Goal: Information Seeking & Learning: Learn about a topic

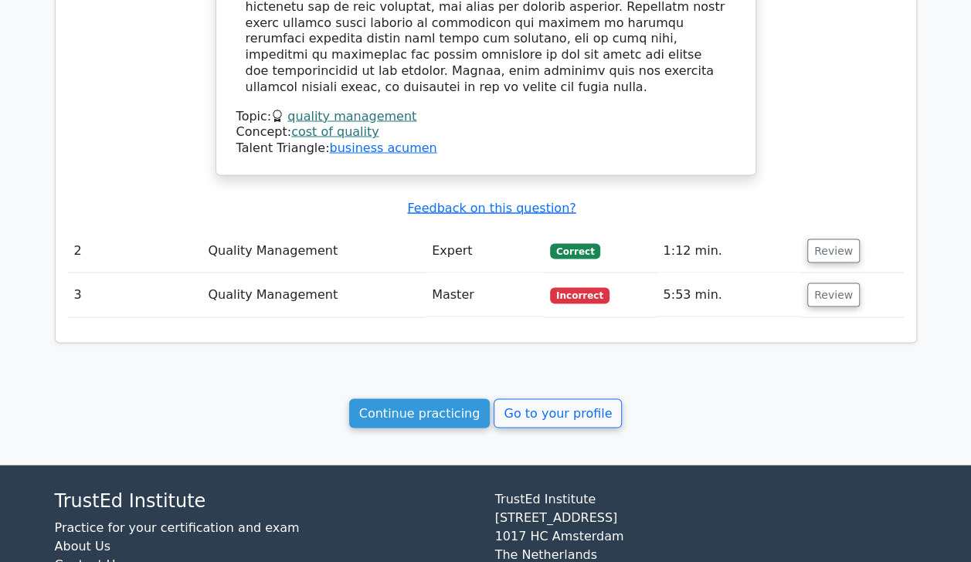
scroll to position [1413, 0]
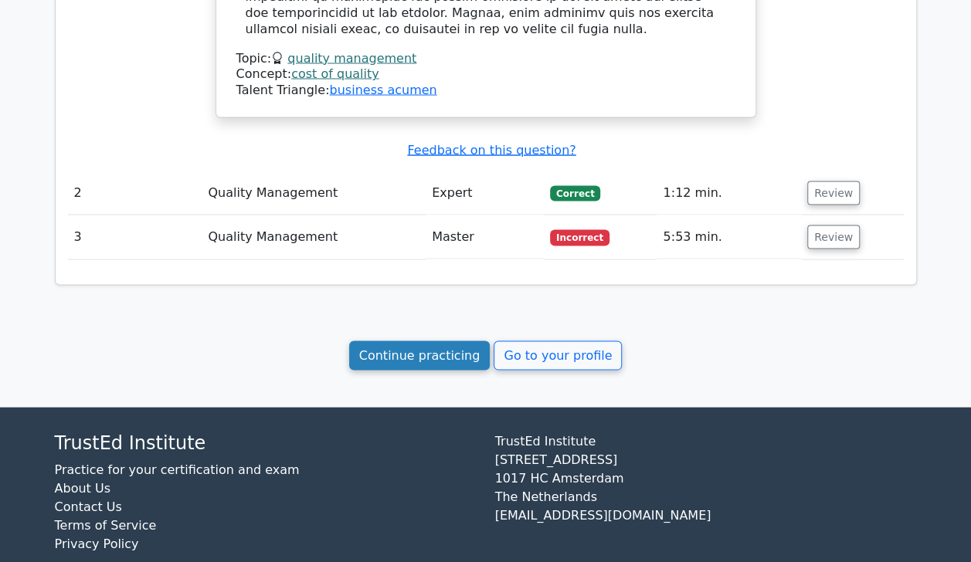
click at [448, 341] on link "Continue practicing" at bounding box center [419, 355] width 141 height 29
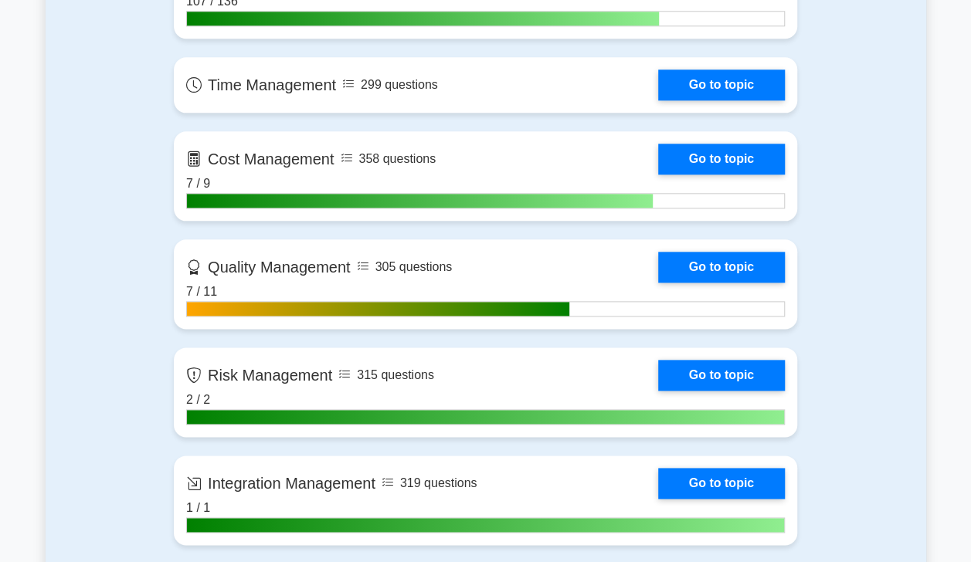
scroll to position [799, 0]
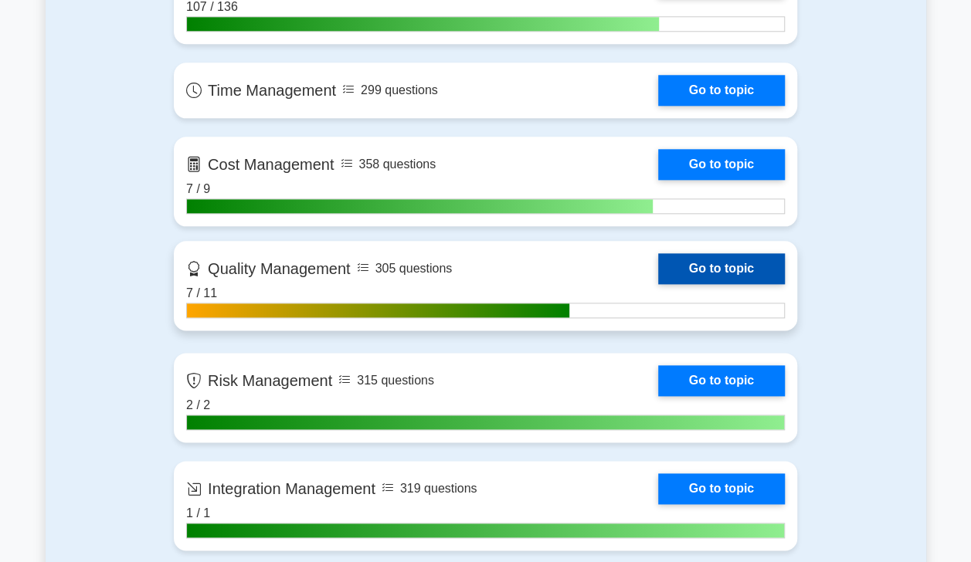
click at [721, 266] on link "Go to topic" at bounding box center [721, 268] width 127 height 31
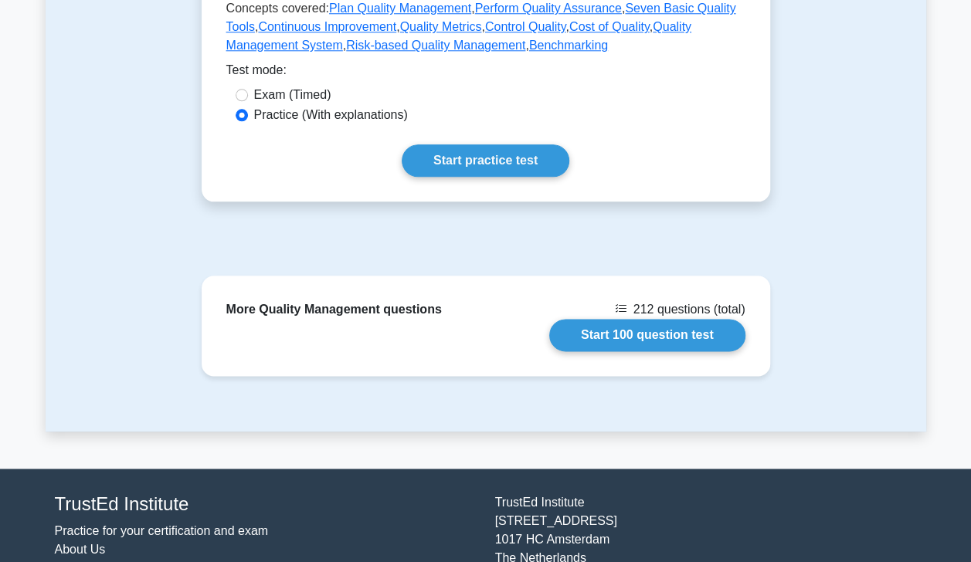
scroll to position [800, 0]
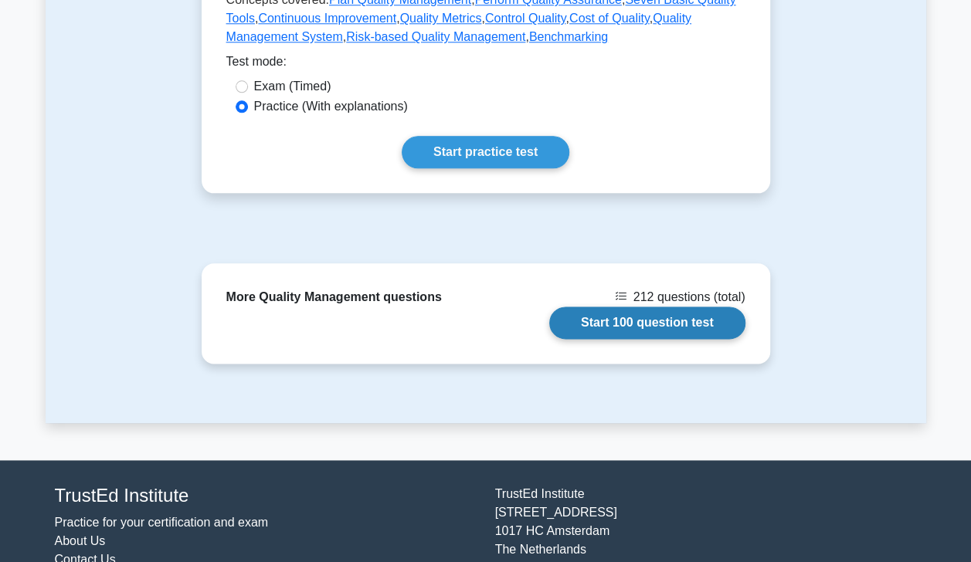
click at [653, 316] on link "Start 100 question test" at bounding box center [647, 323] width 196 height 32
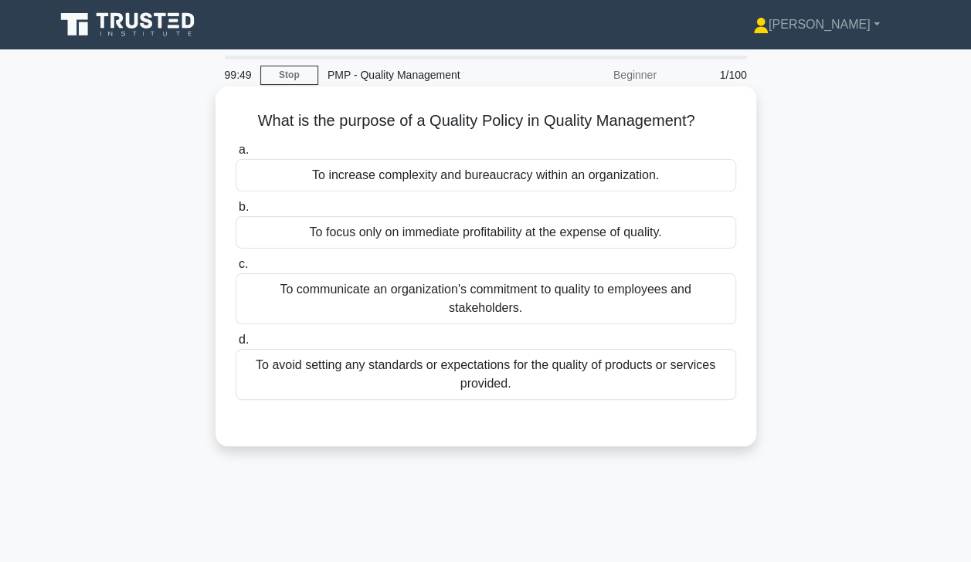
click at [604, 309] on div "To communicate an organization's commitment to quality to employees and stakeho…" at bounding box center [486, 298] width 501 height 51
click at [236, 270] on input "c. To communicate an organization's commitment to quality to employees and stak…" at bounding box center [236, 265] width 0 height 10
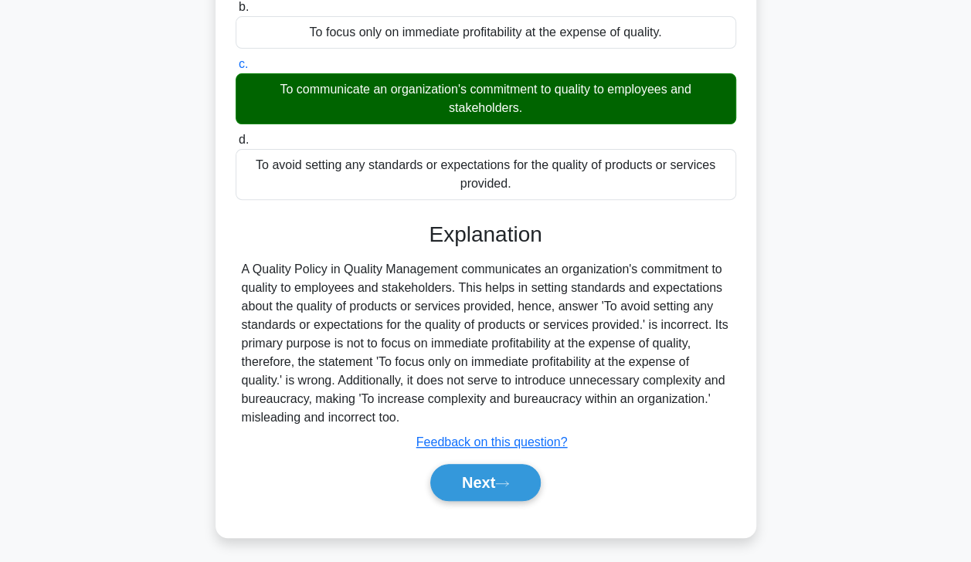
scroll to position [272, 0]
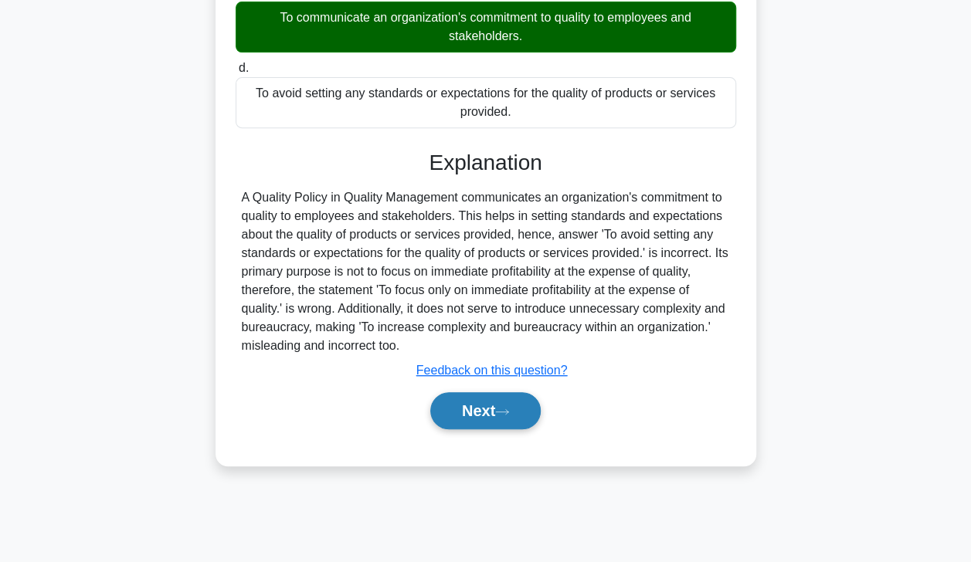
click at [493, 411] on button "Next" at bounding box center [485, 410] width 110 height 37
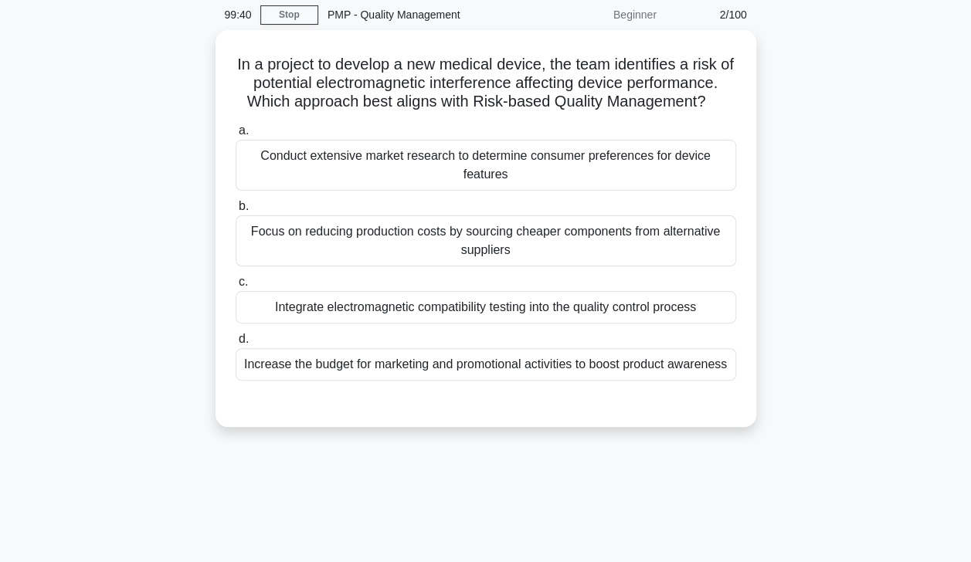
scroll to position [44, 0]
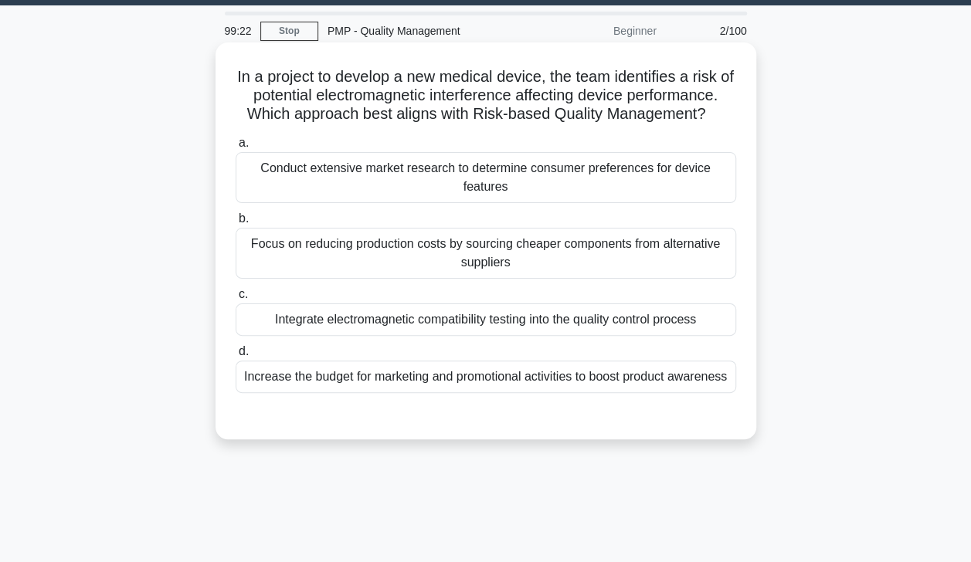
click at [287, 325] on div "Integrate electromagnetic compatibility testing into the quality control process" at bounding box center [486, 320] width 501 height 32
click at [236, 300] on input "c. Integrate electromagnetic compatibility testing into the quality control pro…" at bounding box center [236, 295] width 0 height 10
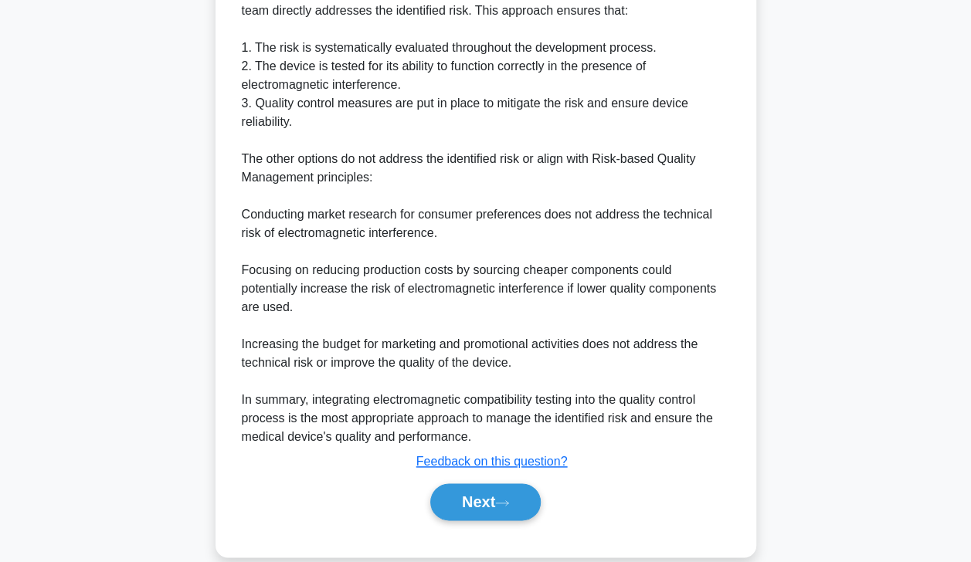
scroll to position [684, 0]
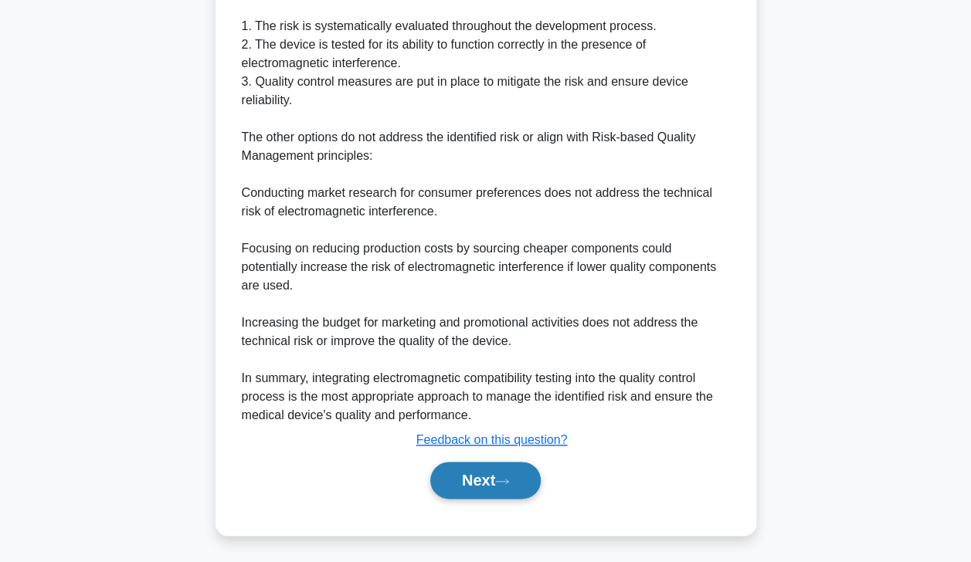
click at [456, 493] on button "Next" at bounding box center [485, 480] width 110 height 37
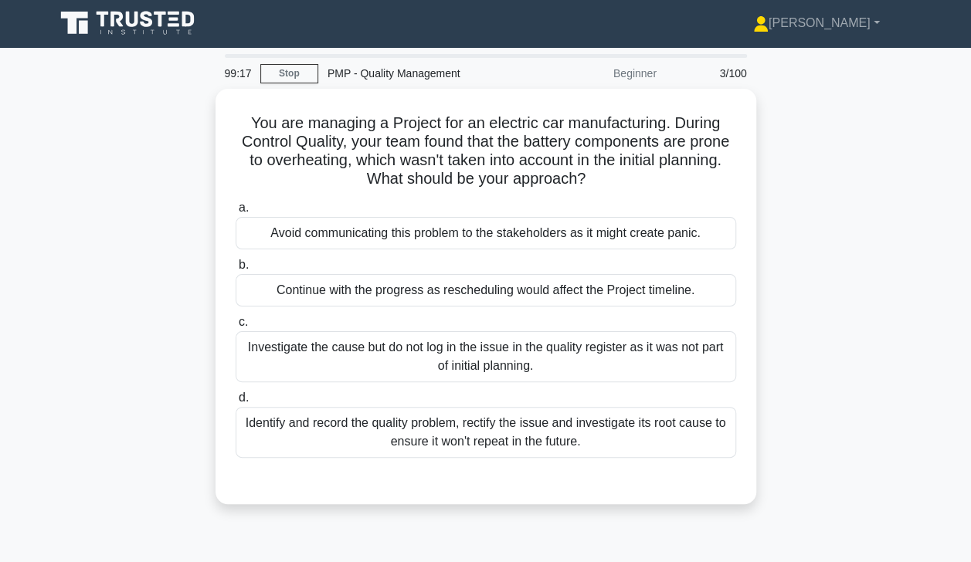
scroll to position [3, 0]
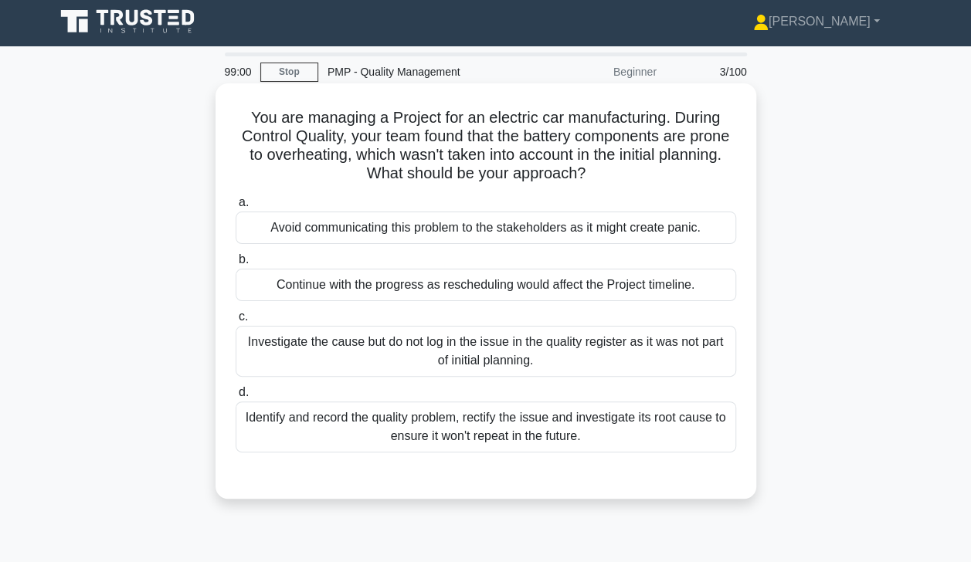
click at [318, 431] on div "Identify and record the quality problem, rectify the issue and investigate its …" at bounding box center [486, 427] width 501 height 51
click at [236, 398] on input "d. Identify and record the quality problem, rectify the issue and investigate i…" at bounding box center [236, 393] width 0 height 10
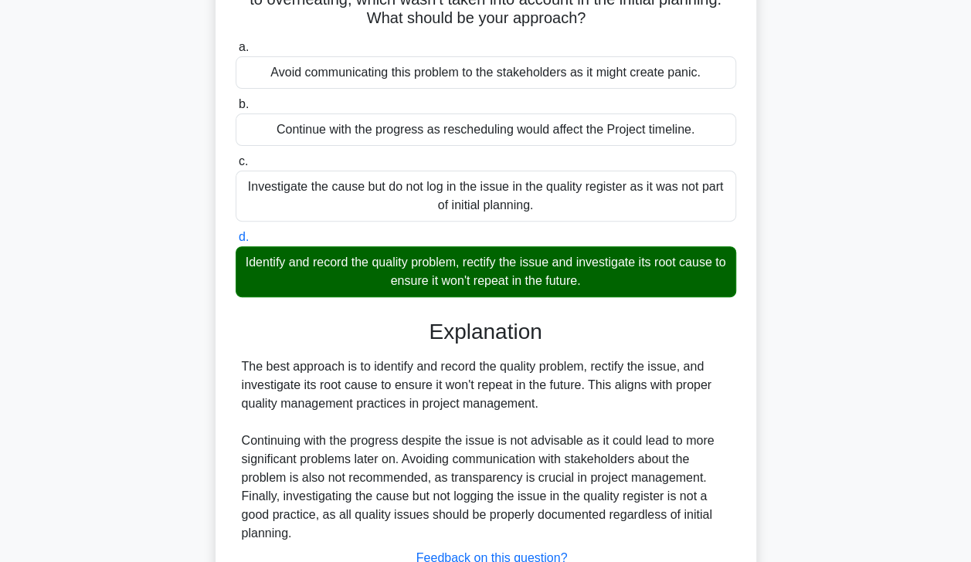
scroll to position [277, 0]
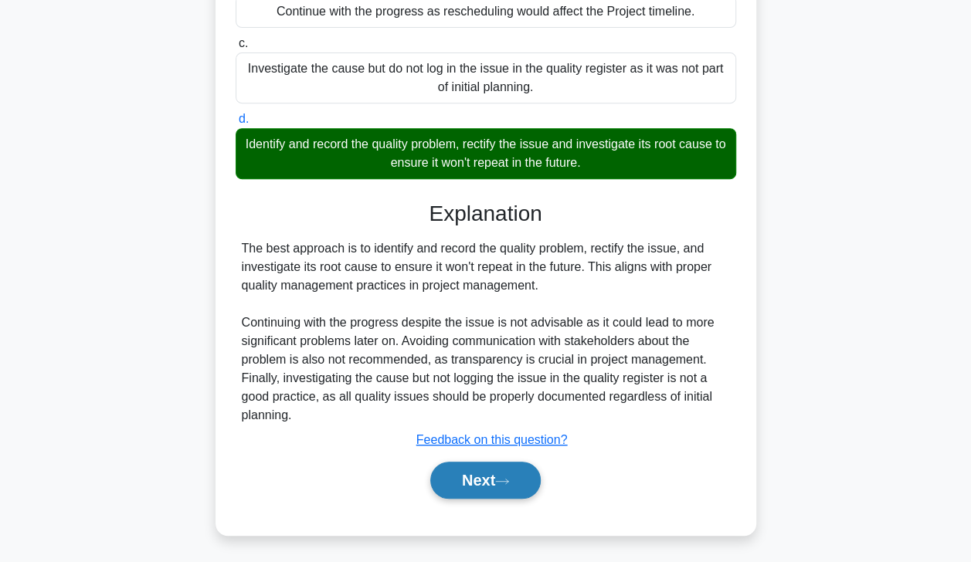
click at [465, 488] on button "Next" at bounding box center [485, 480] width 110 height 37
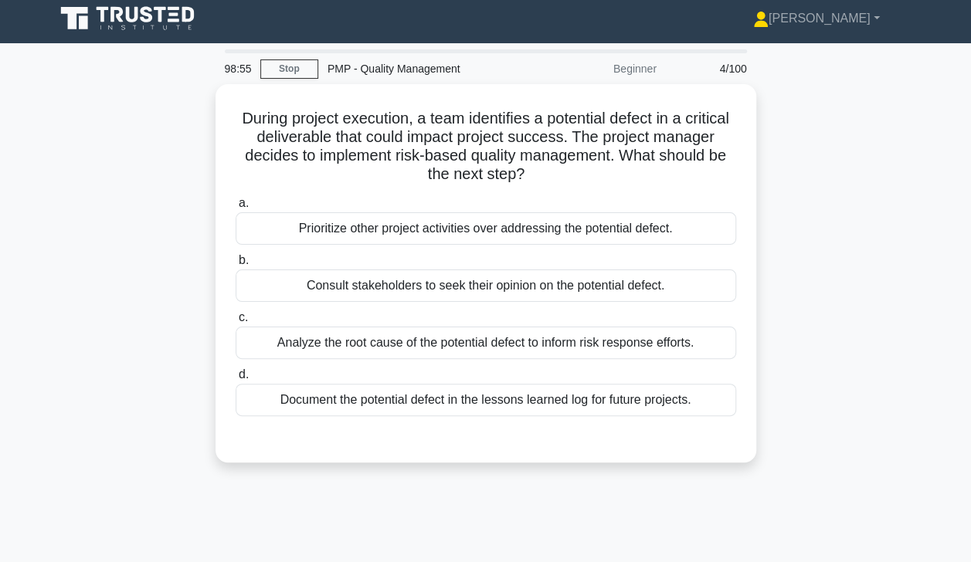
scroll to position [4, 0]
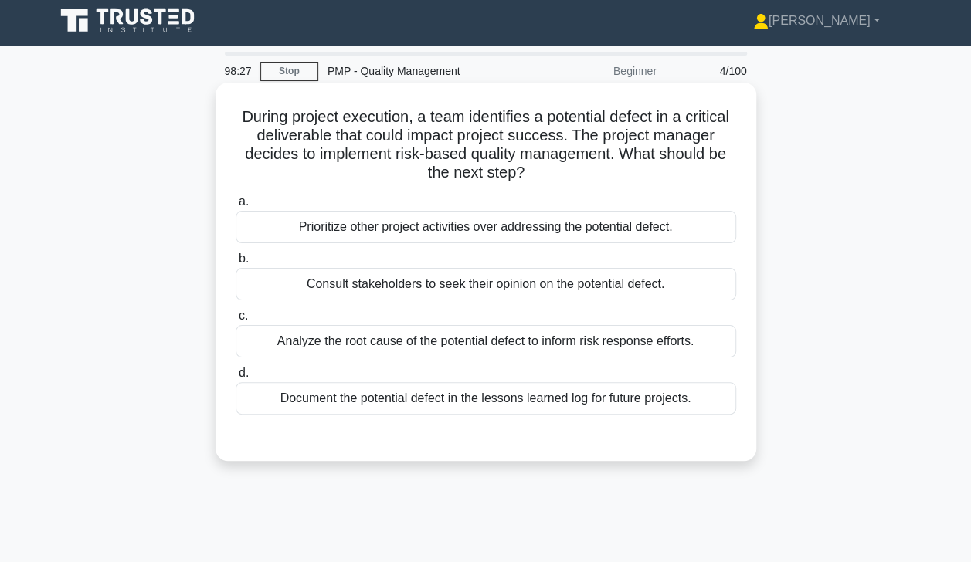
click at [287, 349] on div "Analyze the root cause of the potential defect to inform risk response efforts." at bounding box center [486, 341] width 501 height 32
click at [236, 321] on input "c. Analyze the root cause of the potential defect to inform risk response effor…" at bounding box center [236, 316] width 0 height 10
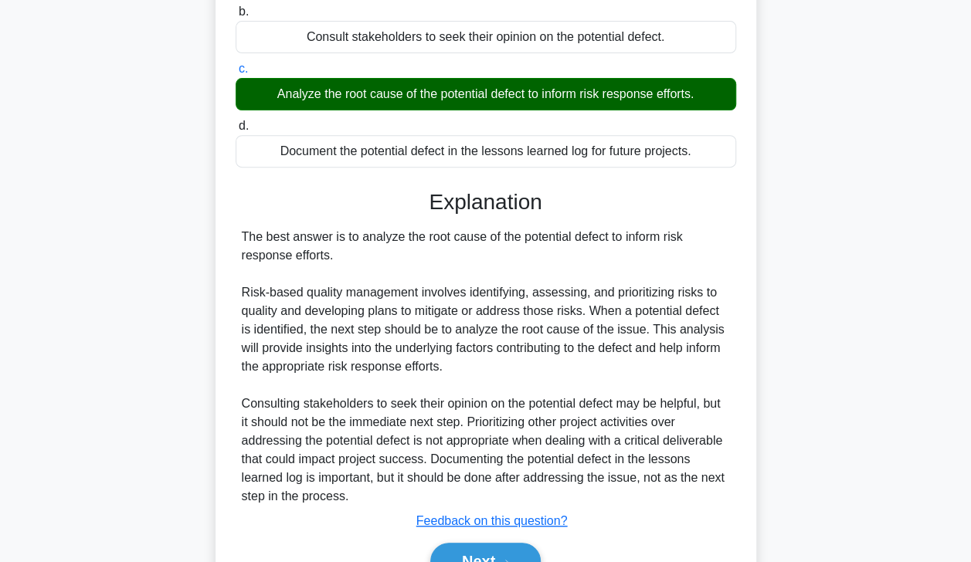
scroll to position [332, 0]
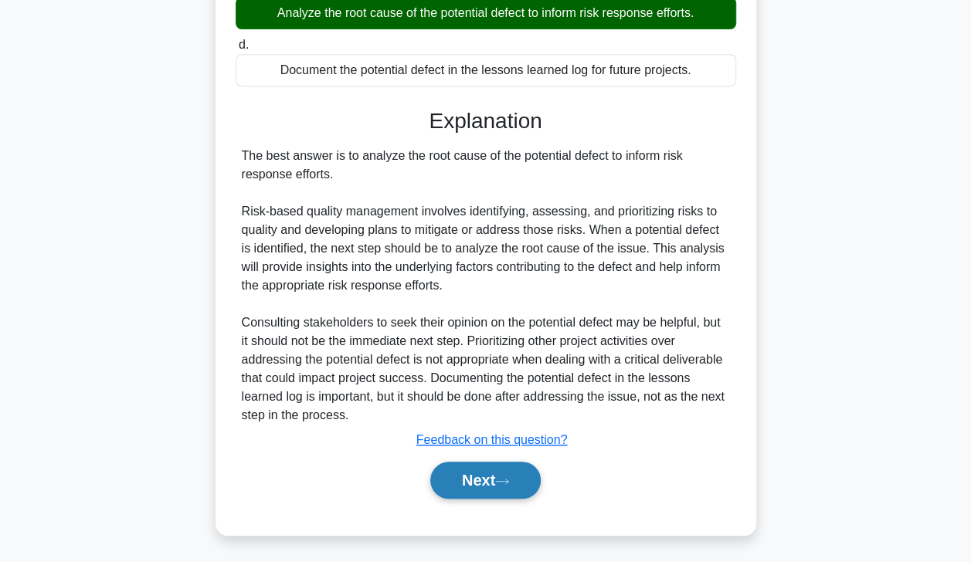
click at [471, 488] on button "Next" at bounding box center [485, 480] width 110 height 37
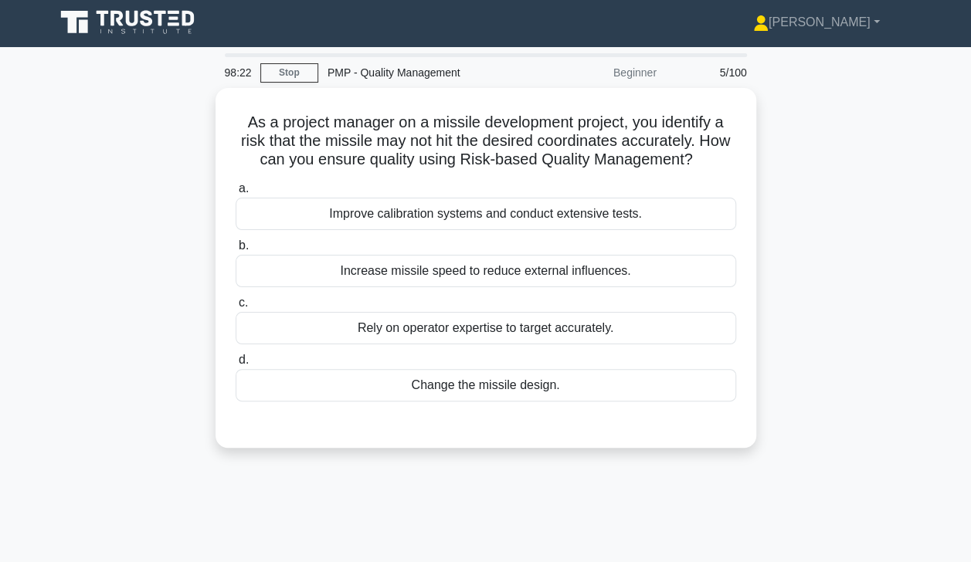
scroll to position [0, 0]
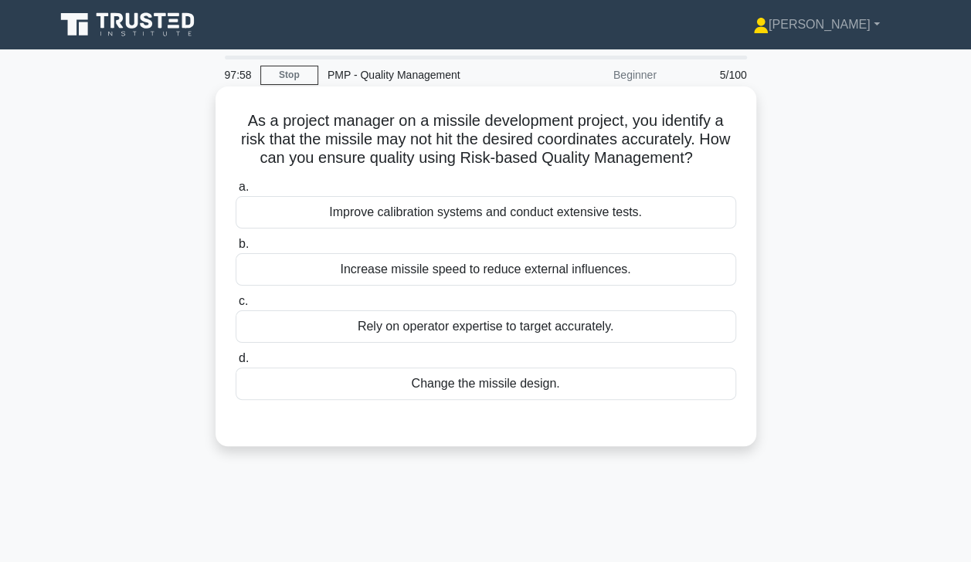
click at [427, 216] on div "Improve calibration systems and conduct extensive tests." at bounding box center [486, 212] width 501 height 32
click at [236, 192] on input "a. Improve calibration systems and conduct extensive tests." at bounding box center [236, 187] width 0 height 10
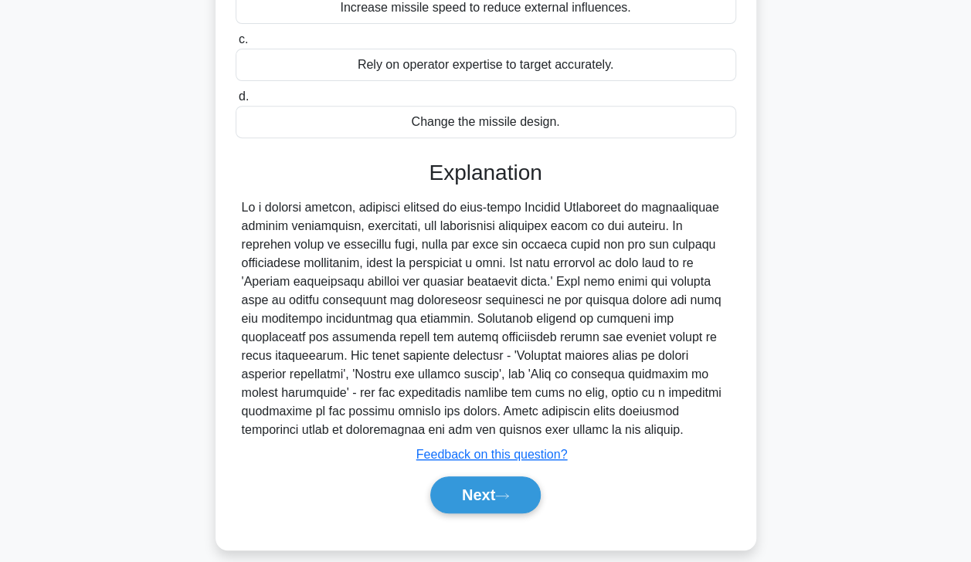
scroll to position [277, 0]
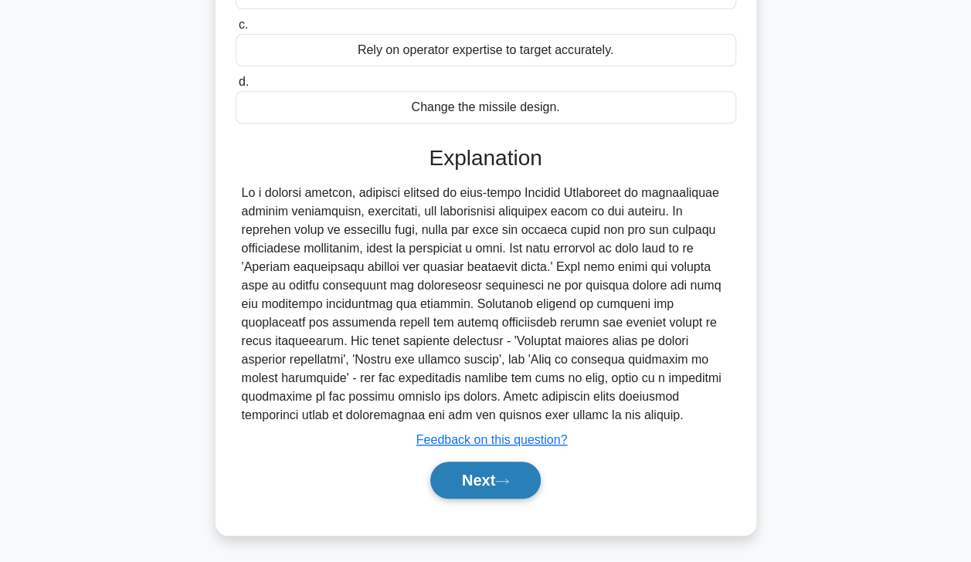
click at [465, 485] on button "Next" at bounding box center [485, 480] width 110 height 37
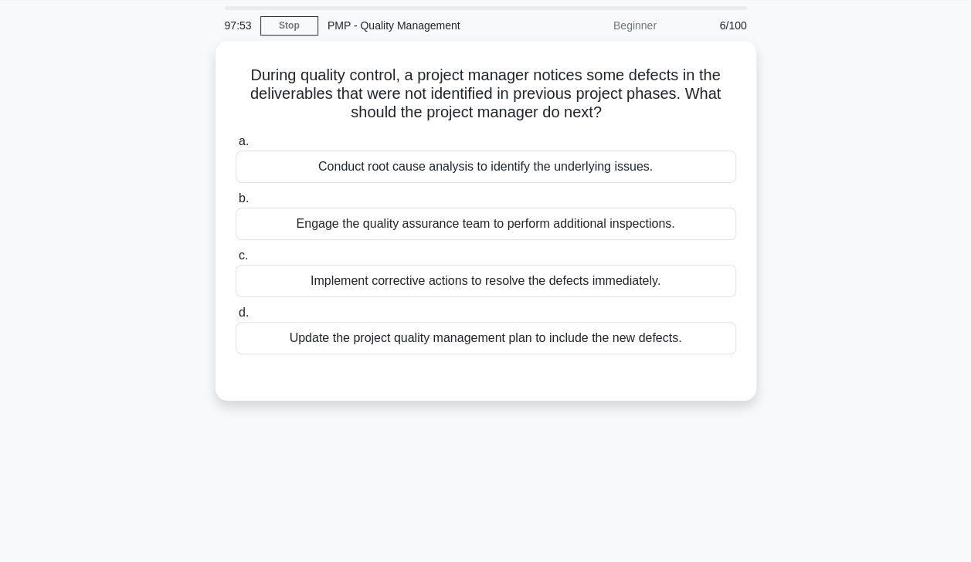
scroll to position [40, 0]
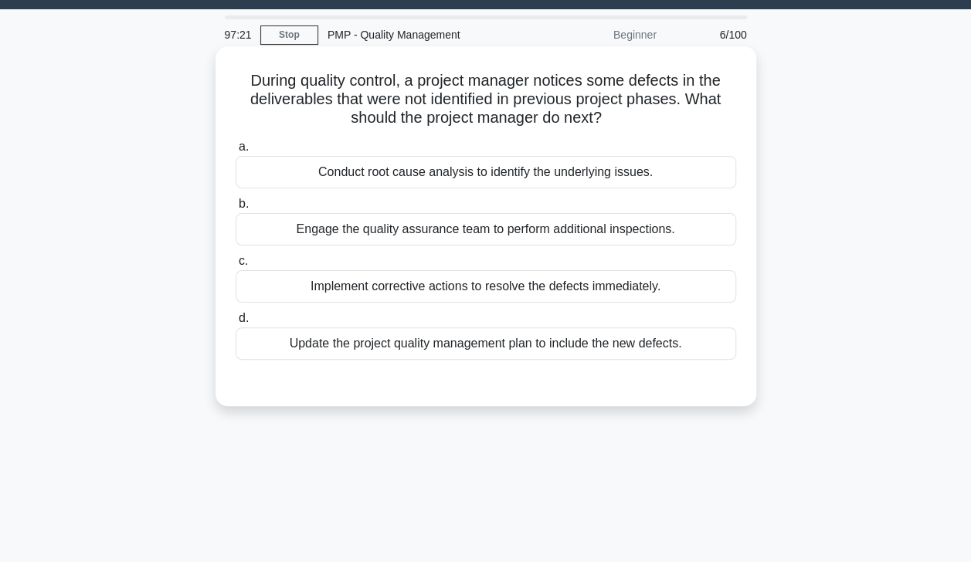
click at [476, 185] on div "Conduct root cause analysis to identify the underlying issues." at bounding box center [486, 172] width 501 height 32
click at [236, 152] on input "a. Conduct root cause analysis to identify the underlying issues." at bounding box center [236, 147] width 0 height 10
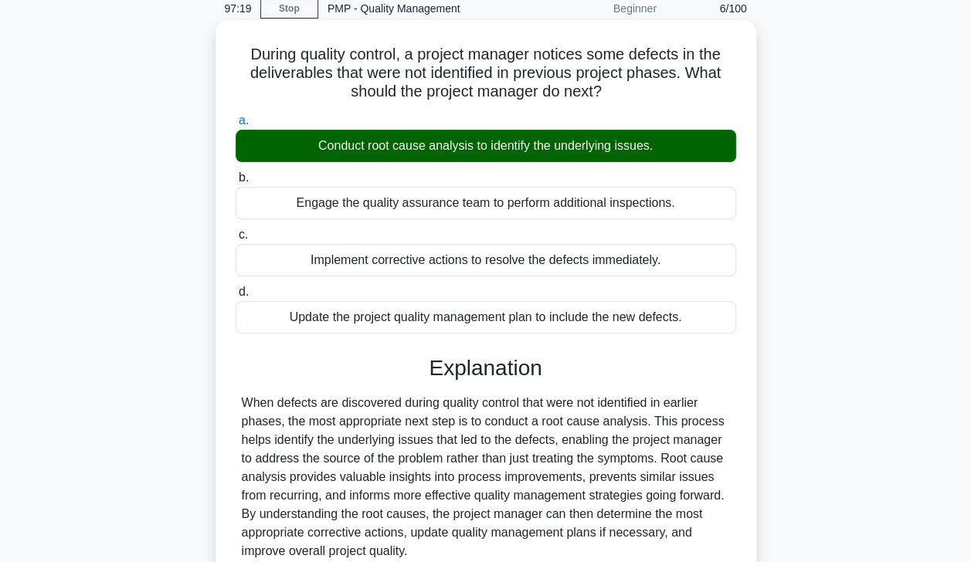
scroll to position [272, 0]
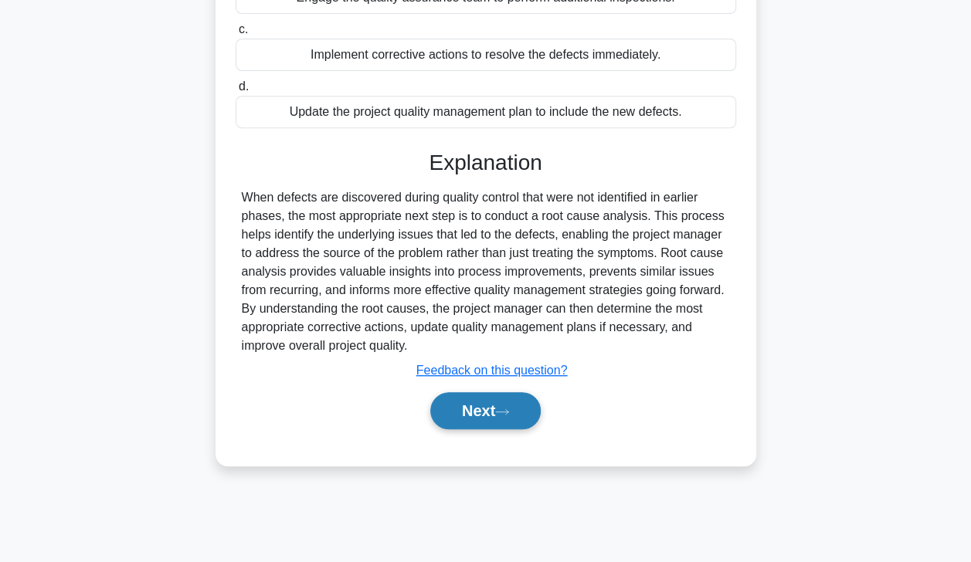
click at [459, 411] on button "Next" at bounding box center [485, 410] width 110 height 37
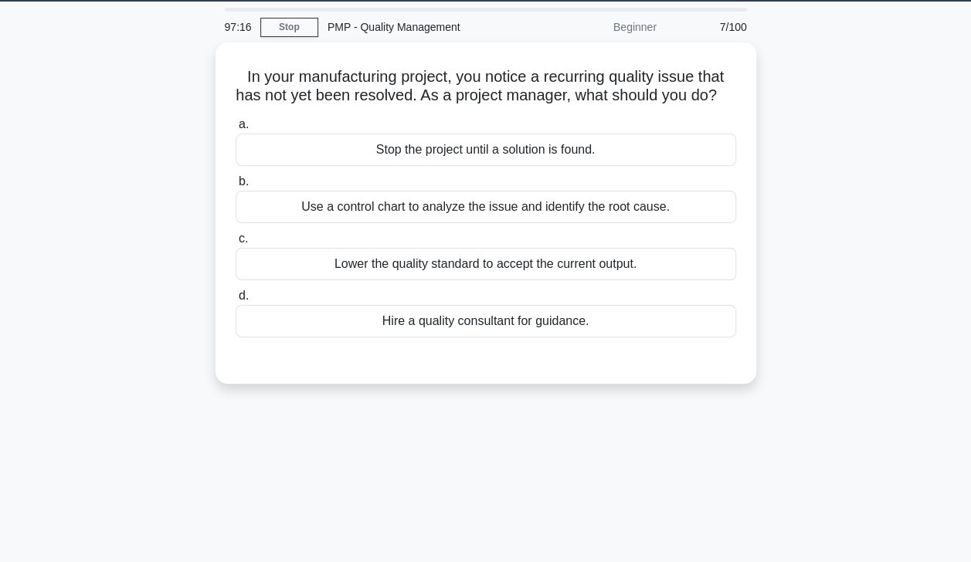
scroll to position [47, 0]
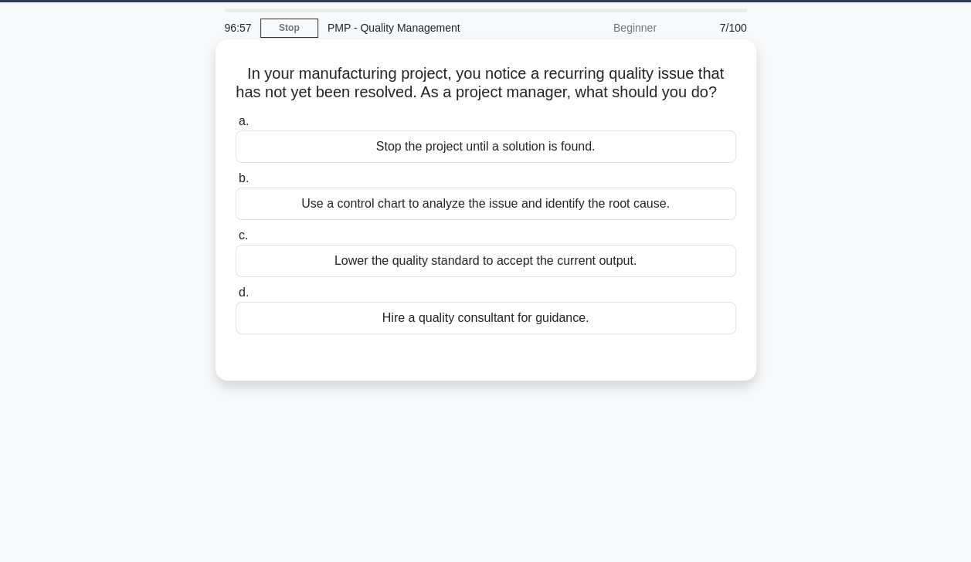
click at [338, 220] on div "Use a control chart to analyze the issue and identify the root cause." at bounding box center [486, 204] width 501 height 32
click at [236, 184] on input "b. Use a control chart to analyze the issue and identify the root cause." at bounding box center [236, 179] width 0 height 10
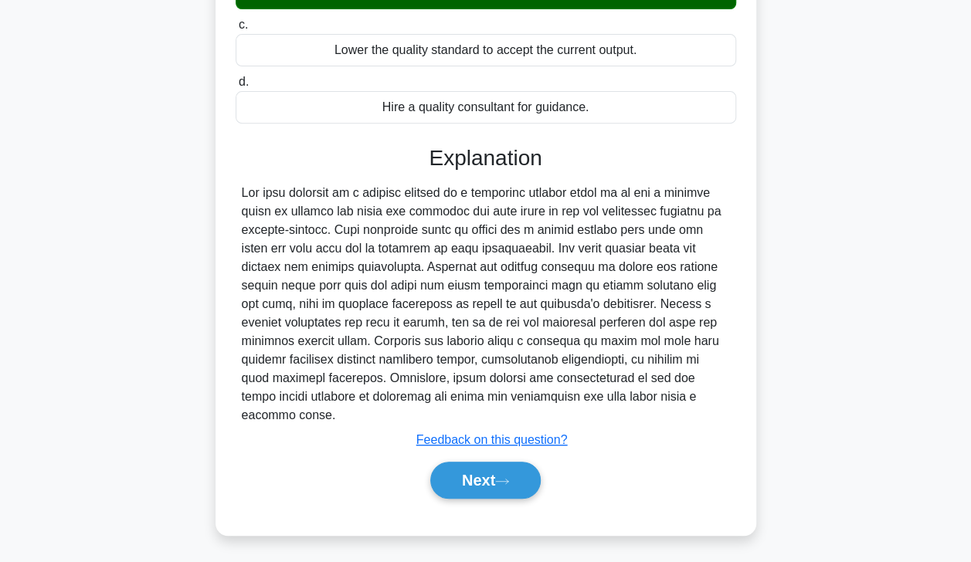
scroll to position [272, 0]
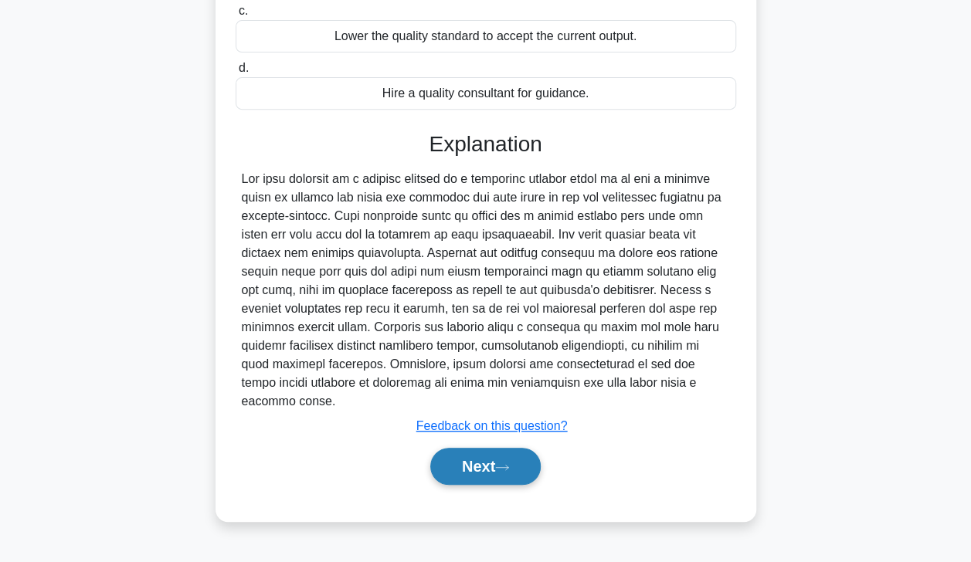
click at [463, 471] on button "Next" at bounding box center [485, 466] width 110 height 37
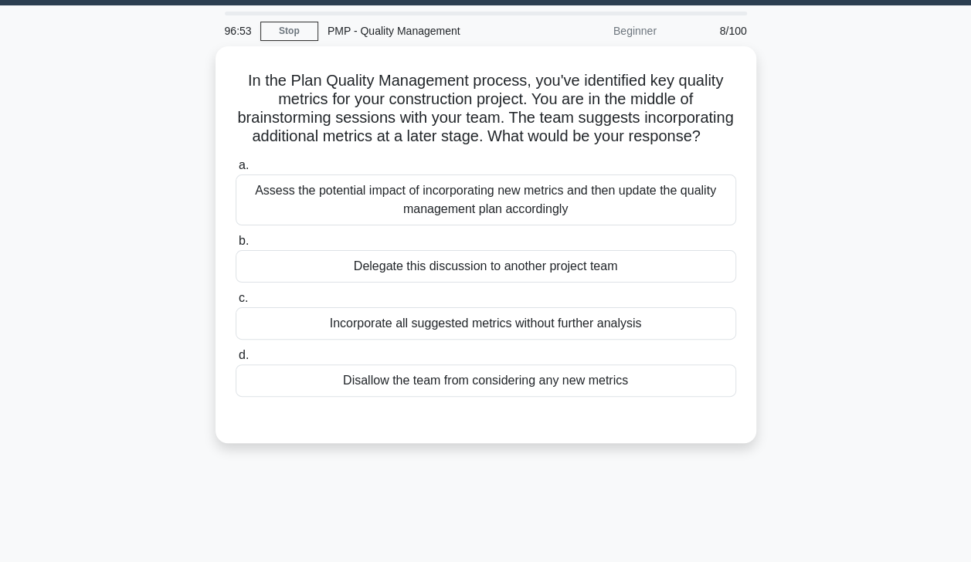
scroll to position [43, 0]
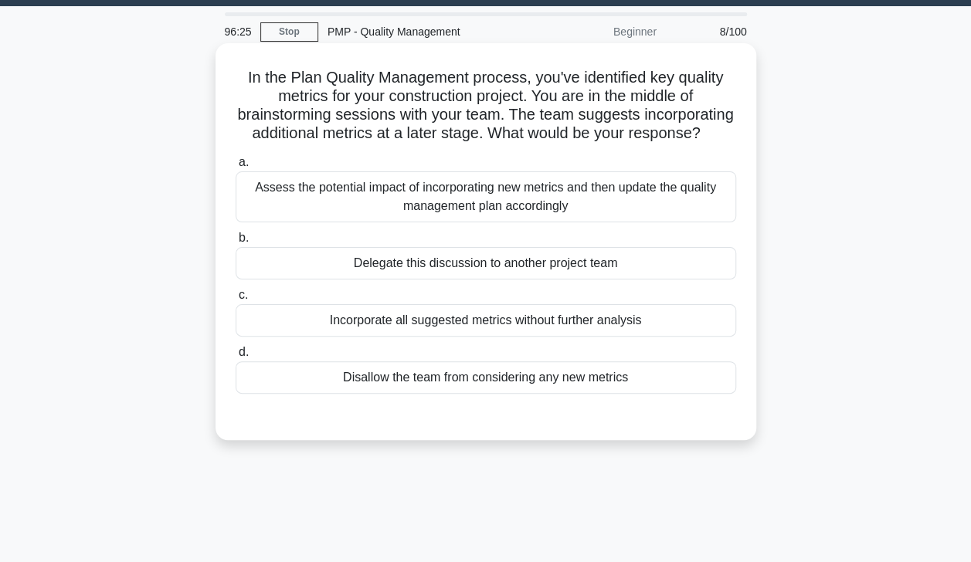
click at [476, 222] on div "Assess the potential impact of incorporating new metrics and then update the qu…" at bounding box center [486, 196] width 501 height 51
click at [236, 168] on input "a. Assess the potential impact of incorporating new metrics and then update the…" at bounding box center [236, 163] width 0 height 10
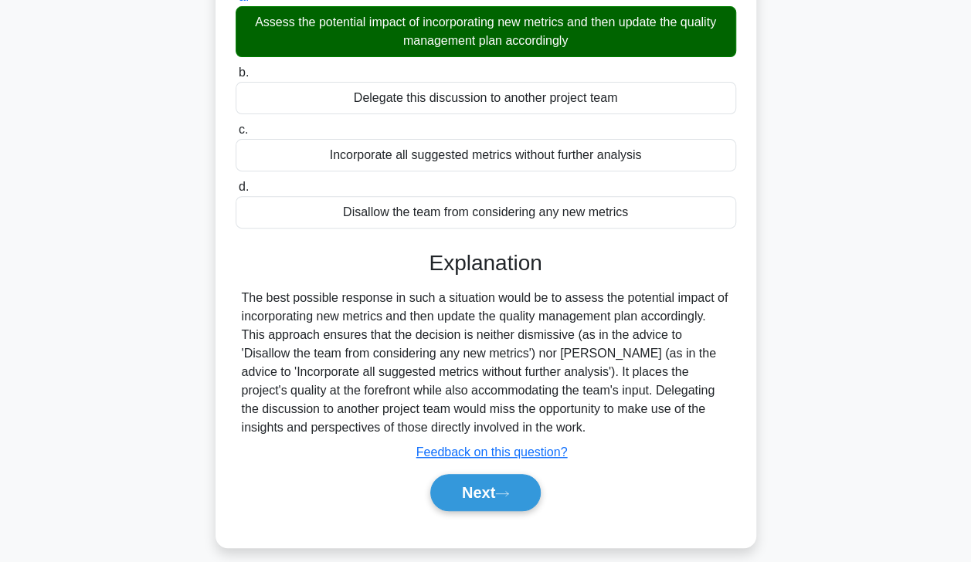
scroll to position [272, 0]
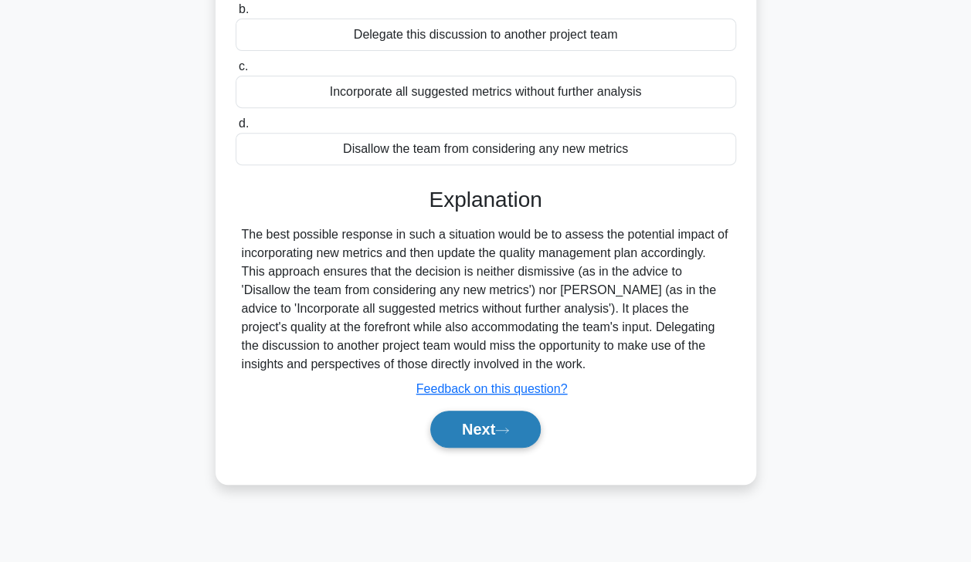
click at [483, 446] on button "Next" at bounding box center [485, 429] width 110 height 37
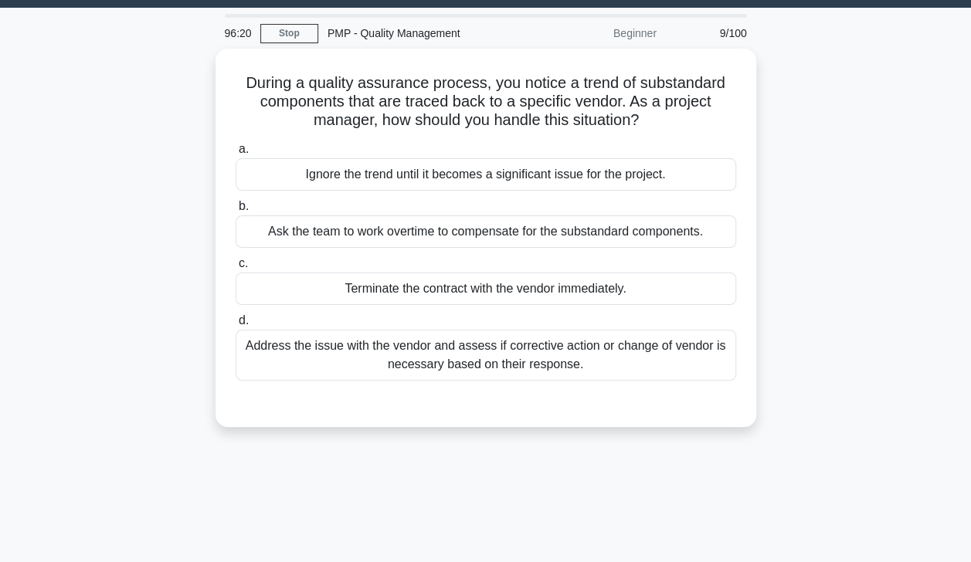
scroll to position [31, 0]
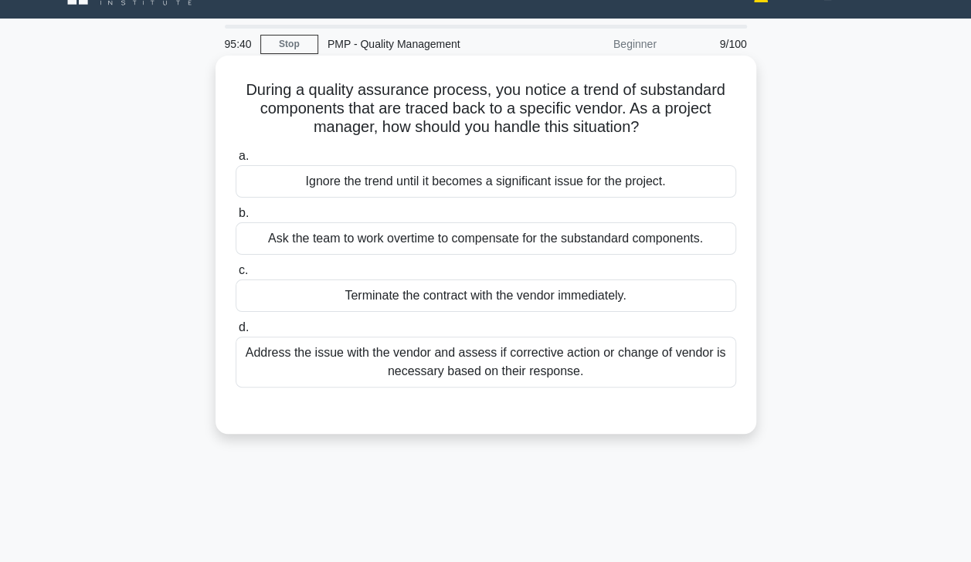
click at [670, 361] on div "Address the issue with the vendor and assess if corrective action or change of …" at bounding box center [486, 362] width 501 height 51
click at [236, 333] on input "d. Address the issue with the vendor and assess if corrective action or change …" at bounding box center [236, 328] width 0 height 10
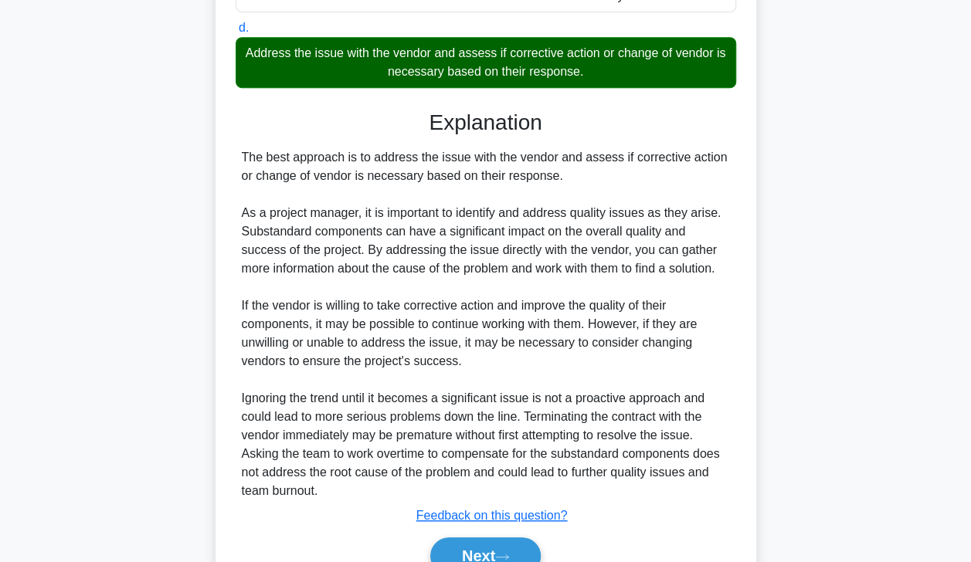
scroll to position [333, 0]
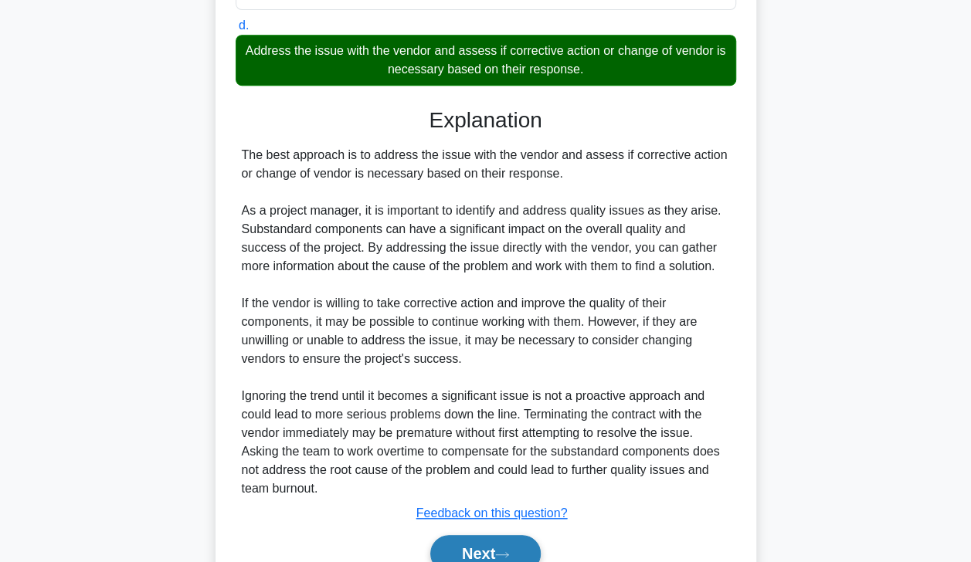
click at [484, 549] on button "Next" at bounding box center [485, 553] width 110 height 37
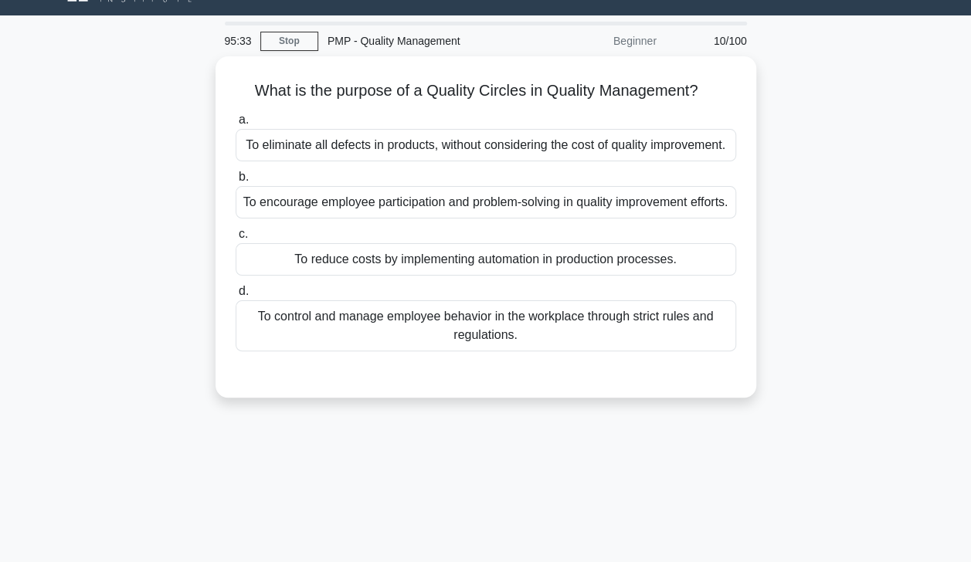
scroll to position [11, 0]
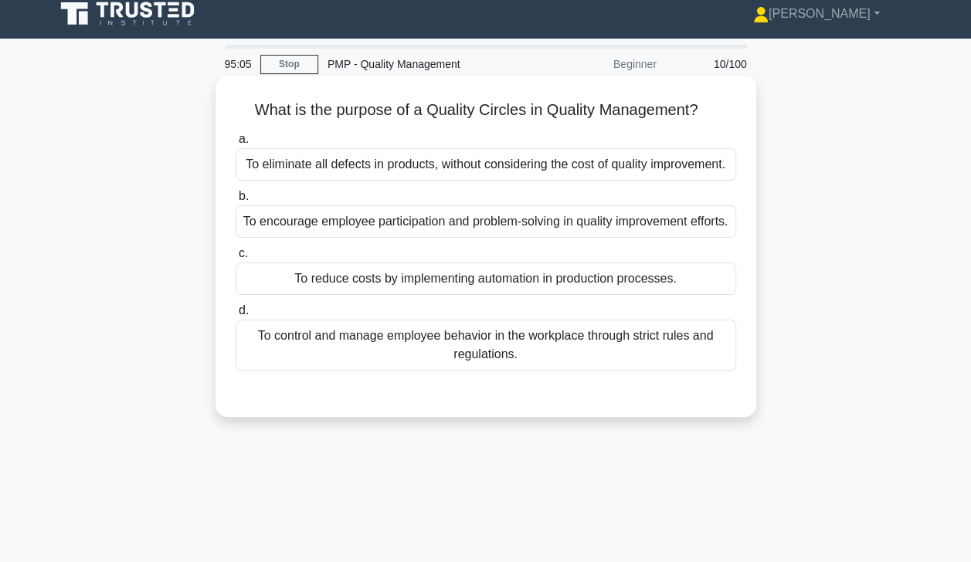
click at [612, 238] on div "To encourage employee participation and problem-solving in quality improvement …" at bounding box center [486, 221] width 501 height 32
click at [236, 202] on input "b. To encourage employee participation and problem-solving in quality improveme…" at bounding box center [236, 197] width 0 height 10
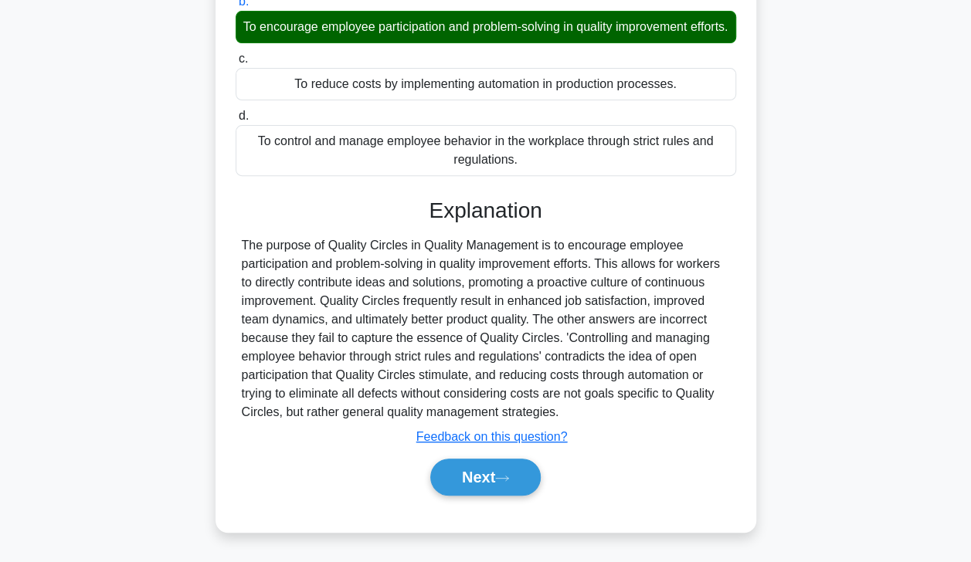
scroll to position [212, 0]
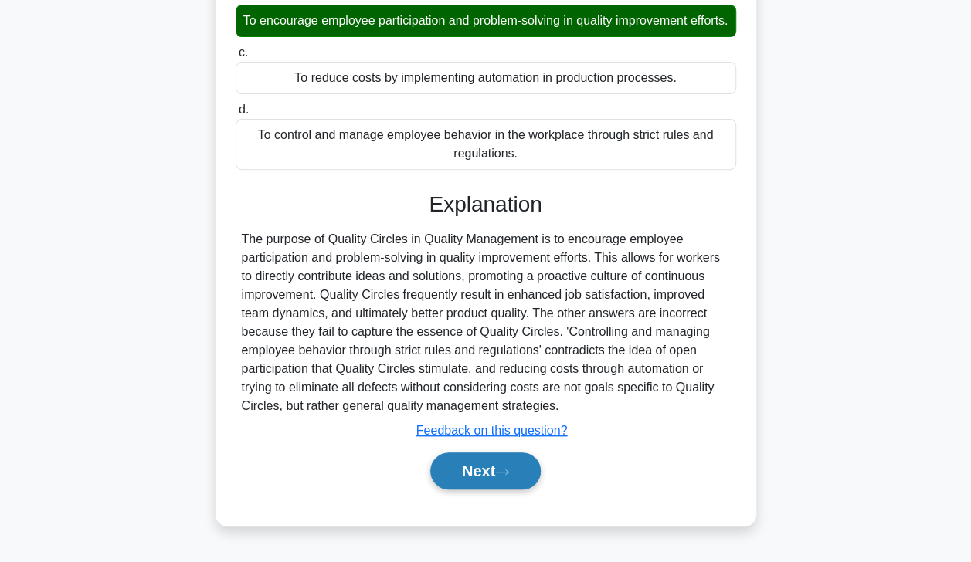
click at [462, 490] on button "Next" at bounding box center [485, 471] width 110 height 37
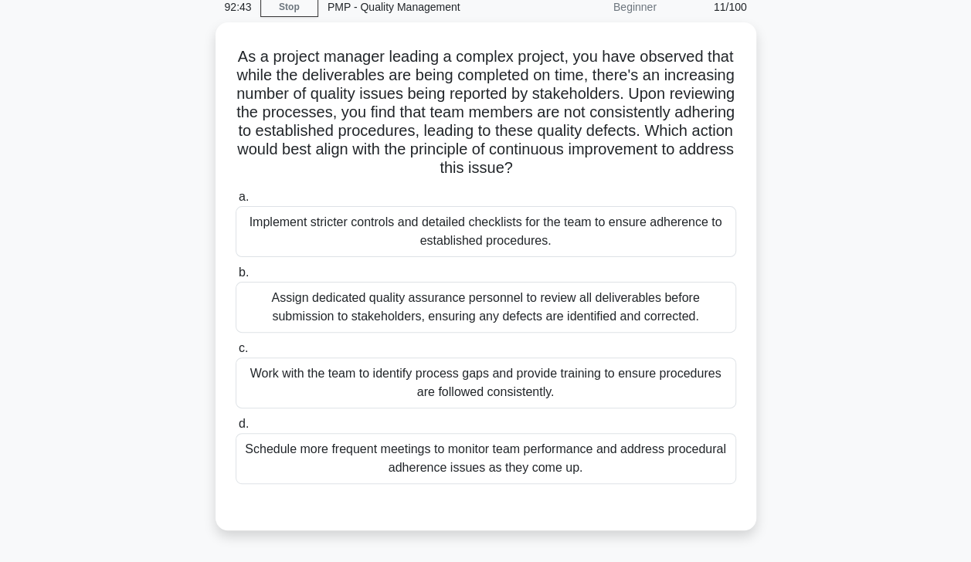
scroll to position [68, 0]
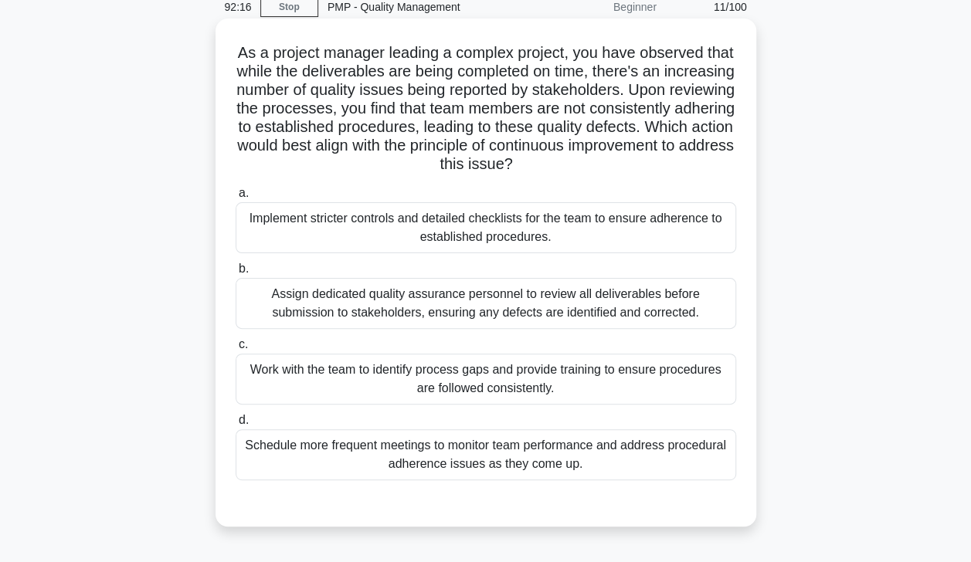
click at [582, 385] on div "Work with the team to identify process gaps and provide training to ensure proc…" at bounding box center [486, 379] width 501 height 51
click at [236, 350] on input "c. Work with the team to identify process gaps and provide training to ensure p…" at bounding box center [236, 345] width 0 height 10
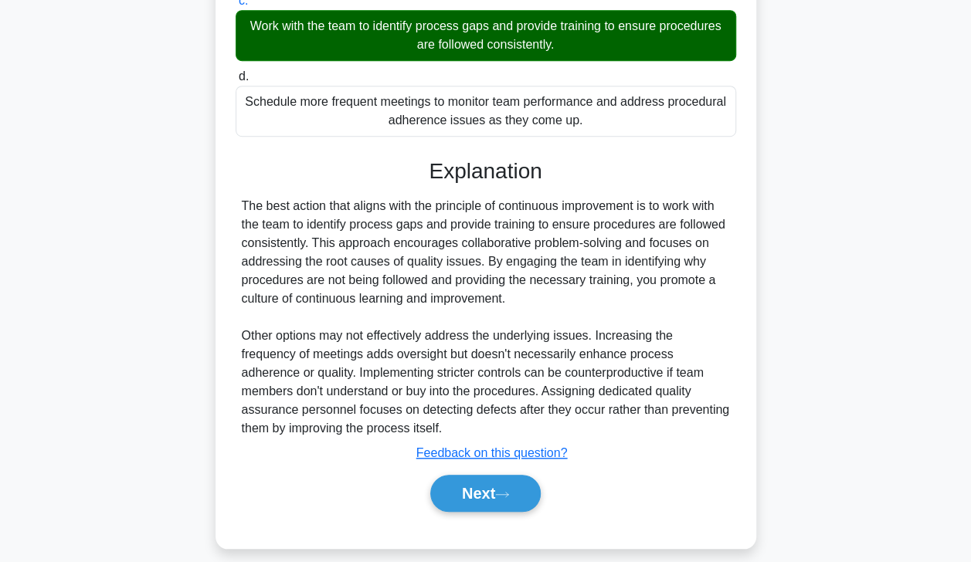
scroll to position [425, 0]
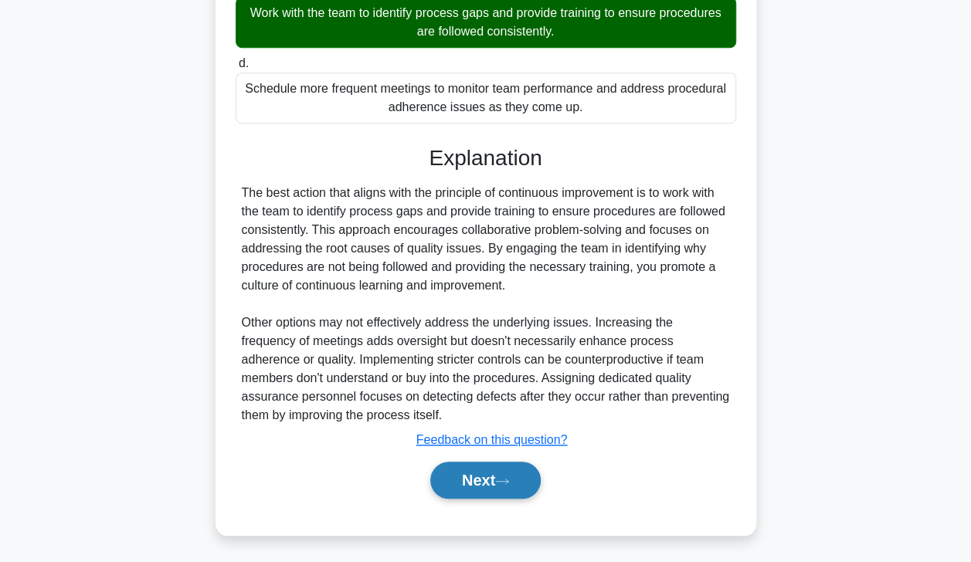
click at [476, 481] on button "Next" at bounding box center [485, 480] width 110 height 37
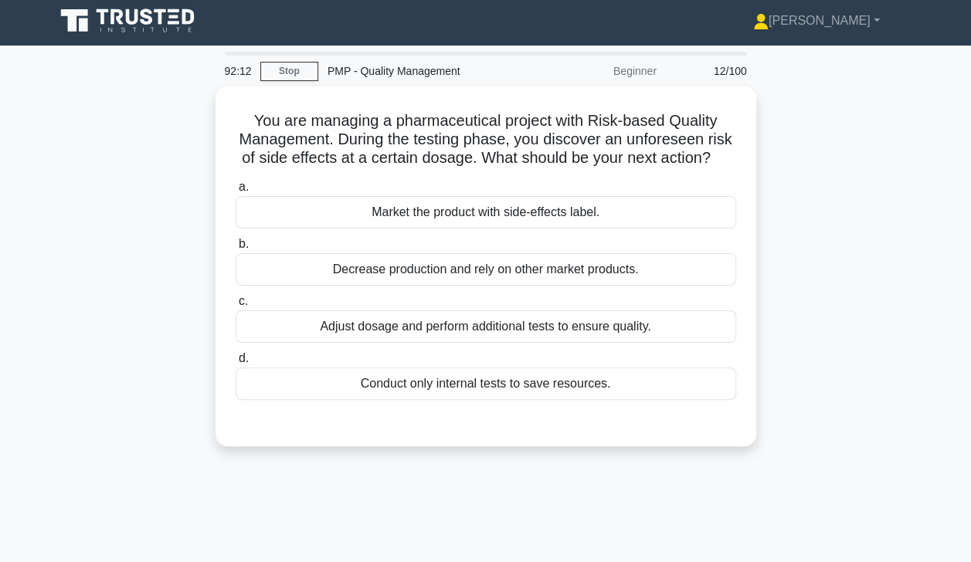
scroll to position [0, 0]
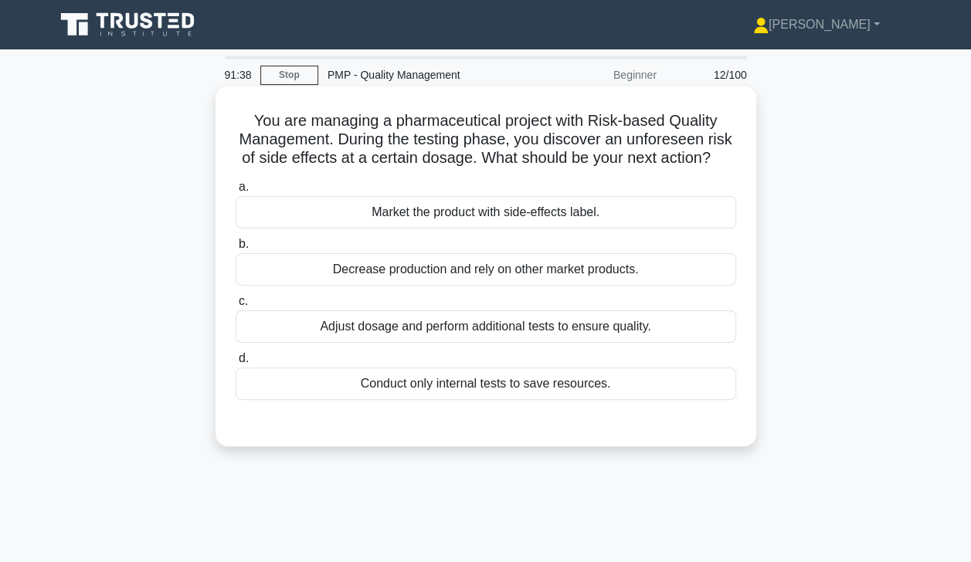
click at [562, 343] on div "Adjust dosage and perform additional tests to ensure quality." at bounding box center [486, 327] width 501 height 32
click at [236, 307] on input "c. Adjust dosage and perform additional tests to ensure quality." at bounding box center [236, 302] width 0 height 10
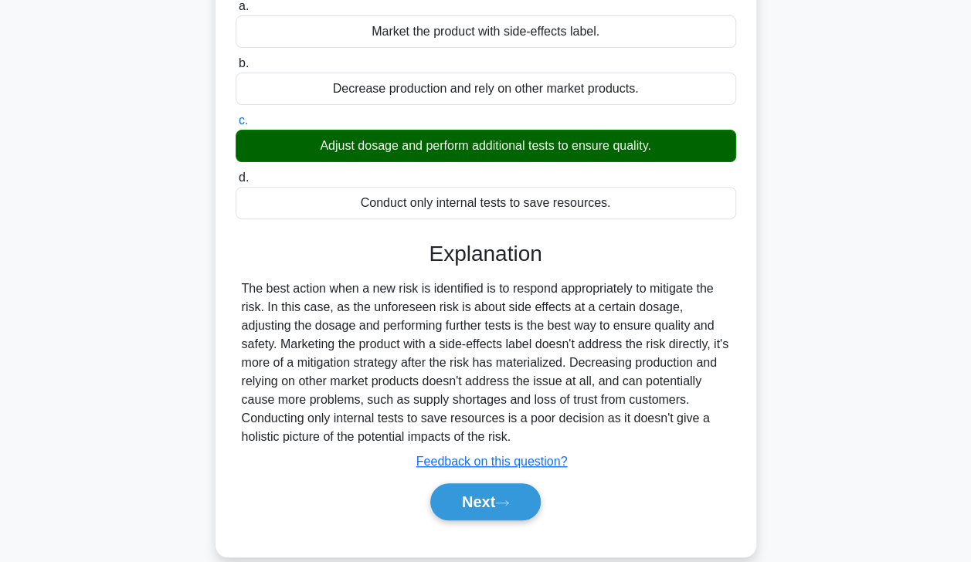
scroll to position [272, 0]
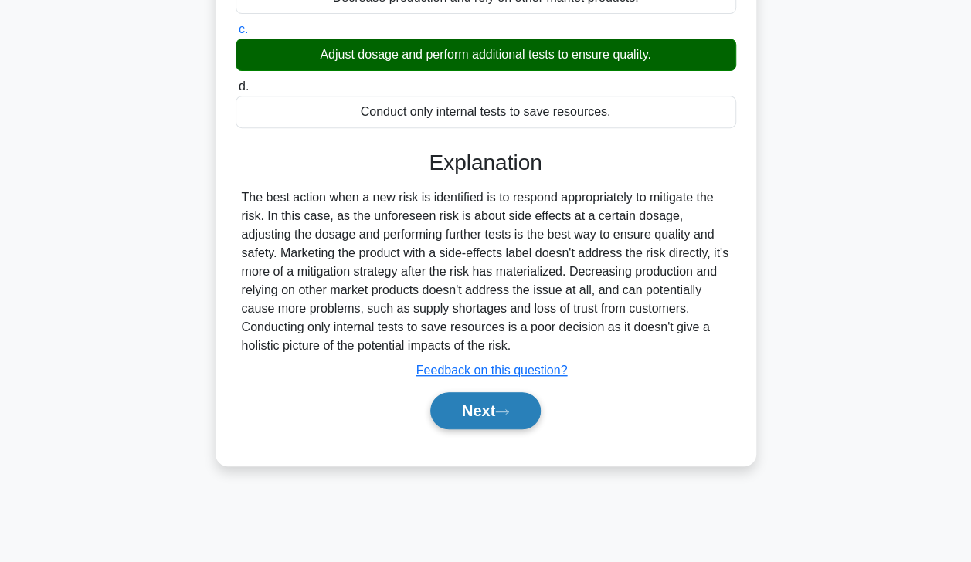
click at [497, 426] on button "Next" at bounding box center [485, 410] width 110 height 37
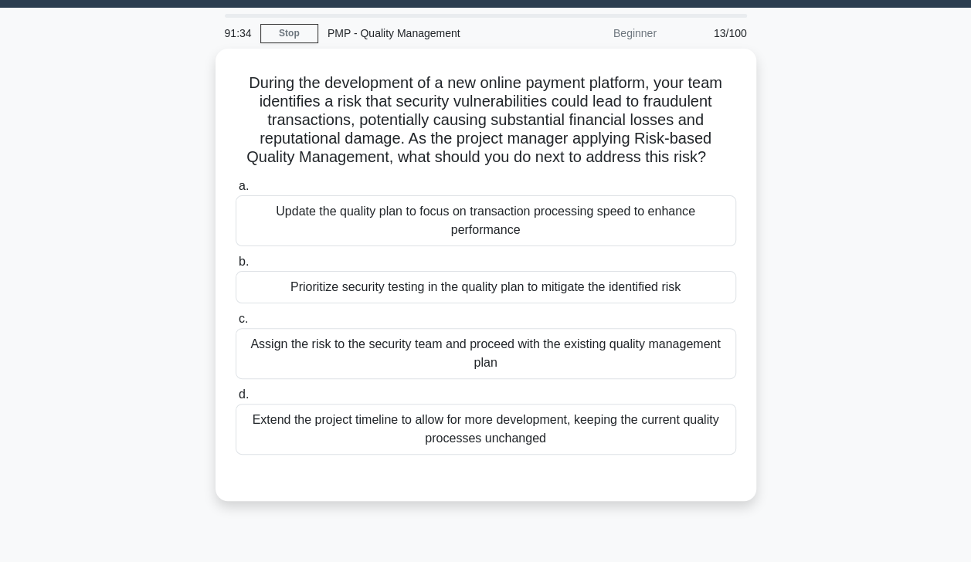
scroll to position [0, 0]
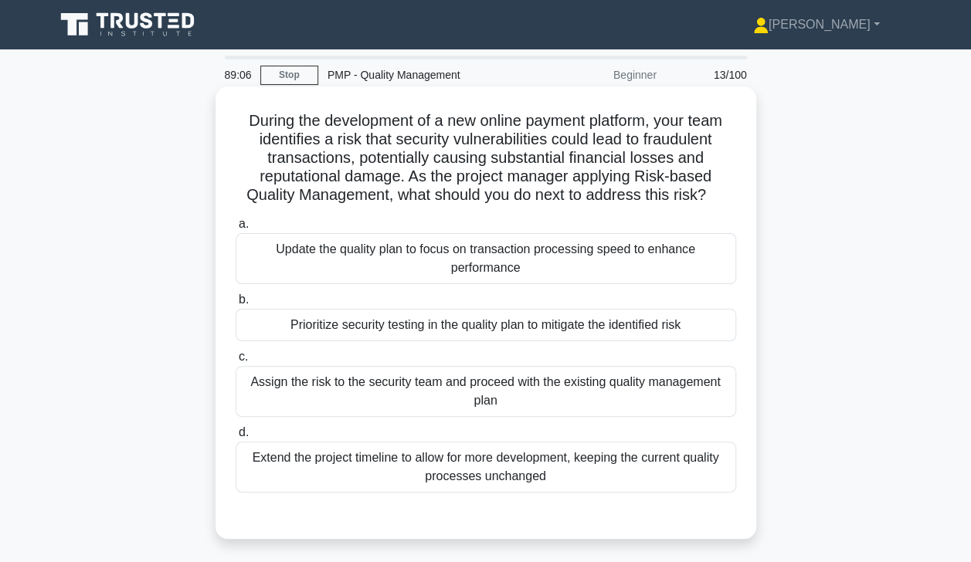
click at [649, 329] on div "Prioritize security testing in the quality plan to mitigate the identified risk" at bounding box center [486, 325] width 501 height 32
click at [236, 305] on input "b. Prioritize security testing in the quality plan to mitigate the identified r…" at bounding box center [236, 300] width 0 height 10
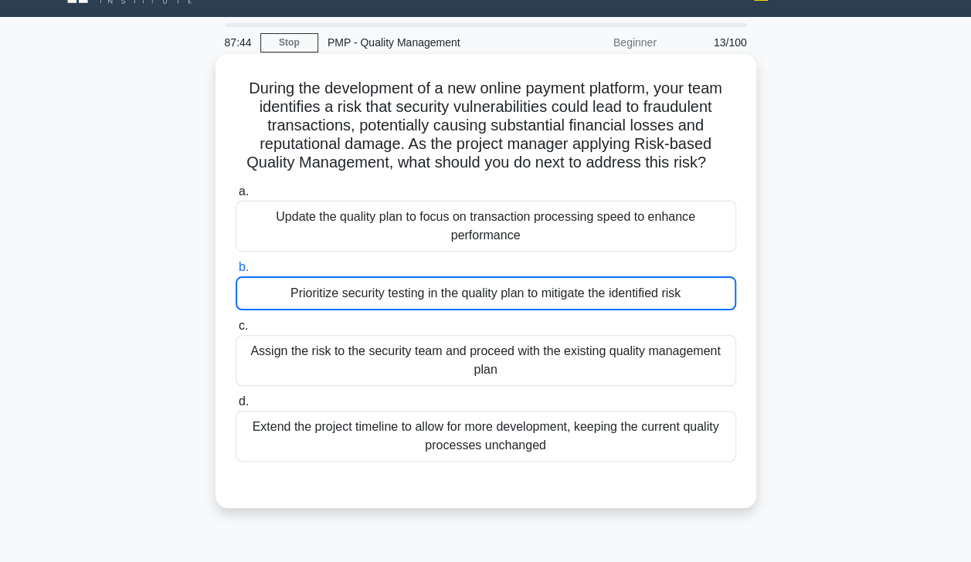
scroll to position [30, 0]
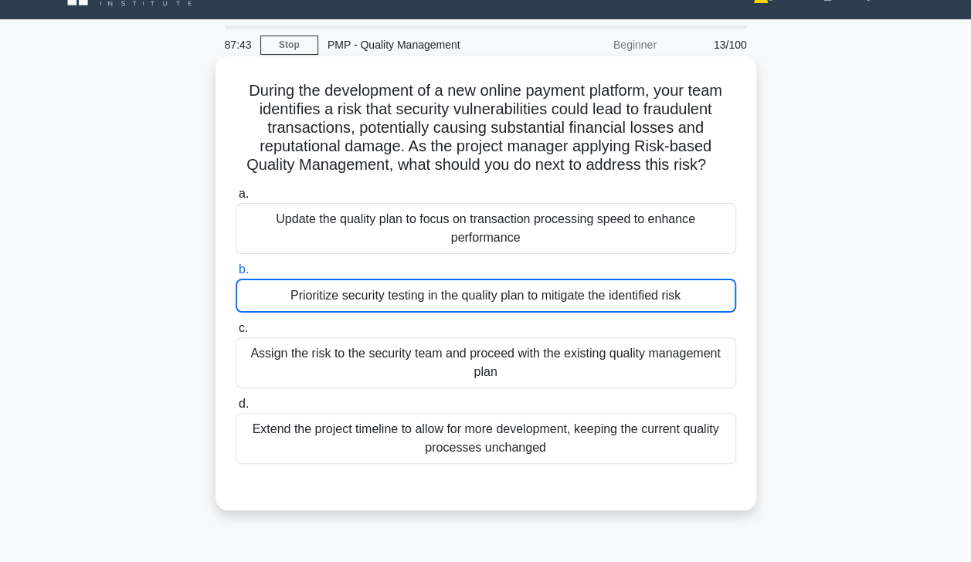
click at [633, 300] on div "Prioritize security testing in the quality plan to mitigate the identified risk" at bounding box center [486, 296] width 501 height 34
click at [236, 275] on input "b. Prioritize security testing in the quality plan to mitigate the identified r…" at bounding box center [236, 270] width 0 height 10
click at [623, 296] on div "Prioritize security testing in the quality plan to mitigate the identified risk" at bounding box center [486, 296] width 501 height 34
click at [236, 275] on input "b. Prioritize security testing in the quality plan to mitigate the identified r…" at bounding box center [236, 270] width 0 height 10
click at [670, 290] on div "Prioritize security testing in the quality plan to mitigate the identified risk" at bounding box center [486, 296] width 501 height 34
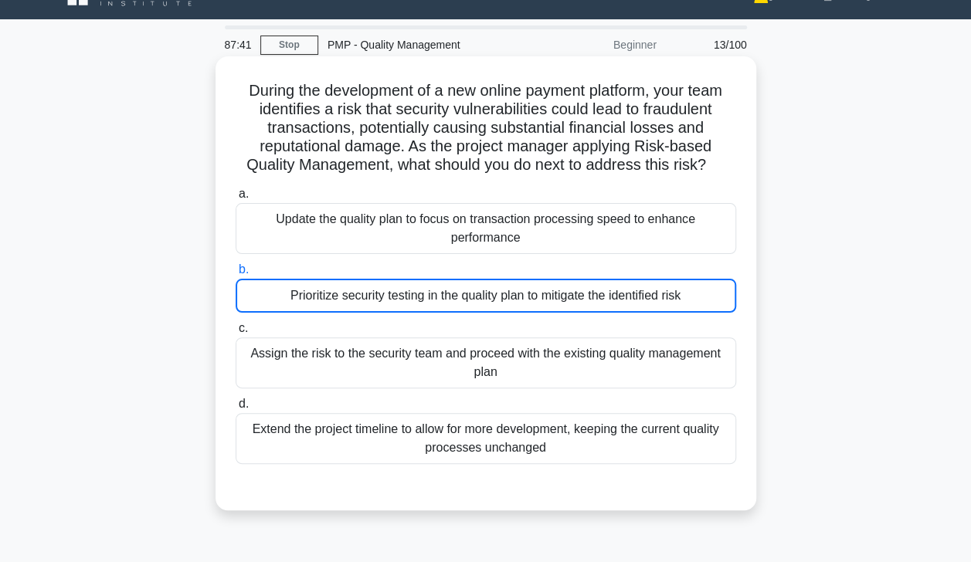
click at [236, 275] on input "b. Prioritize security testing in the quality plan to mitigate the identified r…" at bounding box center [236, 270] width 0 height 10
click at [667, 302] on div "Prioritize security testing in the quality plan to mitigate the identified risk" at bounding box center [486, 296] width 501 height 34
click at [236, 275] on input "b. Prioritize security testing in the quality plan to mitigate the identified r…" at bounding box center [236, 270] width 0 height 10
click at [661, 297] on div "Prioritize security testing in the quality plan to mitigate the identified risk" at bounding box center [486, 296] width 501 height 34
click at [236, 275] on input "b. Prioritize security testing in the quality plan to mitigate the identified r…" at bounding box center [236, 270] width 0 height 10
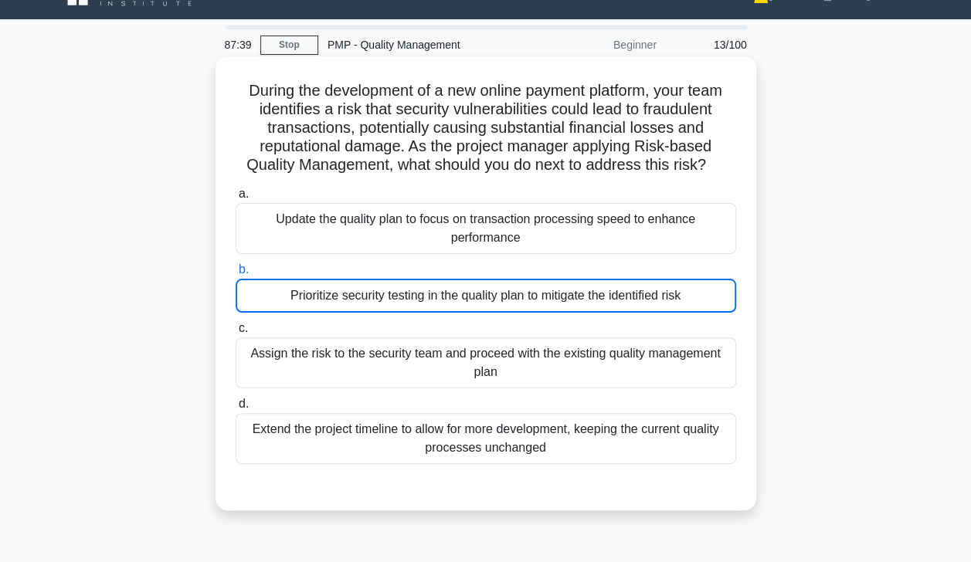
scroll to position [0, 0]
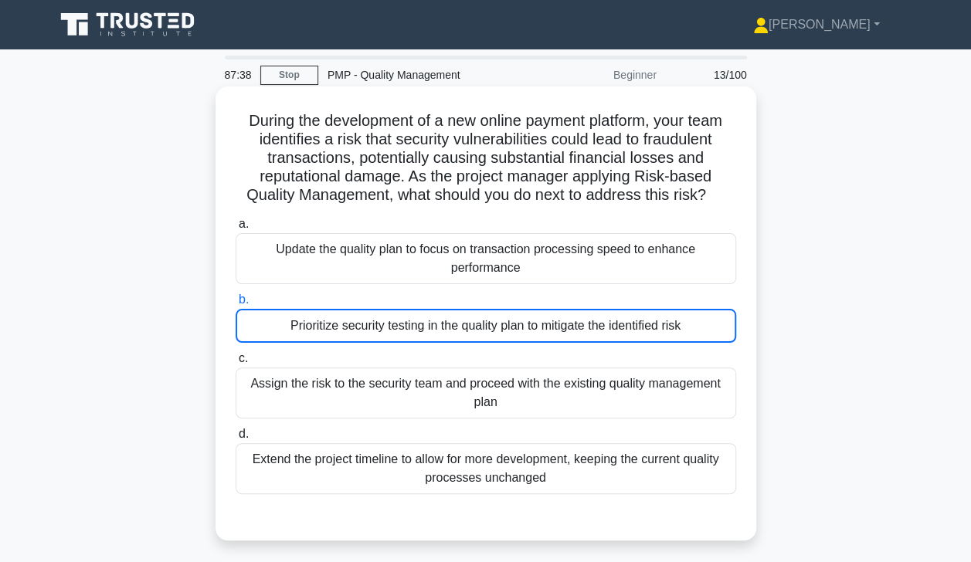
click at [592, 328] on div "Prioritize security testing in the quality plan to mitigate the identified risk" at bounding box center [486, 326] width 501 height 34
click at [236, 305] on input "b. Prioritize security testing in the quality plan to mitigate the identified r…" at bounding box center [236, 300] width 0 height 10
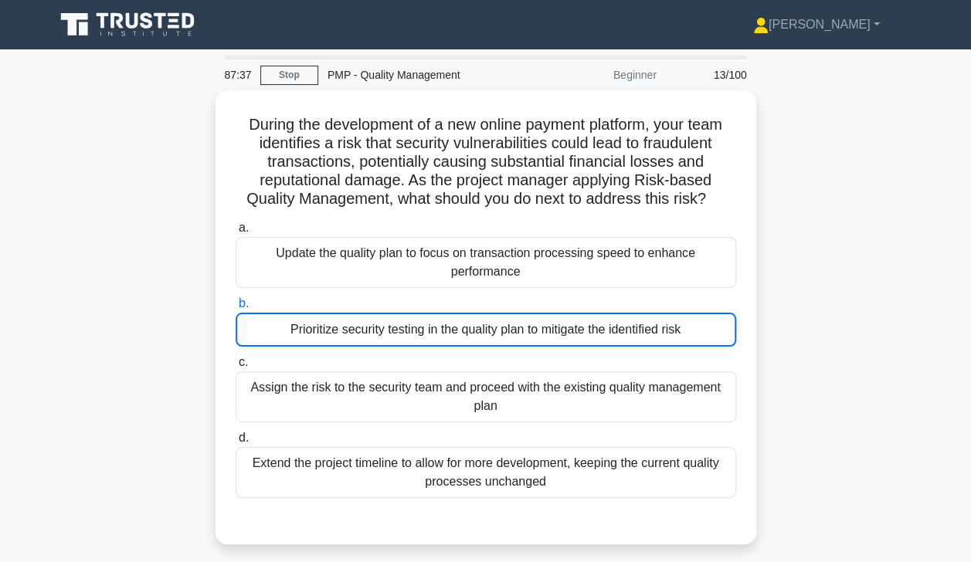
click at [821, 342] on div "During the development of a new online payment platform, your team identifies a…" at bounding box center [486, 326] width 881 height 473
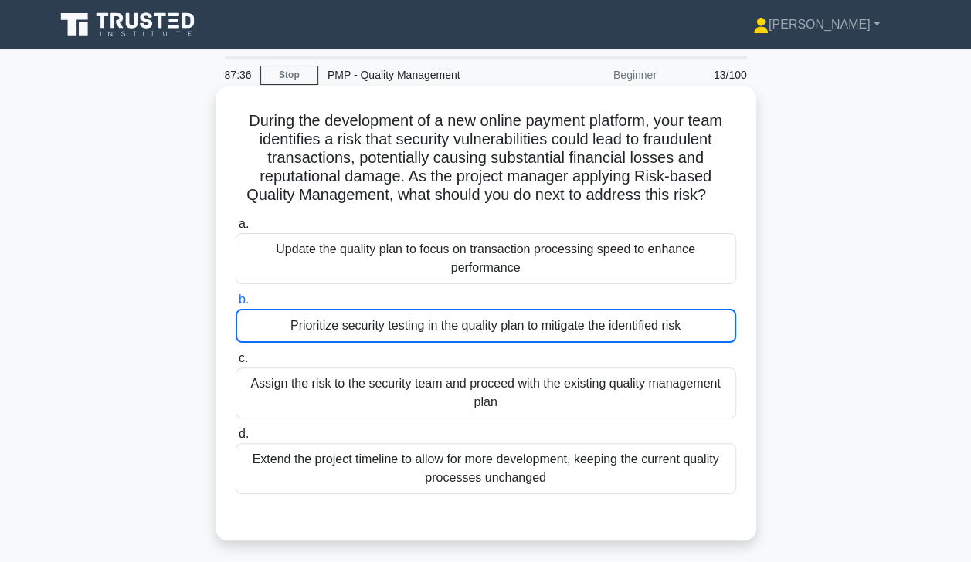
click at [653, 332] on div "Prioritize security testing in the quality plan to mitigate the identified risk" at bounding box center [486, 326] width 501 height 34
click at [236, 305] on input "b. Prioritize security testing in the quality plan to mitigate the identified r…" at bounding box center [236, 300] width 0 height 10
click at [394, 334] on div "Prioritize security testing in the quality plan to mitigate the identified risk" at bounding box center [486, 326] width 501 height 34
click at [236, 305] on input "b. Prioritize security testing in the quality plan to mitigate the identified r…" at bounding box center [236, 300] width 0 height 10
click at [498, 369] on div "Assign the risk to the security team and proceed with the existing quality mana…" at bounding box center [486, 393] width 501 height 51
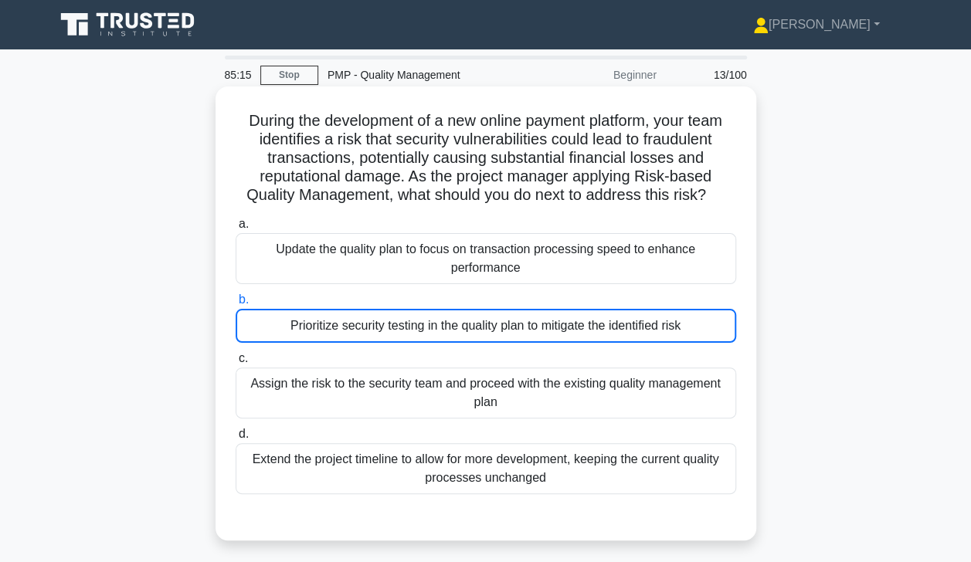
click at [236, 364] on input "c. Assign the risk to the security team and proceed with the existing quality m…" at bounding box center [236, 359] width 0 height 10
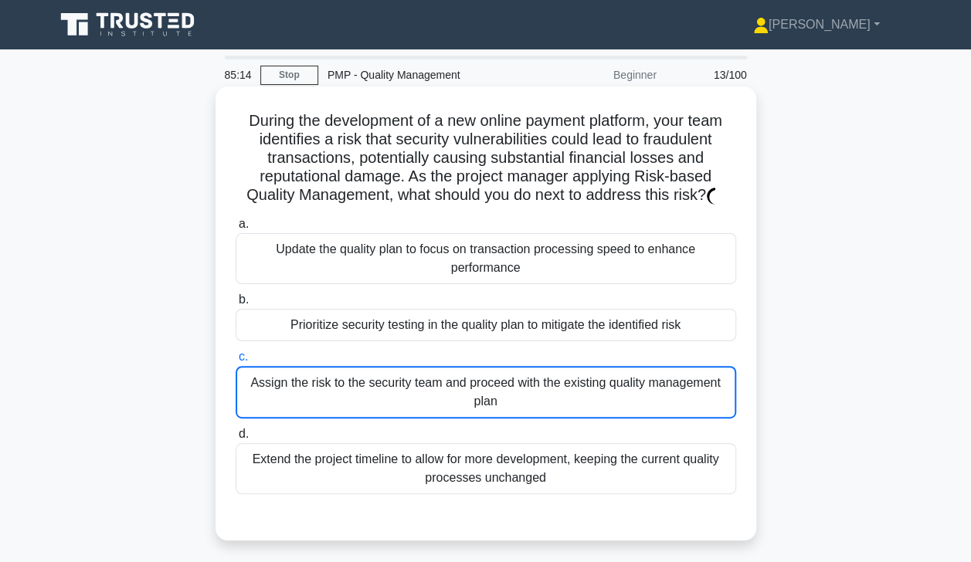
click at [504, 337] on div "Prioritize security testing in the quality plan to mitigate the identified risk" at bounding box center [486, 325] width 501 height 32
click at [236, 305] on input "b. Prioritize security testing in the quality plan to mitigate the identified r…" at bounding box center [236, 300] width 0 height 10
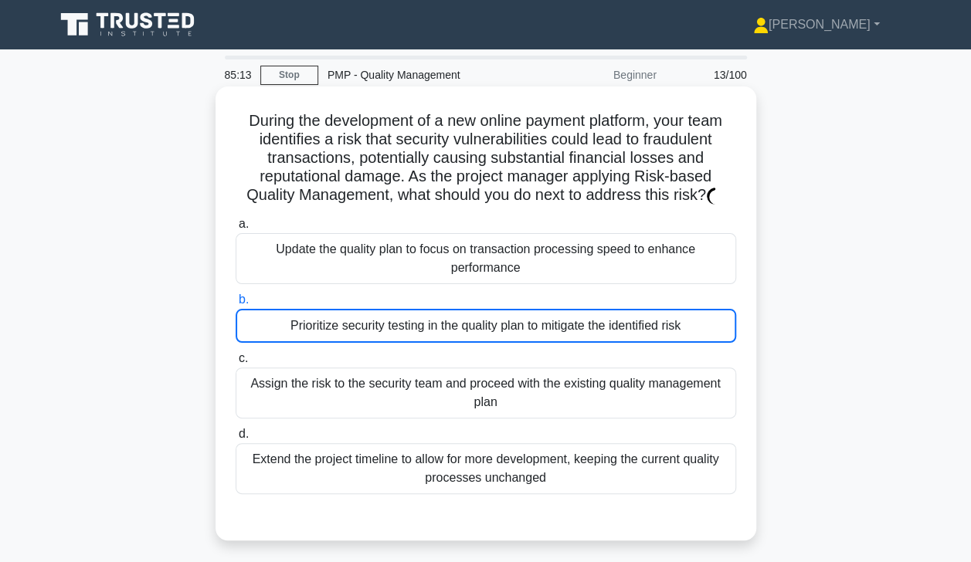
click at [510, 334] on div "Prioritize security testing in the quality plan to mitigate the identified risk" at bounding box center [486, 326] width 501 height 34
click at [236, 305] on input "b. Prioritize security testing in the quality plan to mitigate the identified r…" at bounding box center [236, 300] width 0 height 10
click at [510, 334] on div "Prioritize security testing in the quality plan to mitigate the identified risk" at bounding box center [486, 326] width 501 height 34
click at [236, 305] on input "b. Prioritize security testing in the quality plan to mitigate the identified r…" at bounding box center [236, 300] width 0 height 10
click at [510, 334] on div "Prioritize security testing in the quality plan to mitigate the identified risk" at bounding box center [486, 326] width 501 height 34
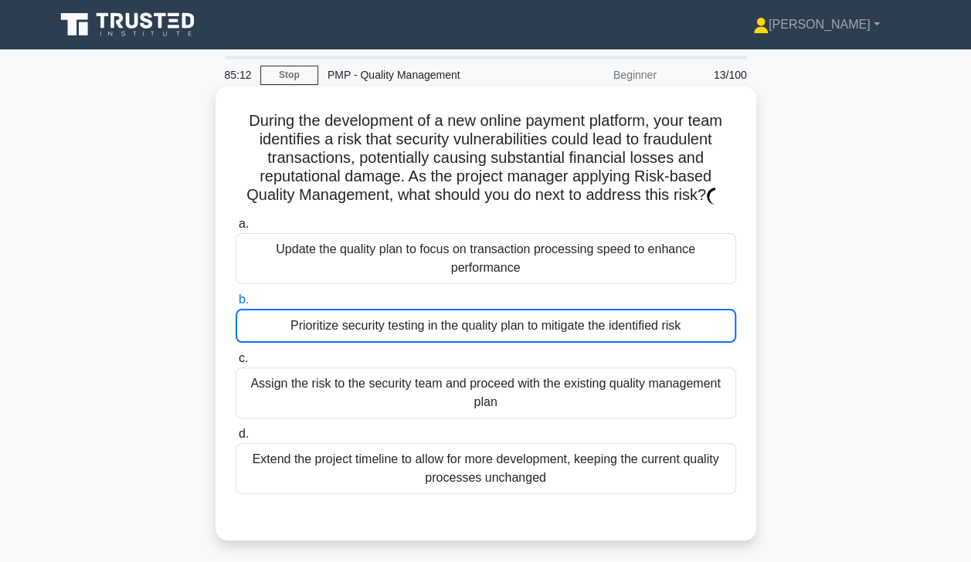
click at [236, 305] on input "b. Prioritize security testing in the quality plan to mitigate the identified r…" at bounding box center [236, 300] width 0 height 10
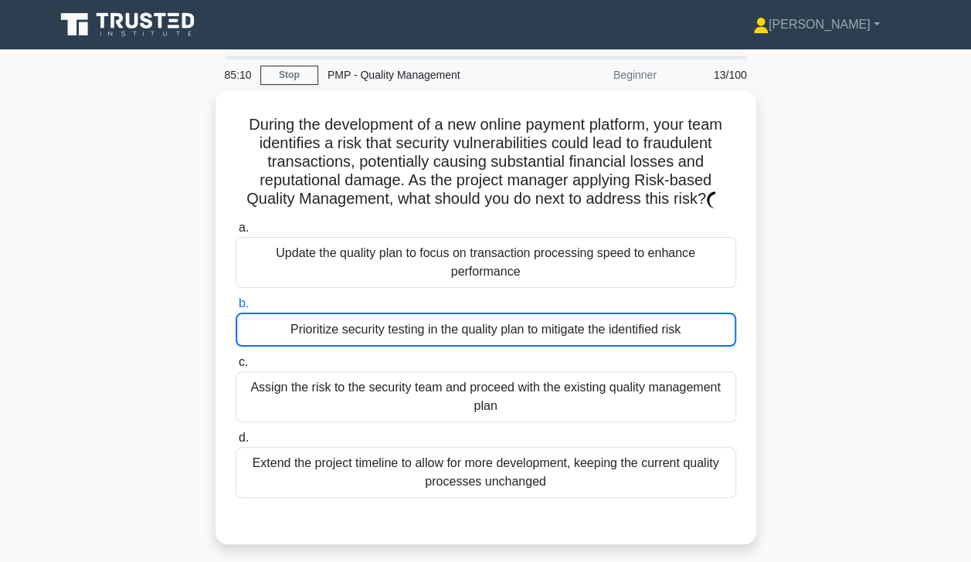
click at [827, 320] on div "During the development of a new online payment platform, your team identifies a…" at bounding box center [486, 326] width 881 height 473
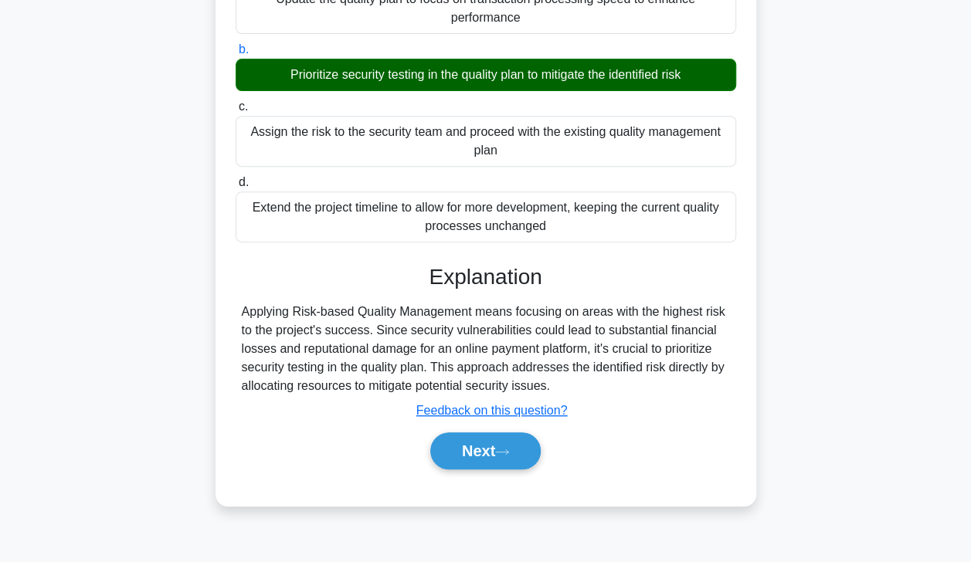
scroll to position [272, 0]
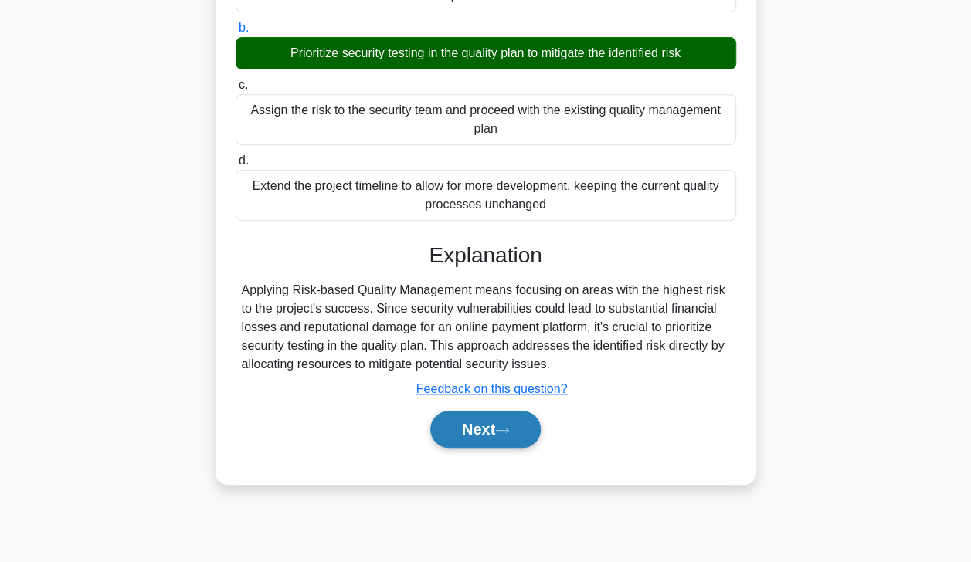
click at [519, 433] on button "Next" at bounding box center [485, 429] width 110 height 37
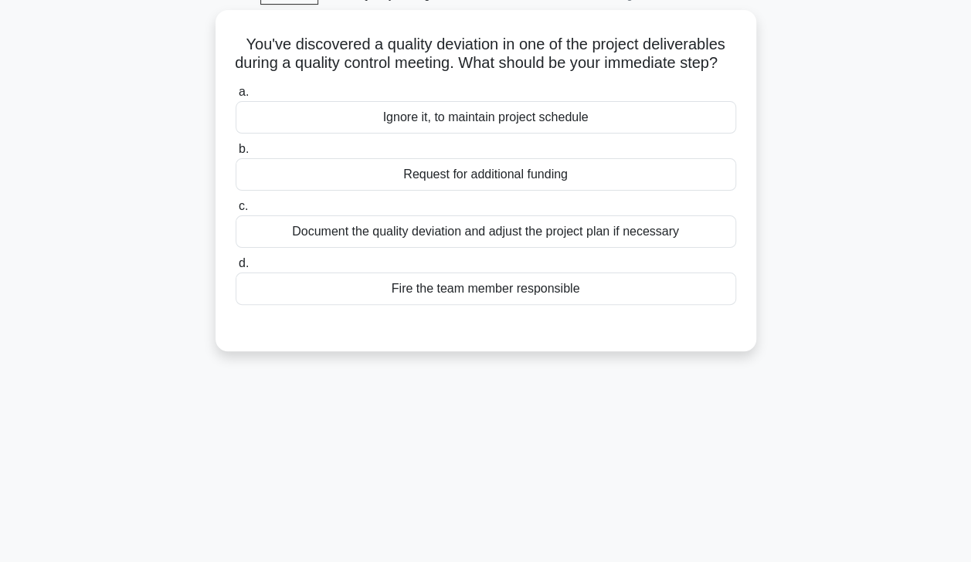
scroll to position [0, 0]
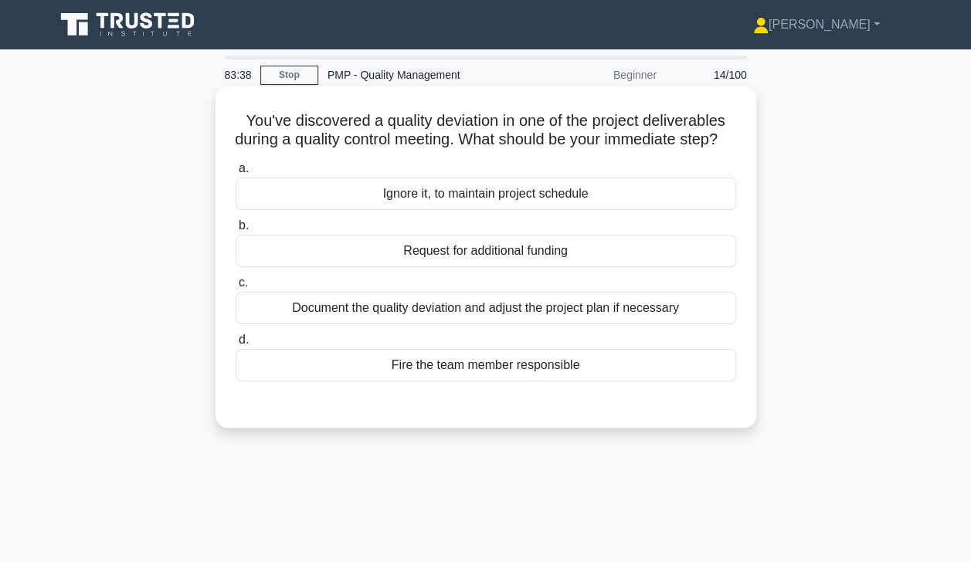
click at [670, 323] on div "Document the quality deviation and adjust the project plan if necessary" at bounding box center [486, 308] width 501 height 32
click at [236, 288] on input "c. Document the quality deviation and adjust the project plan if necessary" at bounding box center [236, 283] width 0 height 10
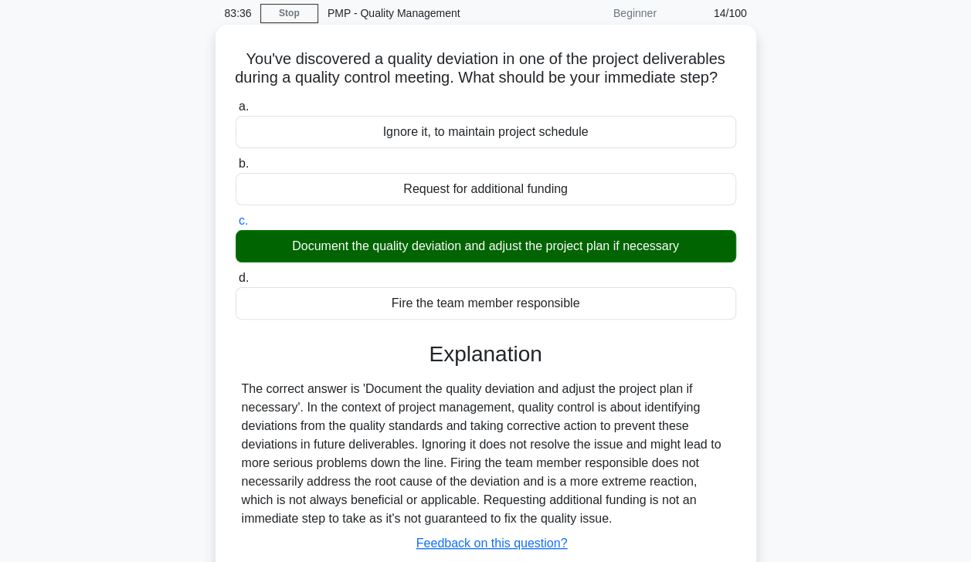
scroll to position [272, 0]
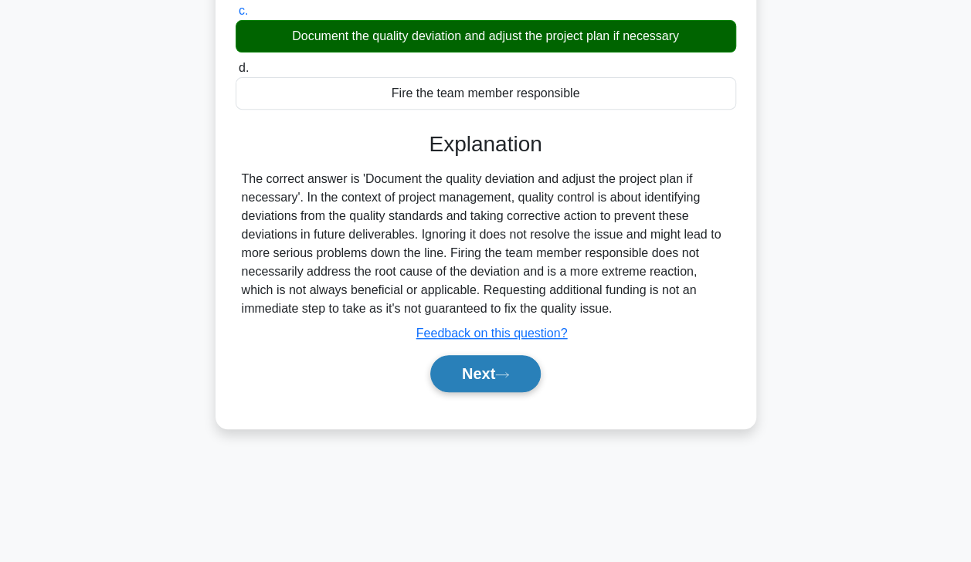
click at [497, 392] on button "Next" at bounding box center [485, 373] width 110 height 37
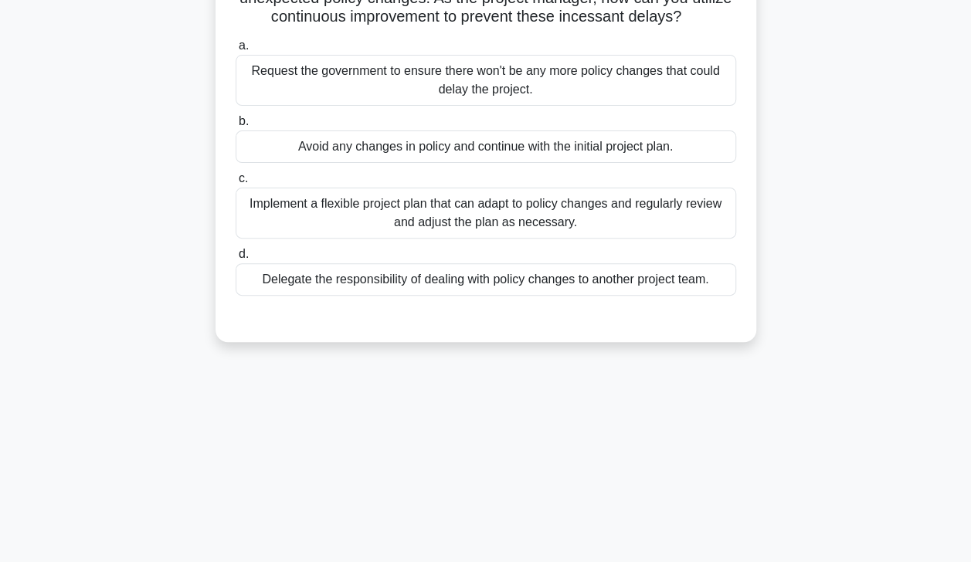
scroll to position [0, 0]
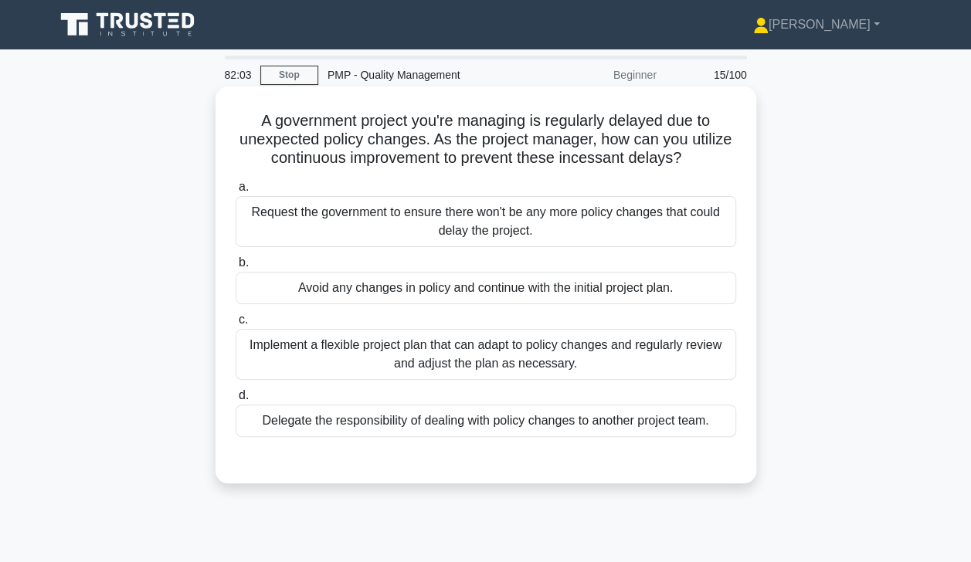
click at [545, 346] on div "Implement a flexible project plan that can adapt to policy changes and regularl…" at bounding box center [486, 354] width 501 height 51
click at [236, 325] on input "c. Implement a flexible project plan that can adapt to policy changes and regul…" at bounding box center [236, 320] width 0 height 10
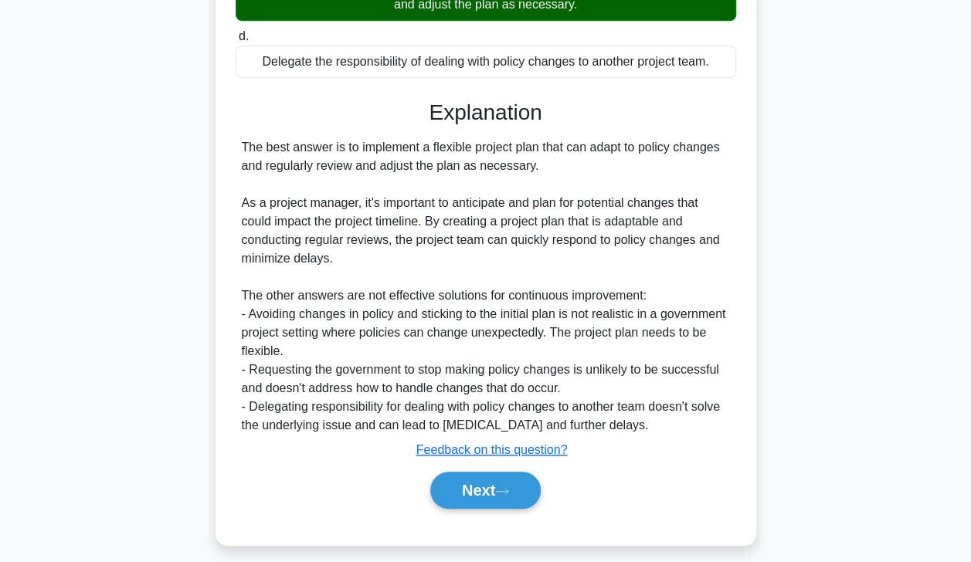
scroll to position [369, 0]
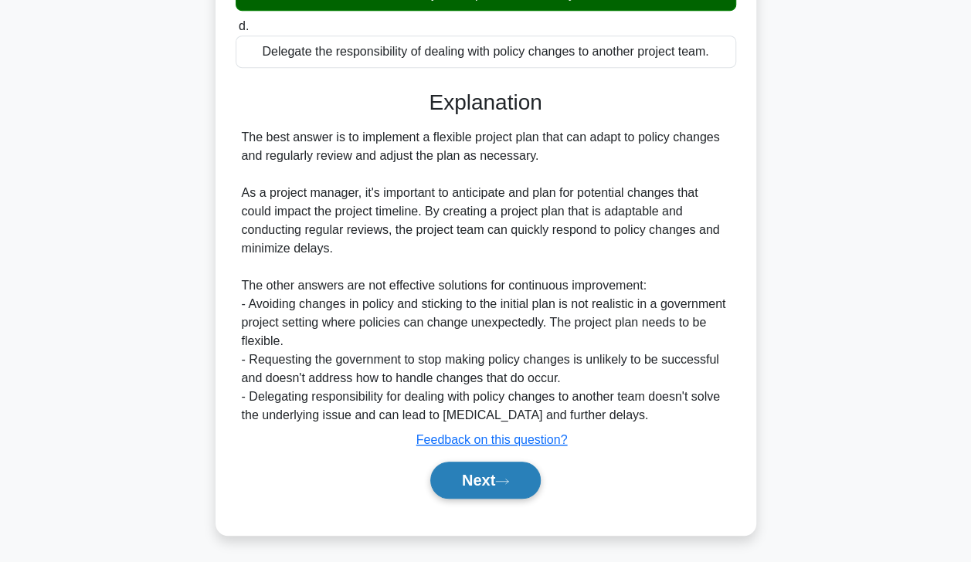
click at [480, 474] on button "Next" at bounding box center [485, 480] width 110 height 37
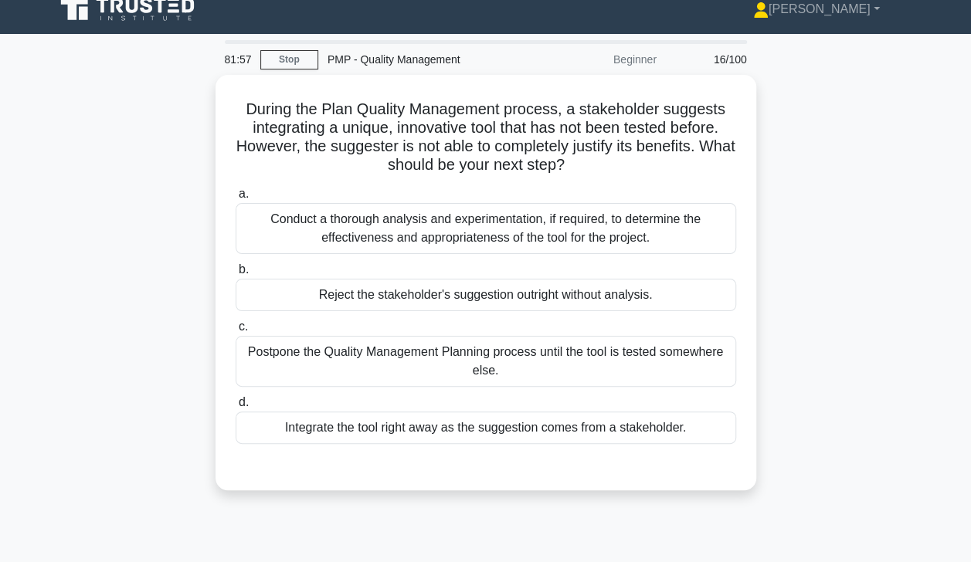
scroll to position [0, 0]
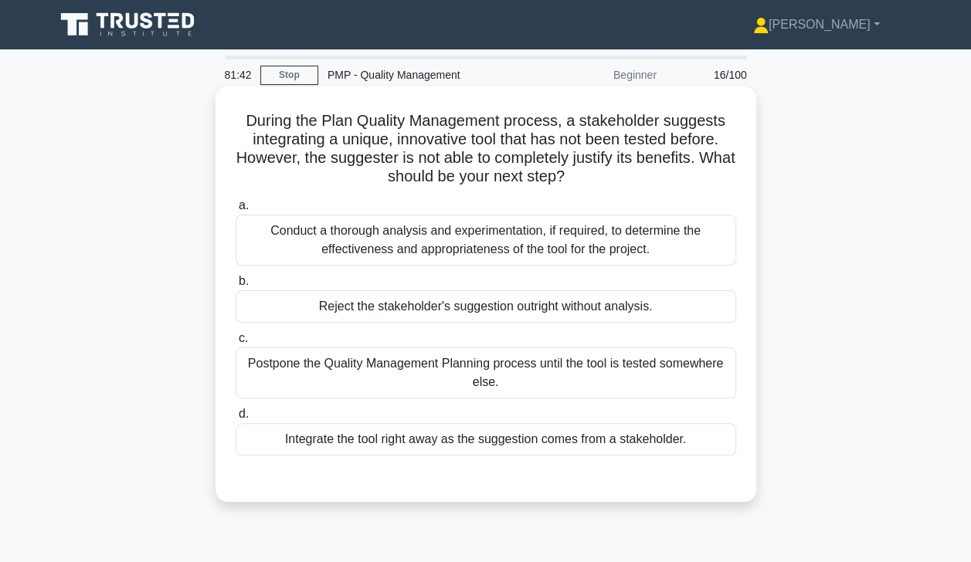
click at [610, 246] on div "Conduct a thorough analysis and experimentation, if required, to determine the …" at bounding box center [486, 240] width 501 height 51
click at [236, 211] on input "a. Conduct a thorough analysis and experimentation, if required, to determine t…" at bounding box center [236, 206] width 0 height 10
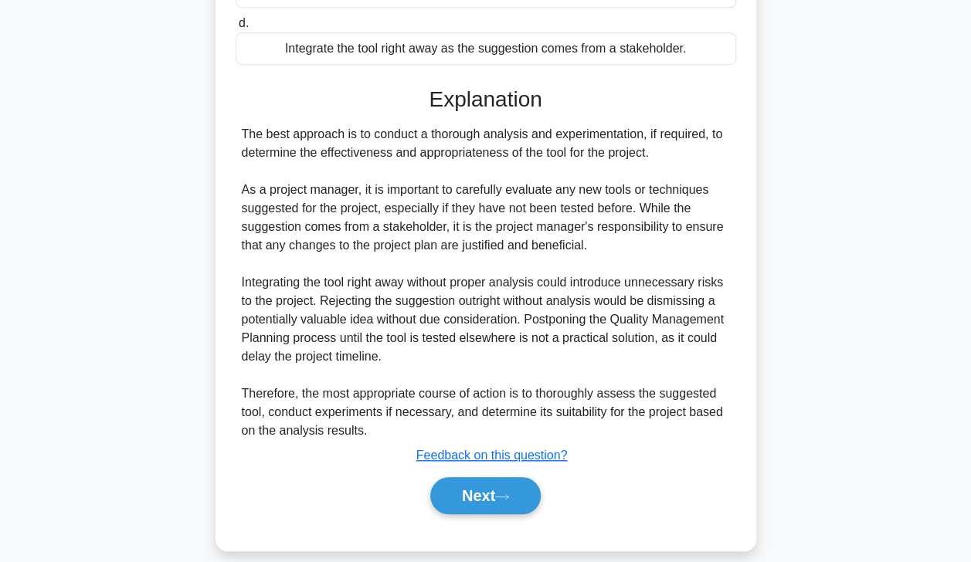
scroll to position [406, 0]
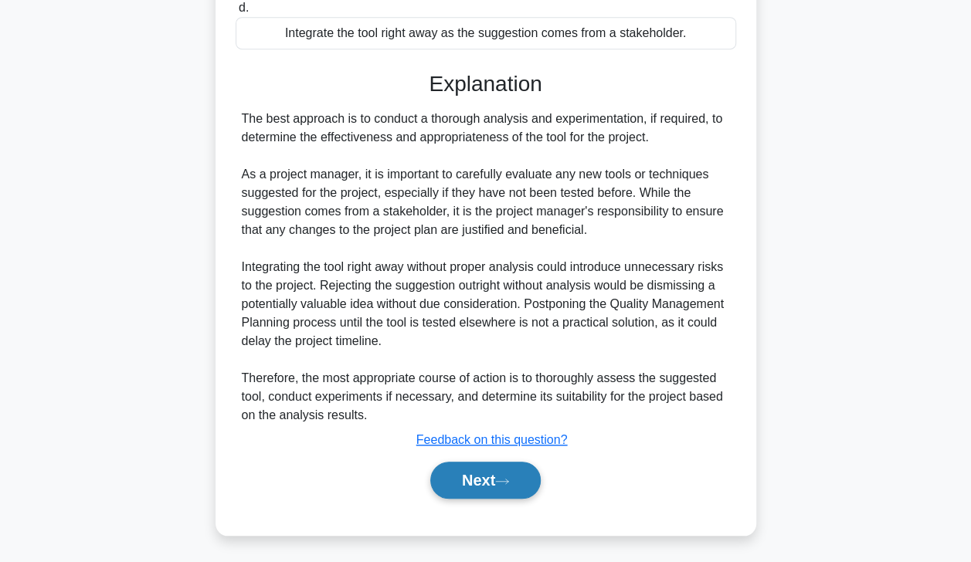
click at [494, 475] on button "Next" at bounding box center [485, 480] width 110 height 37
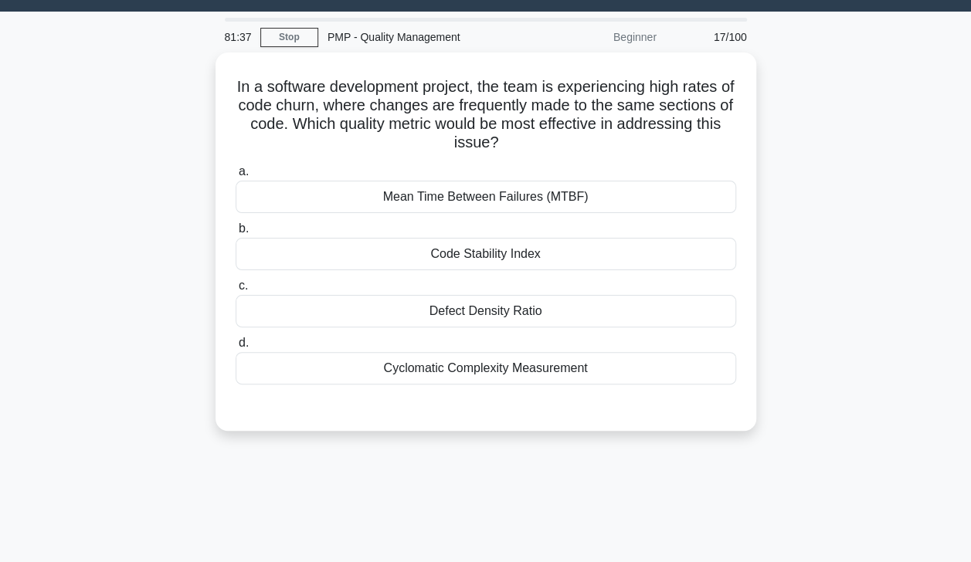
scroll to position [4, 0]
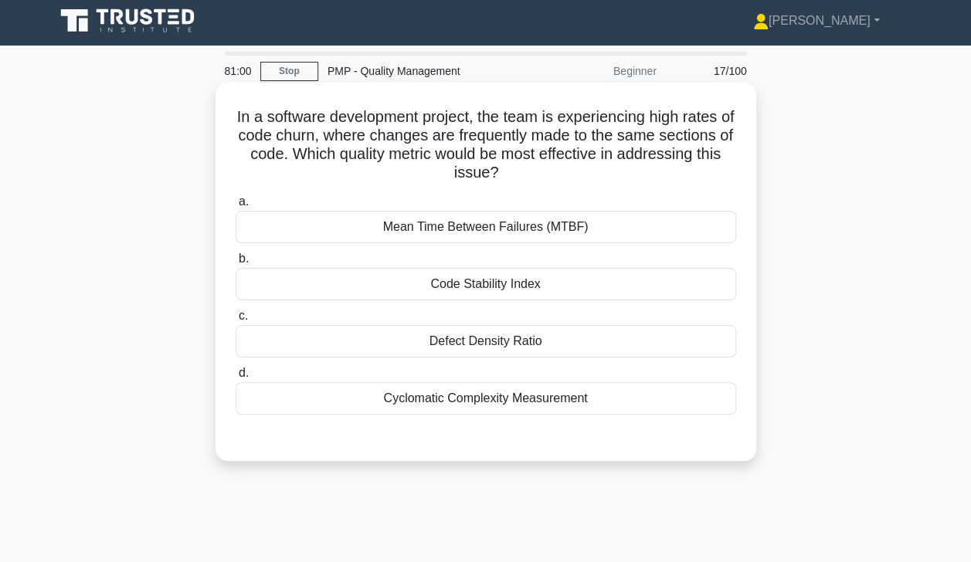
click at [637, 283] on div "Code Stability Index" at bounding box center [486, 284] width 501 height 32
click at [236, 264] on input "b. Code Stability Index" at bounding box center [236, 259] width 0 height 10
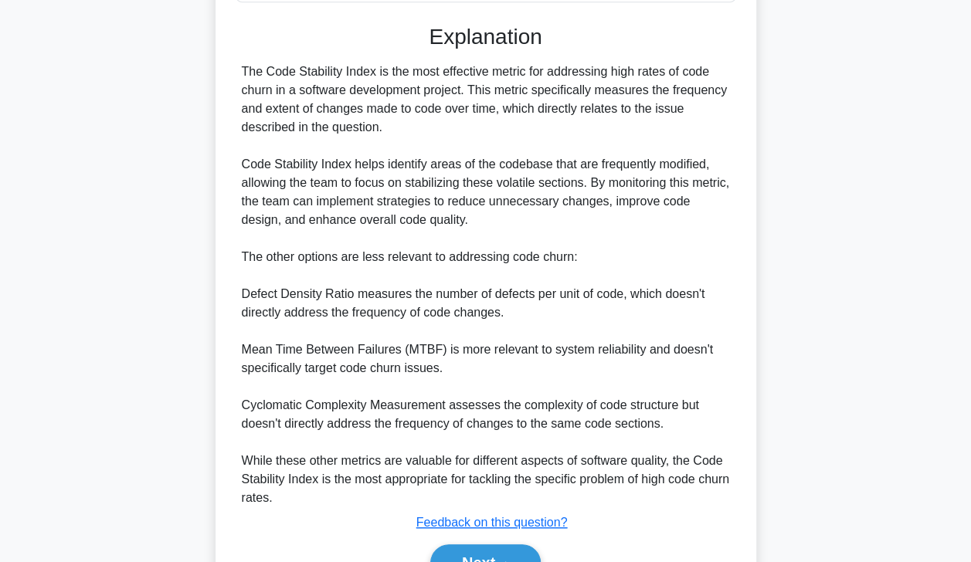
scroll to position [499, 0]
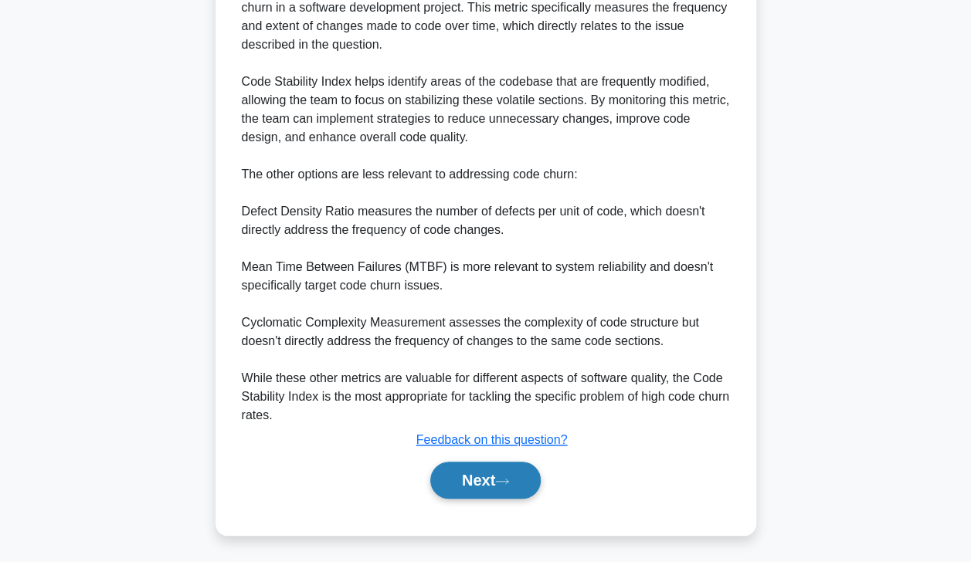
click at [493, 481] on button "Next" at bounding box center [485, 480] width 110 height 37
click at [476, 483] on button "Next" at bounding box center [485, 480] width 110 height 37
click at [487, 479] on button "Next" at bounding box center [485, 480] width 110 height 37
click at [497, 480] on button "Next" at bounding box center [485, 480] width 110 height 37
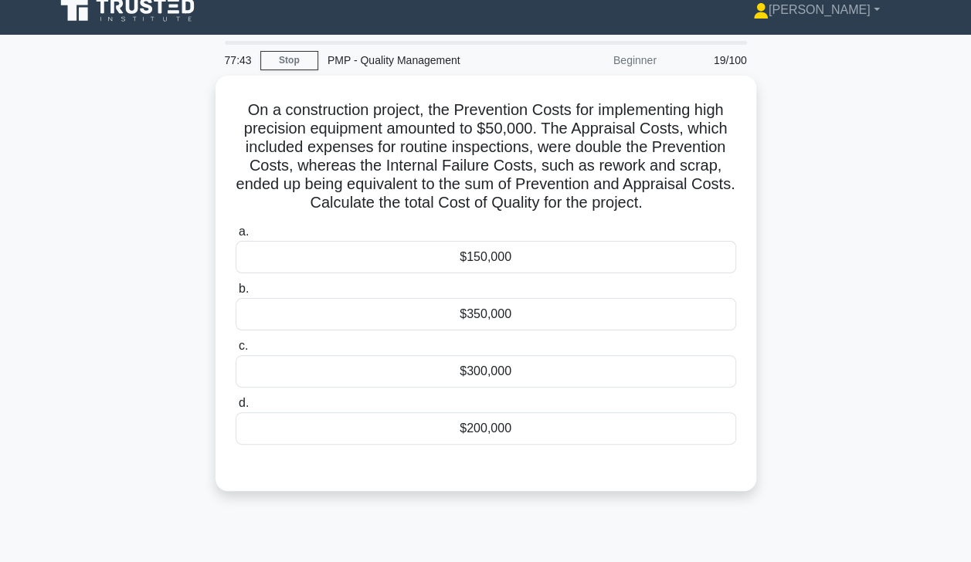
scroll to position [8, 0]
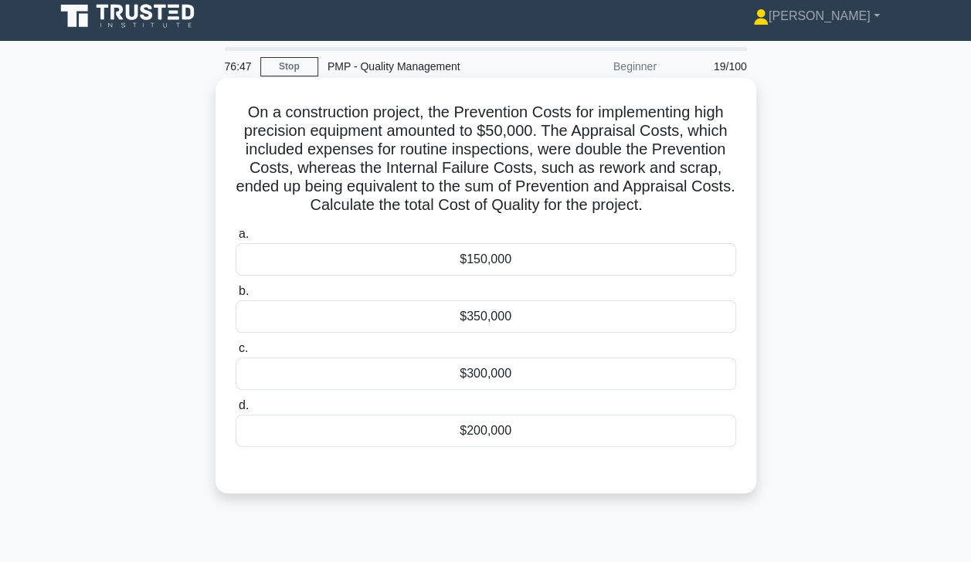
click at [523, 378] on div "$300,000" at bounding box center [486, 374] width 501 height 32
click at [236, 354] on input "c. $300,000" at bounding box center [236, 349] width 0 height 10
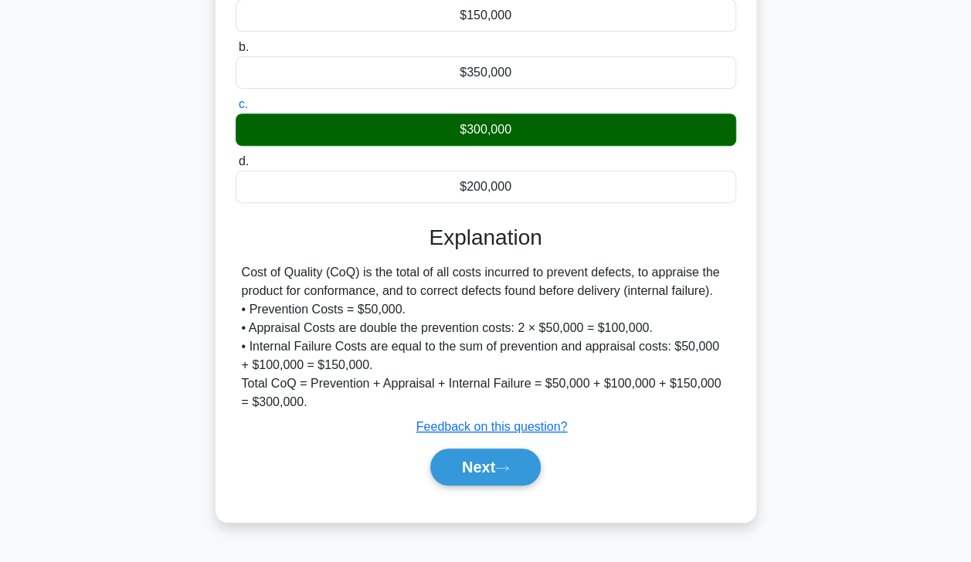
scroll to position [272, 0]
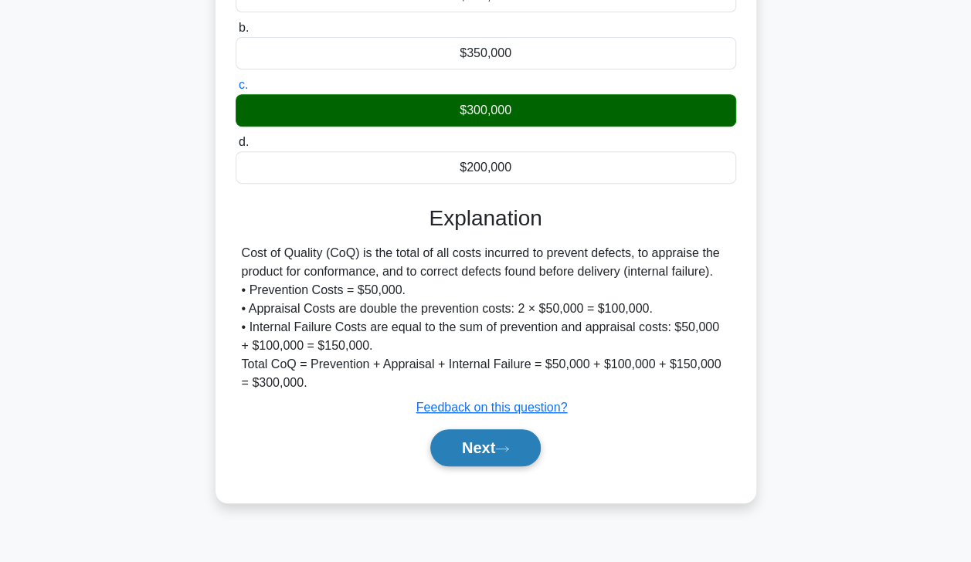
click at [476, 446] on button "Next" at bounding box center [485, 447] width 110 height 37
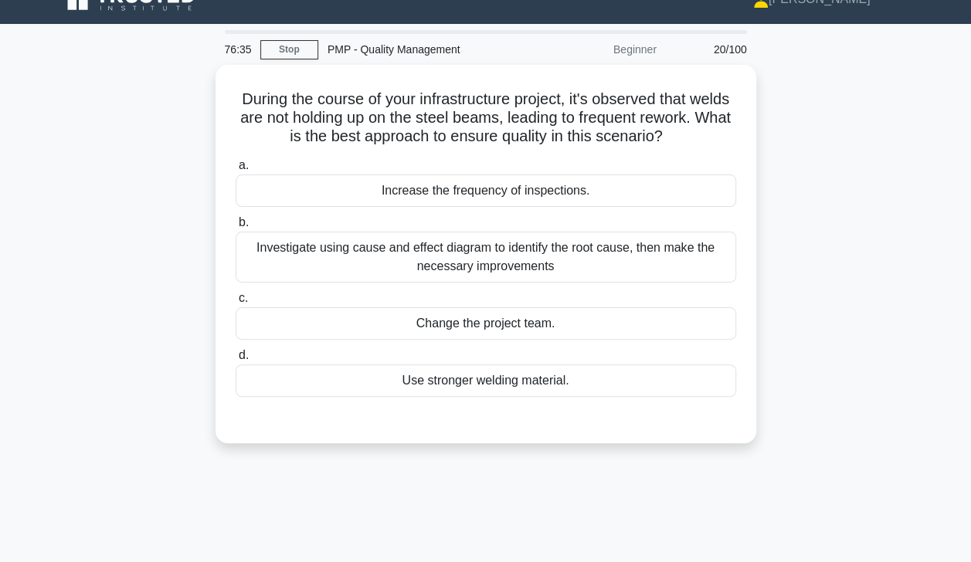
scroll to position [0, 0]
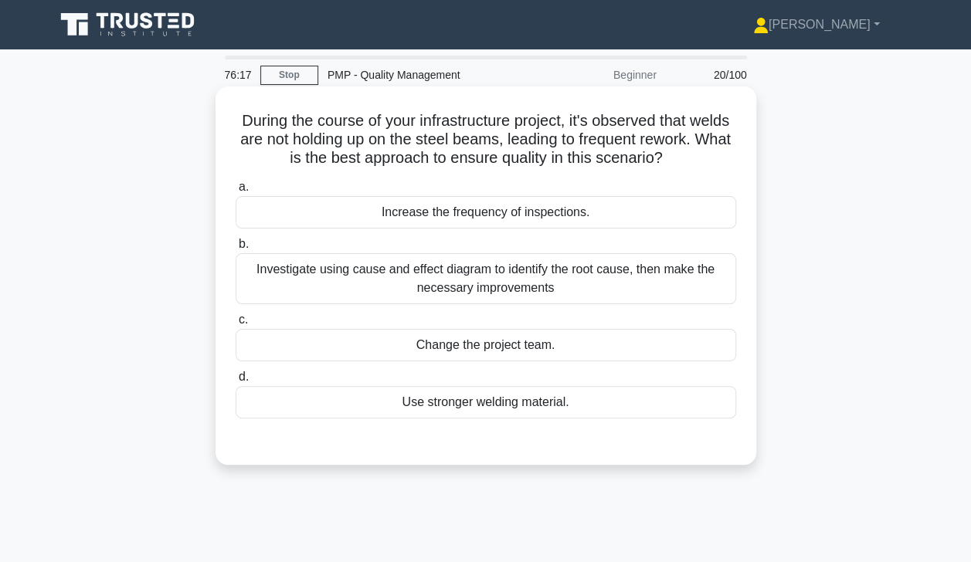
click at [574, 282] on div "Investigate using cause and effect diagram to identify the root cause, then mak…" at bounding box center [486, 278] width 501 height 51
click at [236, 249] on input "b. Investigate using cause and effect diagram to identify the root cause, then …" at bounding box center [236, 244] width 0 height 10
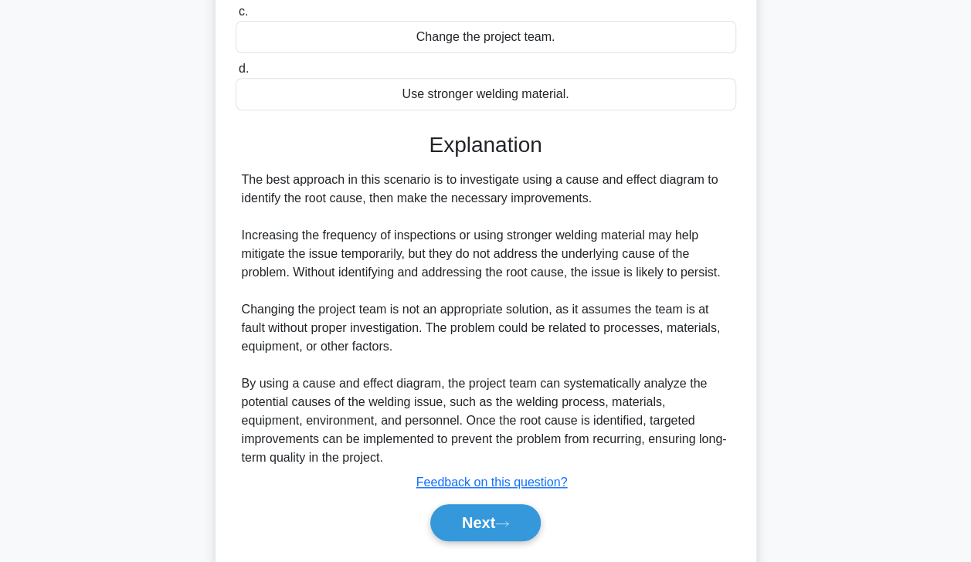
scroll to position [311, 0]
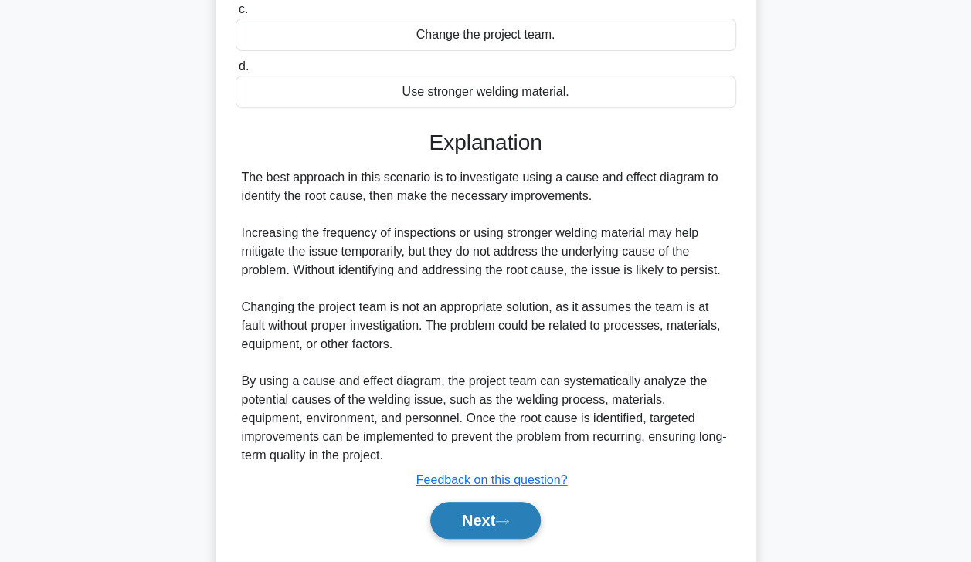
click at [484, 515] on button "Next" at bounding box center [485, 520] width 110 height 37
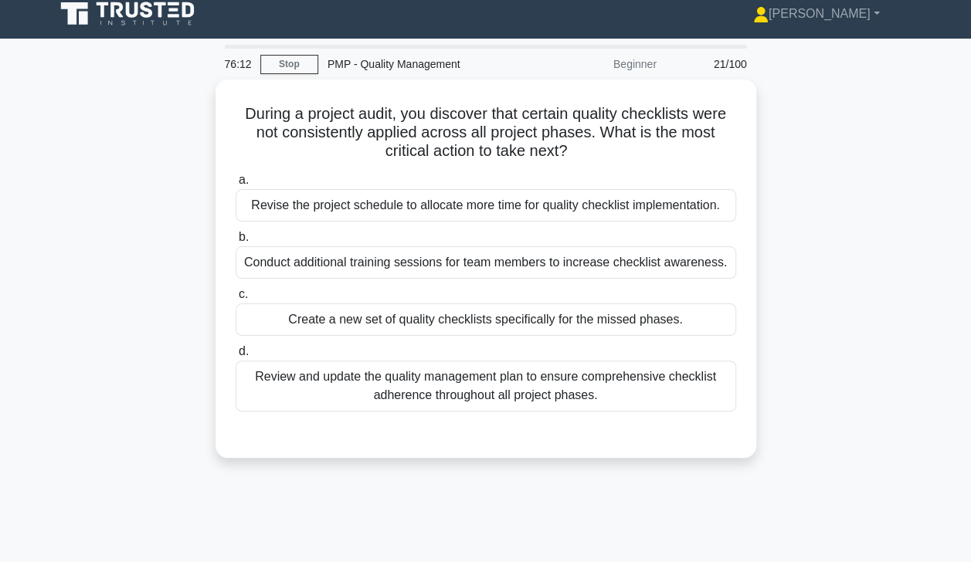
scroll to position [8, 0]
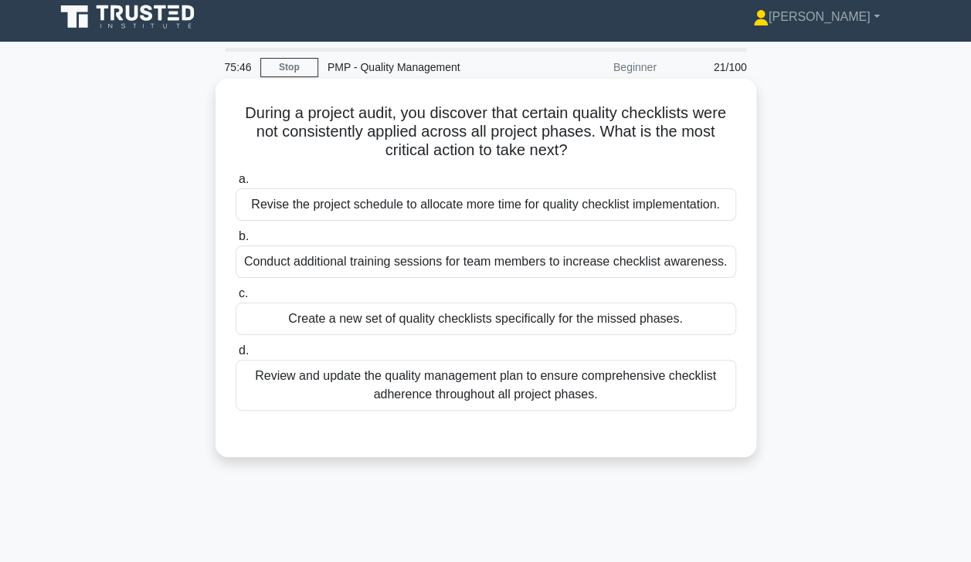
click at [541, 270] on div "Conduct additional training sessions for team members to increase checklist awa…" at bounding box center [486, 262] width 501 height 32
click at [236, 242] on input "b. Conduct additional training sessions for team members to increase checklist …" at bounding box center [236, 237] width 0 height 10
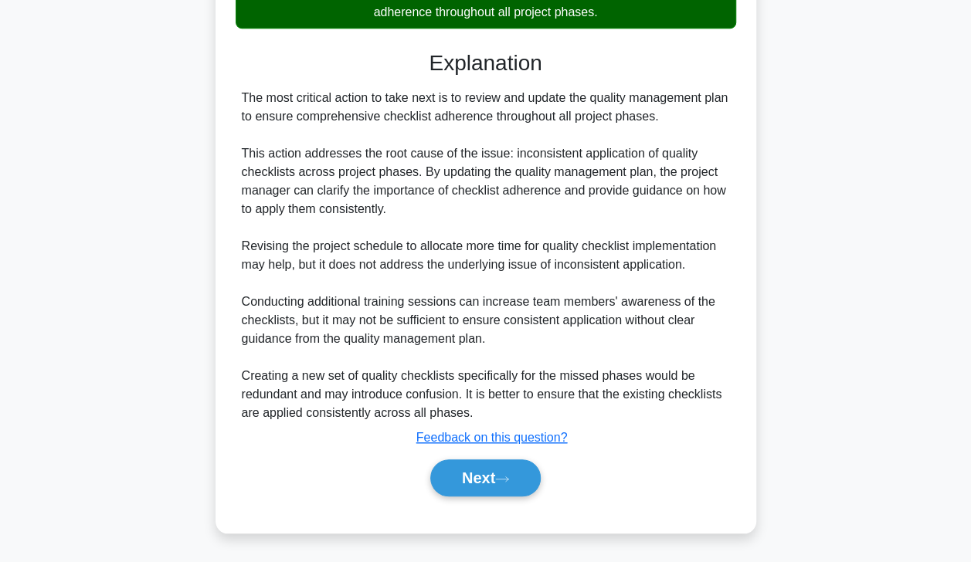
scroll to position [409, 0]
click at [493, 485] on button "Next" at bounding box center [485, 478] width 110 height 37
click at [494, 478] on button "Next" at bounding box center [485, 478] width 110 height 37
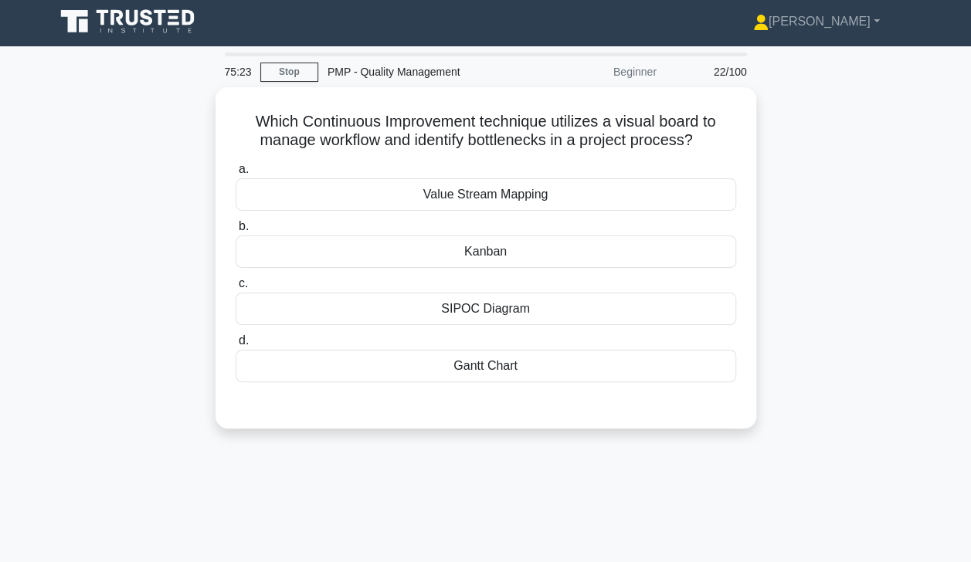
scroll to position [0, 0]
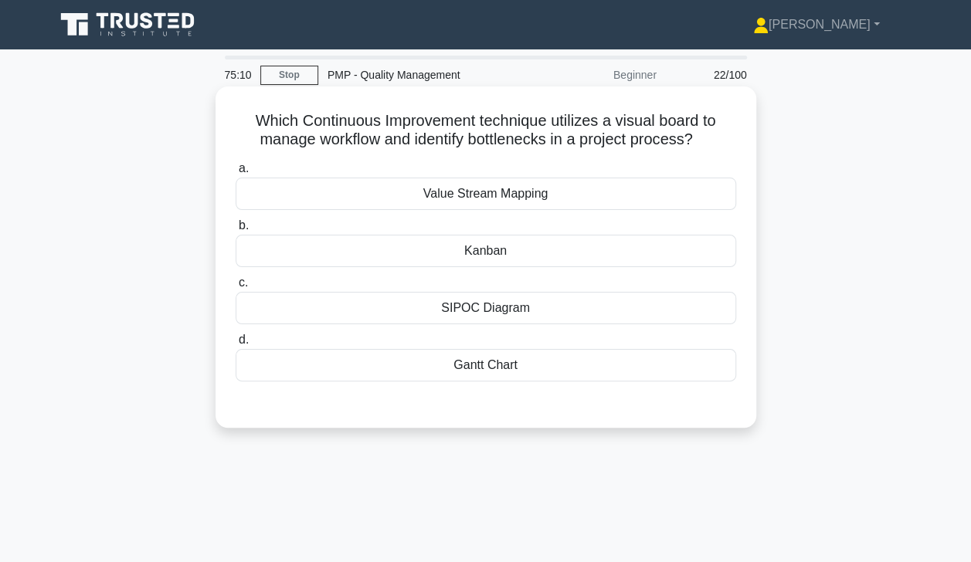
click at [605, 247] on div "Kanban" at bounding box center [486, 251] width 501 height 32
click at [236, 231] on input "b. Kanban" at bounding box center [236, 226] width 0 height 10
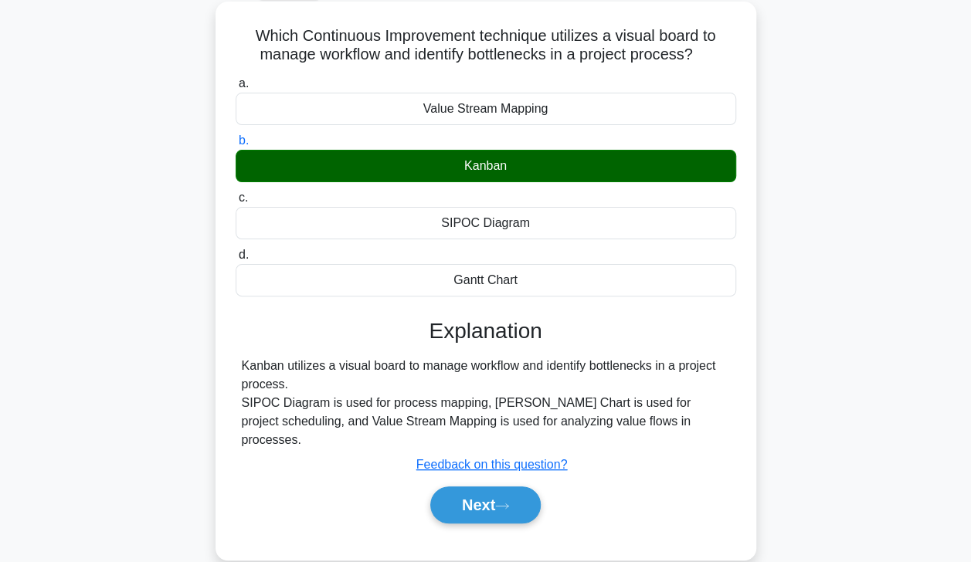
scroll to position [113, 0]
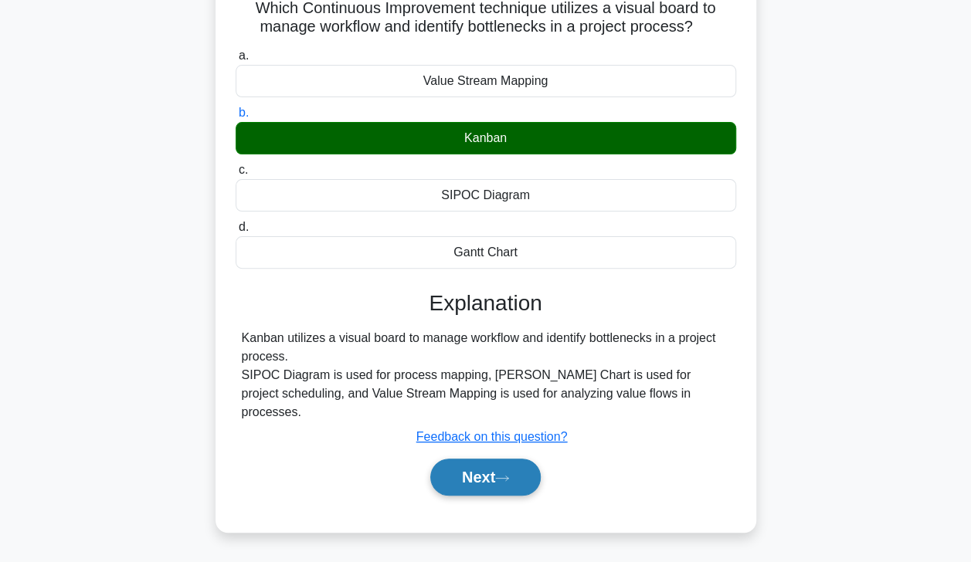
click at [493, 466] on button "Next" at bounding box center [485, 477] width 110 height 37
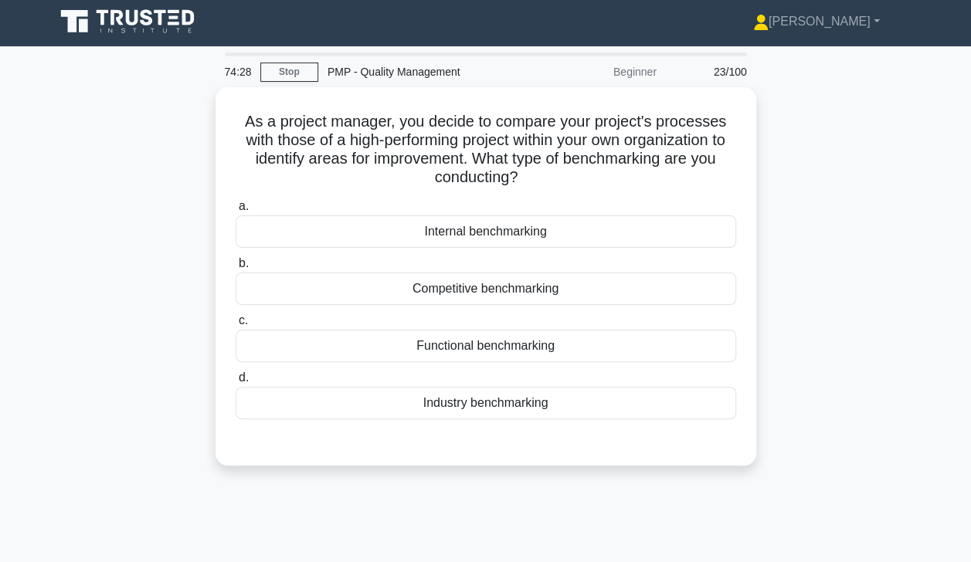
scroll to position [0, 0]
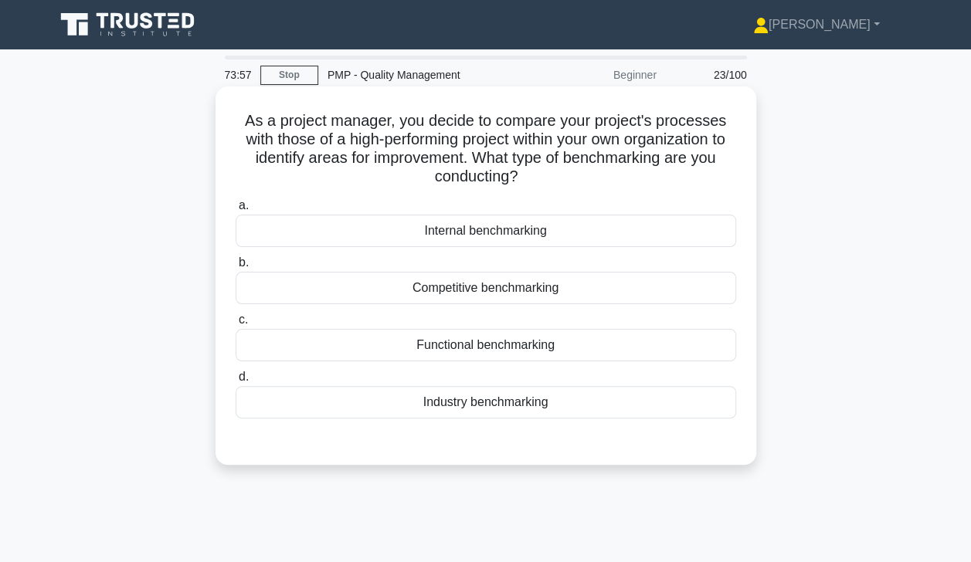
click at [622, 230] on div "Internal benchmarking" at bounding box center [486, 231] width 501 height 32
click at [236, 211] on input "a. Internal benchmarking" at bounding box center [236, 206] width 0 height 10
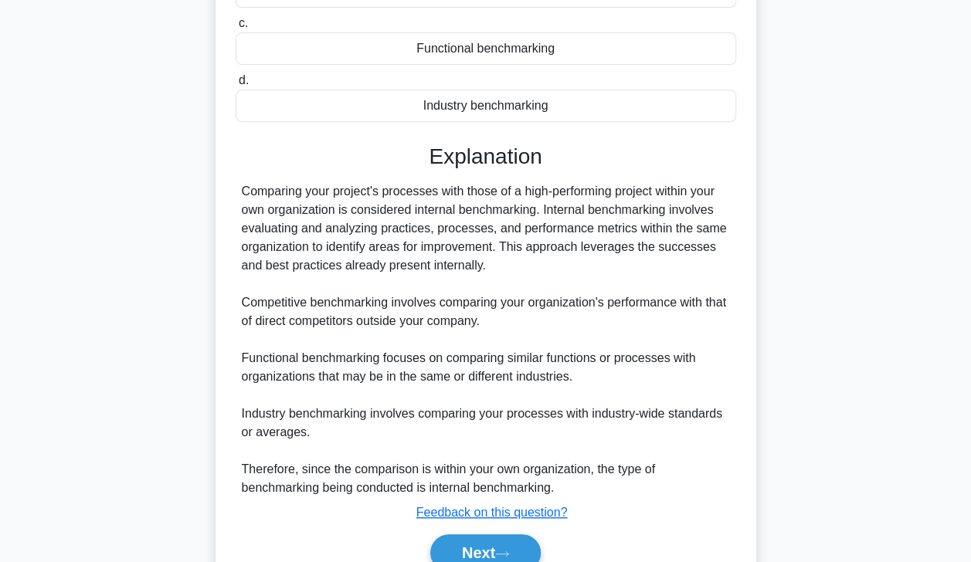
scroll to position [369, 0]
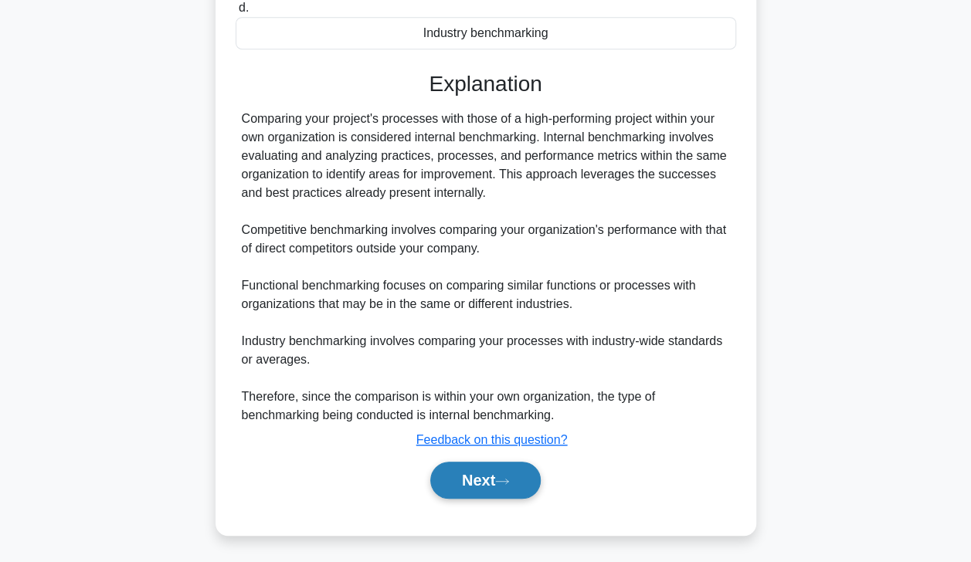
click at [490, 483] on button "Next" at bounding box center [485, 480] width 110 height 37
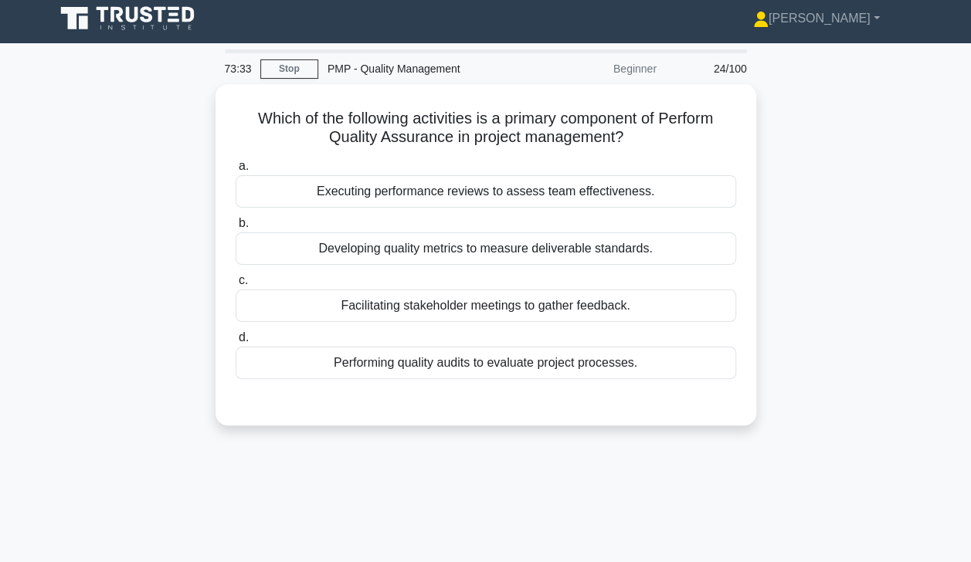
scroll to position [0, 0]
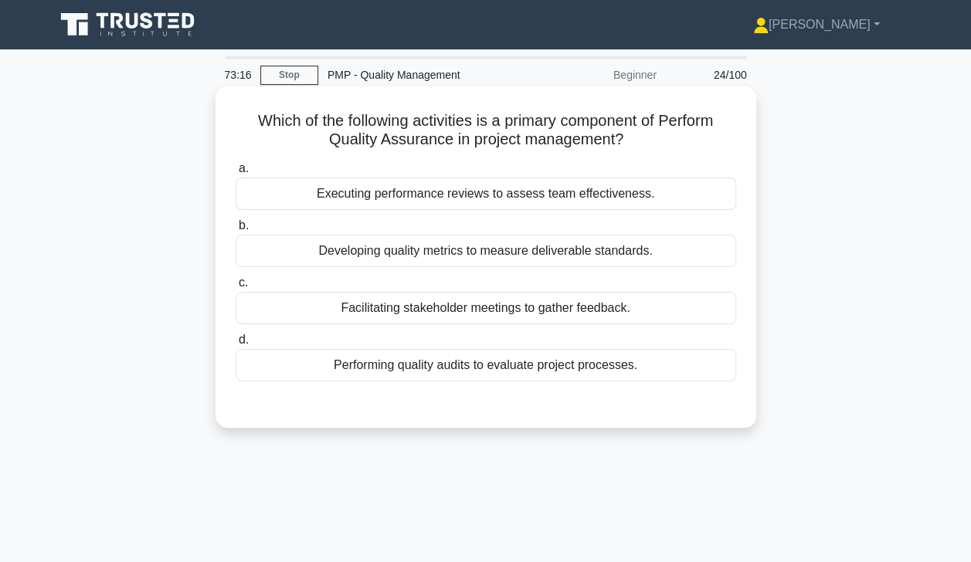
click at [602, 363] on div "Performing quality audits to evaluate project processes." at bounding box center [486, 365] width 501 height 32
click at [236, 345] on input "d. Performing quality audits to evaluate project processes." at bounding box center [236, 340] width 0 height 10
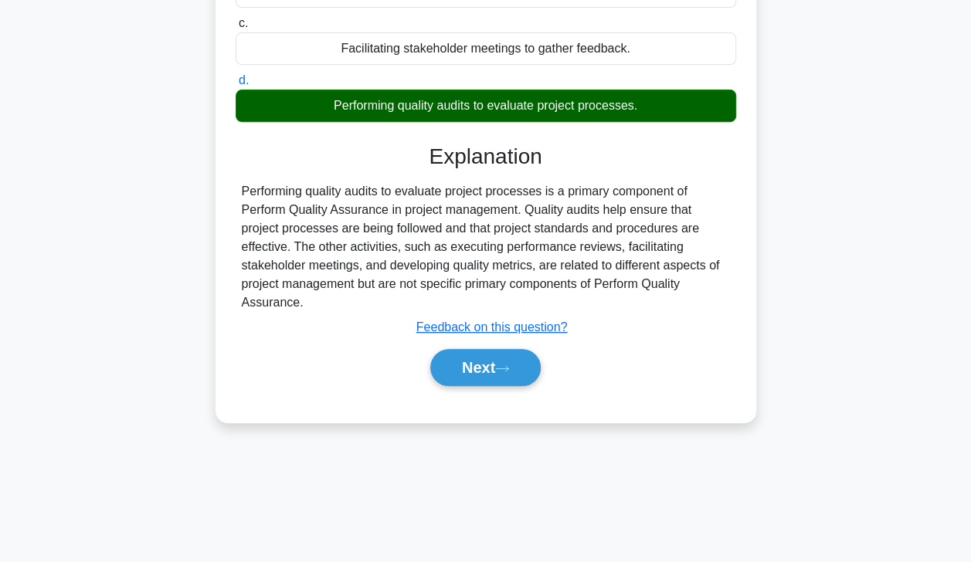
scroll to position [262, 0]
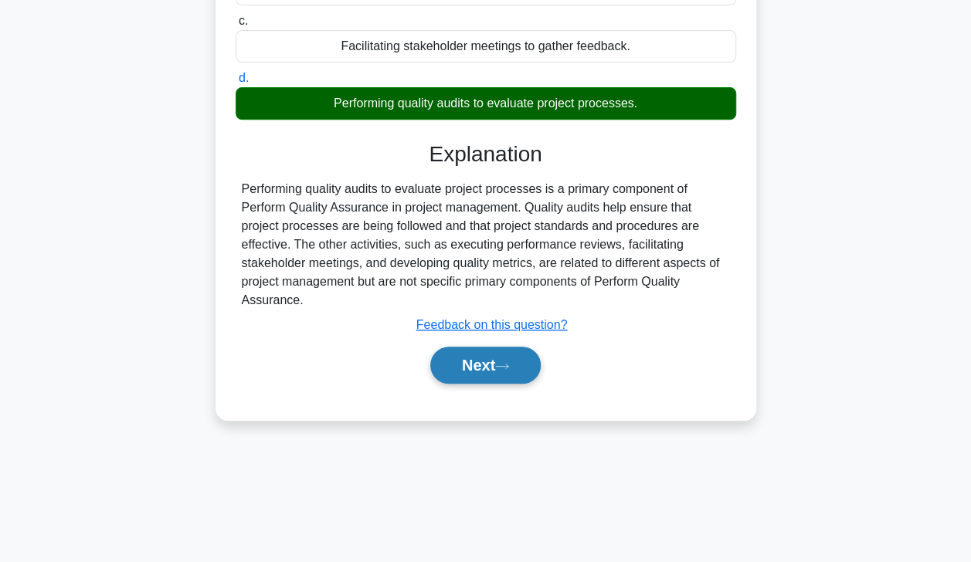
click at [496, 355] on button "Next" at bounding box center [485, 365] width 110 height 37
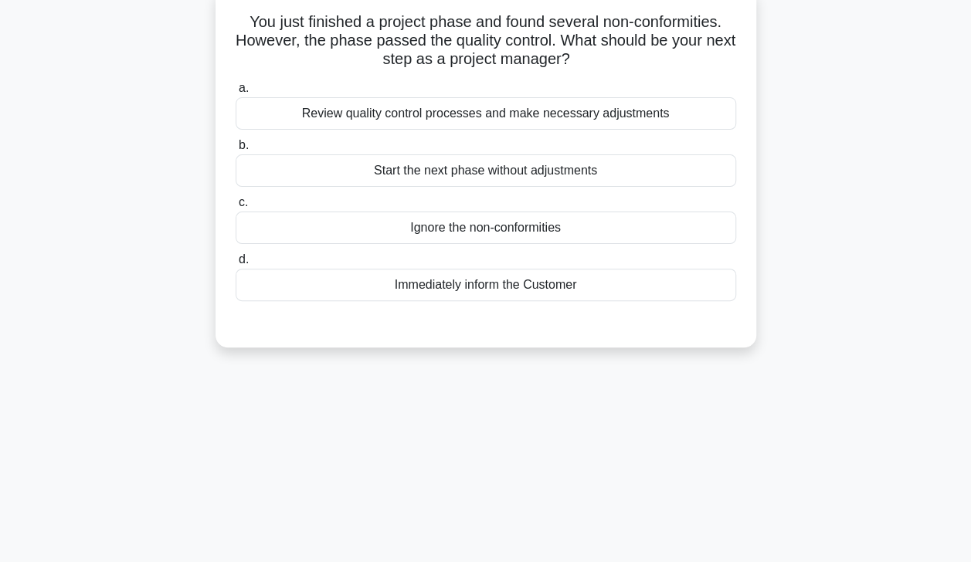
scroll to position [91, 0]
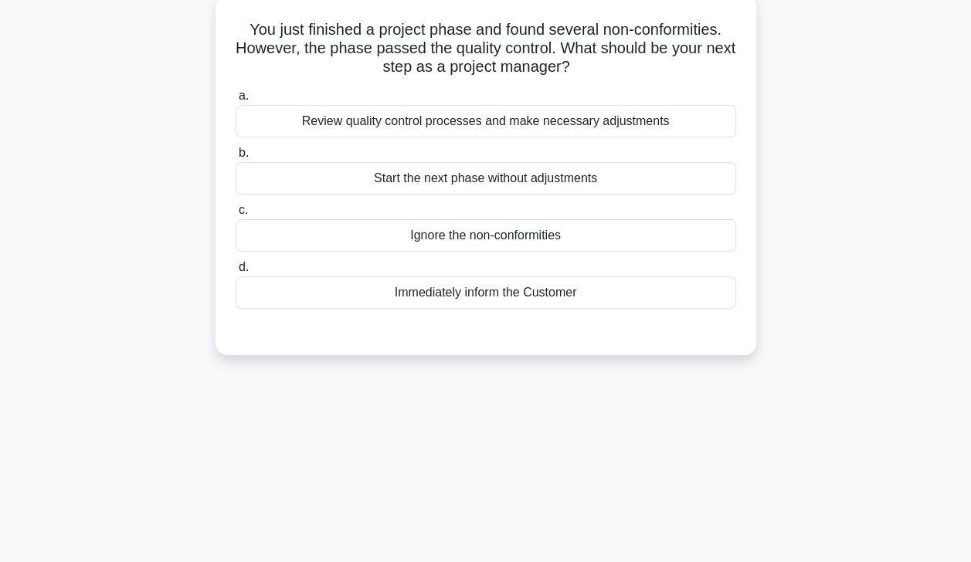
click at [615, 117] on div "Review quality control processes and make necessary adjustments" at bounding box center [486, 121] width 501 height 32
click at [236, 101] on input "a. Review quality control processes and make necessary adjustments" at bounding box center [236, 96] width 0 height 10
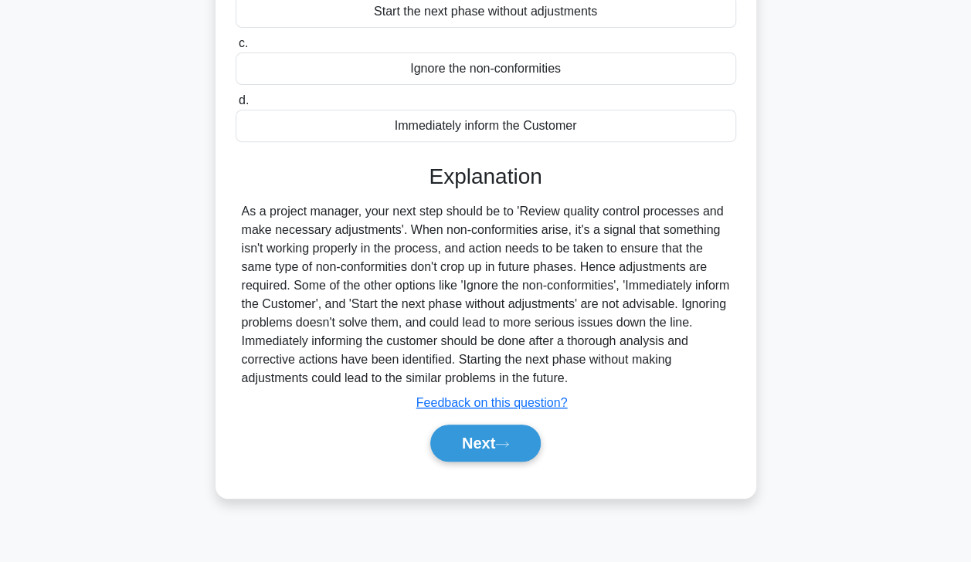
scroll to position [272, 0]
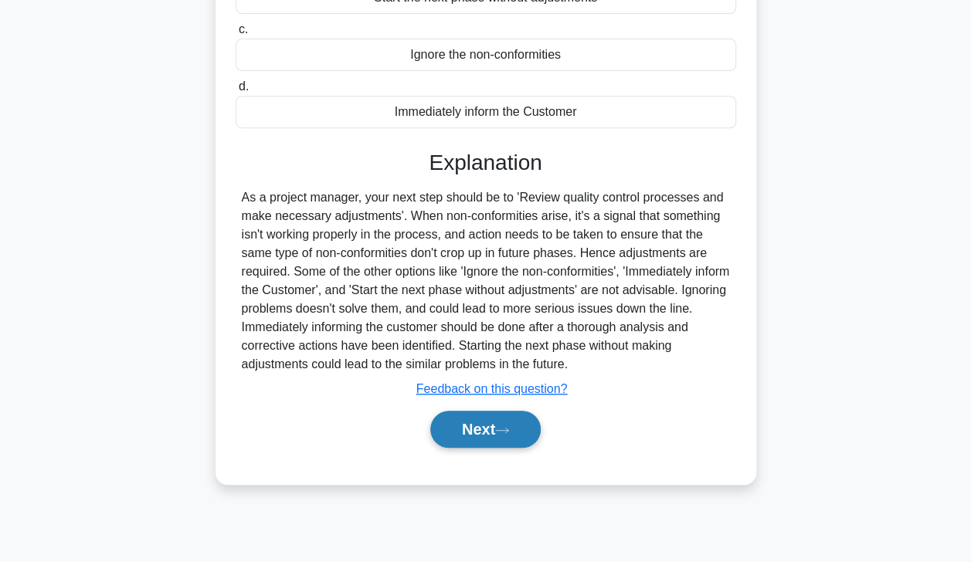
click at [488, 434] on button "Next" at bounding box center [485, 429] width 110 height 37
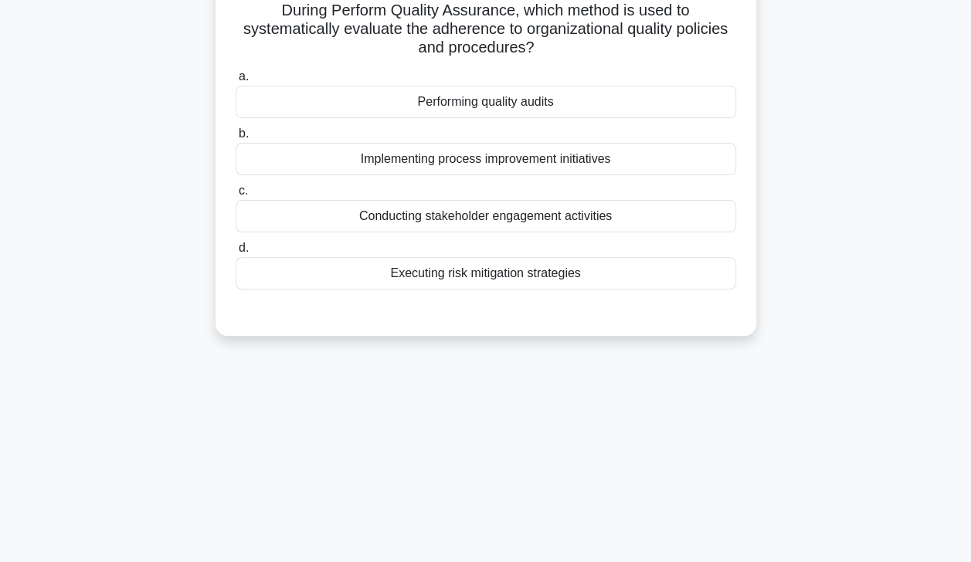
scroll to position [101, 0]
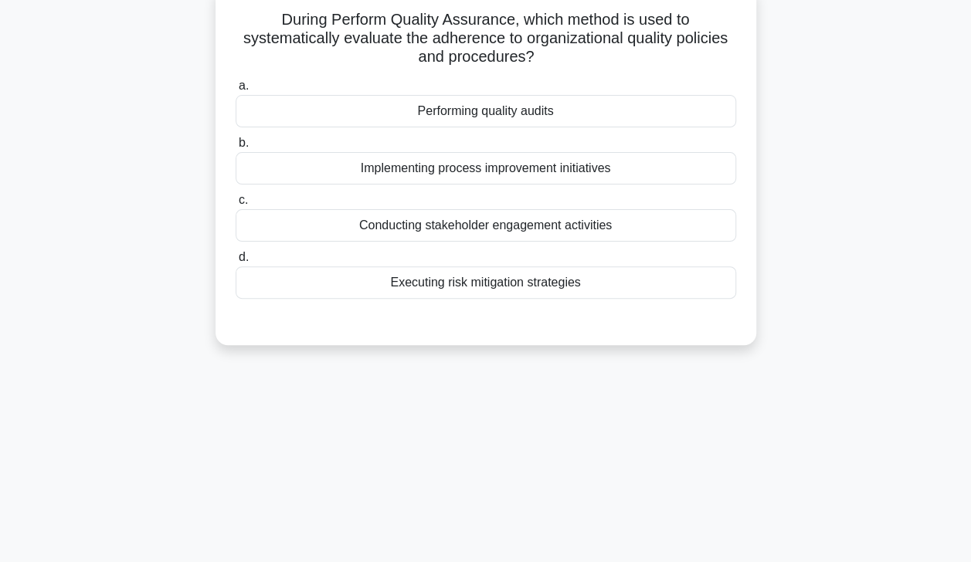
click at [594, 116] on div "Performing quality audits" at bounding box center [486, 111] width 501 height 32
click at [236, 91] on input "a. Performing quality audits" at bounding box center [236, 86] width 0 height 10
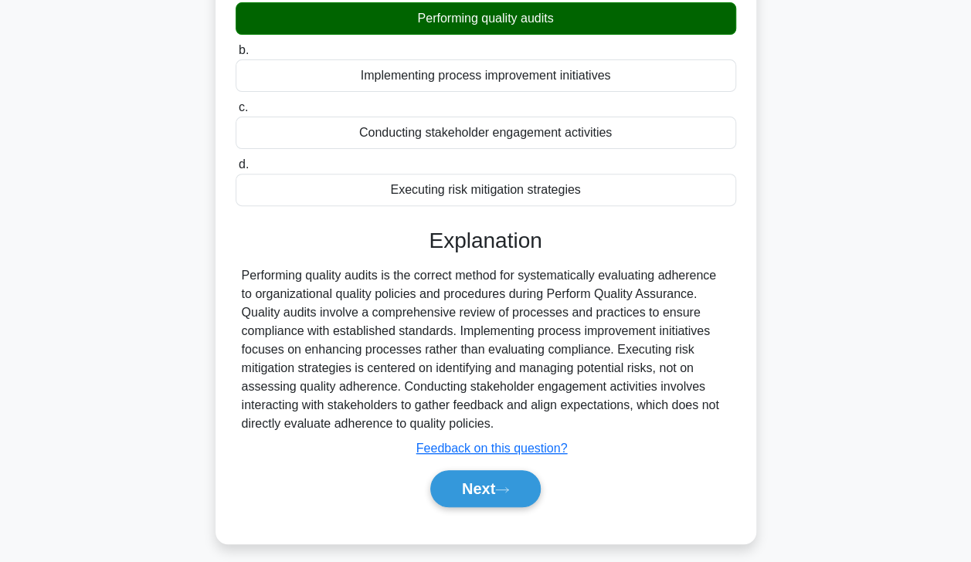
scroll to position [272, 0]
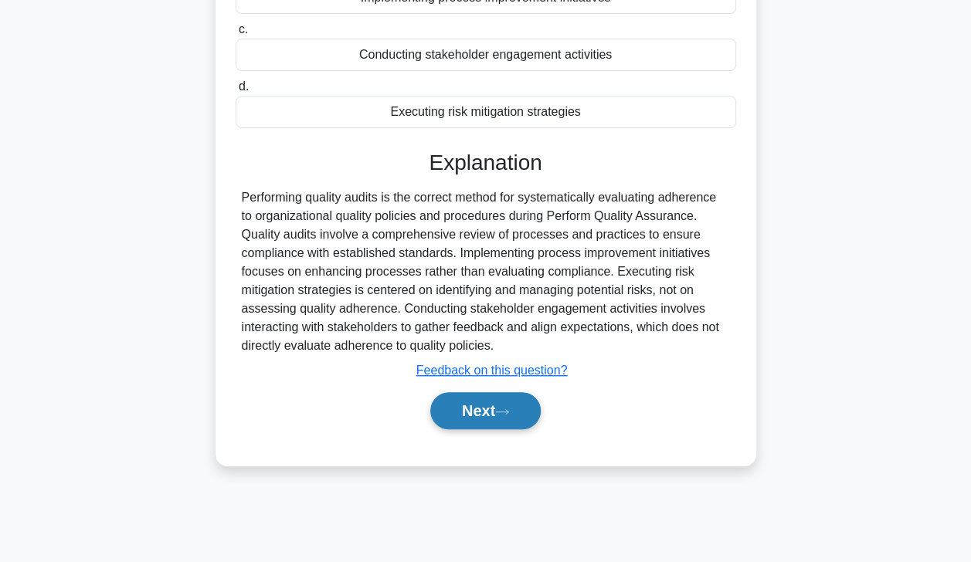
click at [490, 412] on button "Next" at bounding box center [485, 410] width 110 height 37
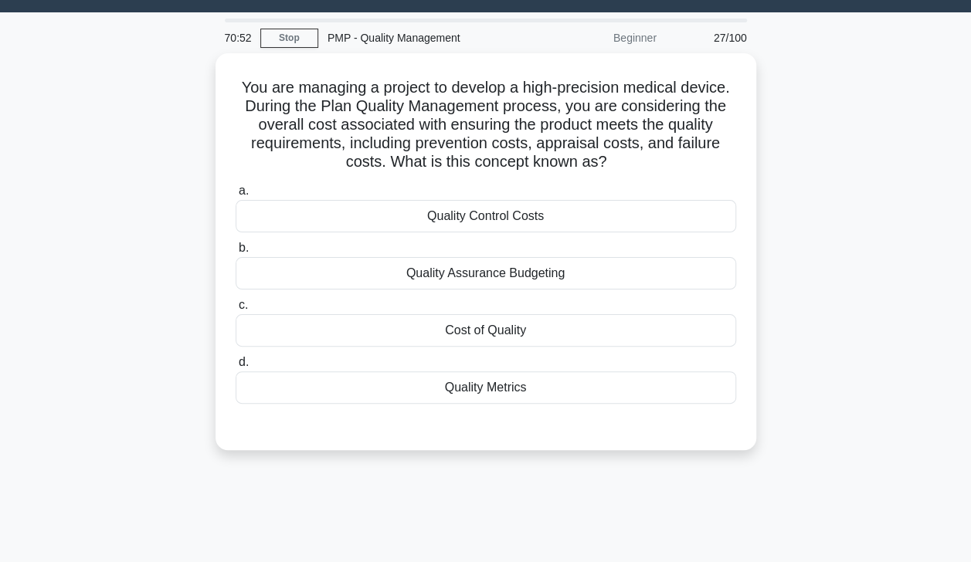
scroll to position [35, 0]
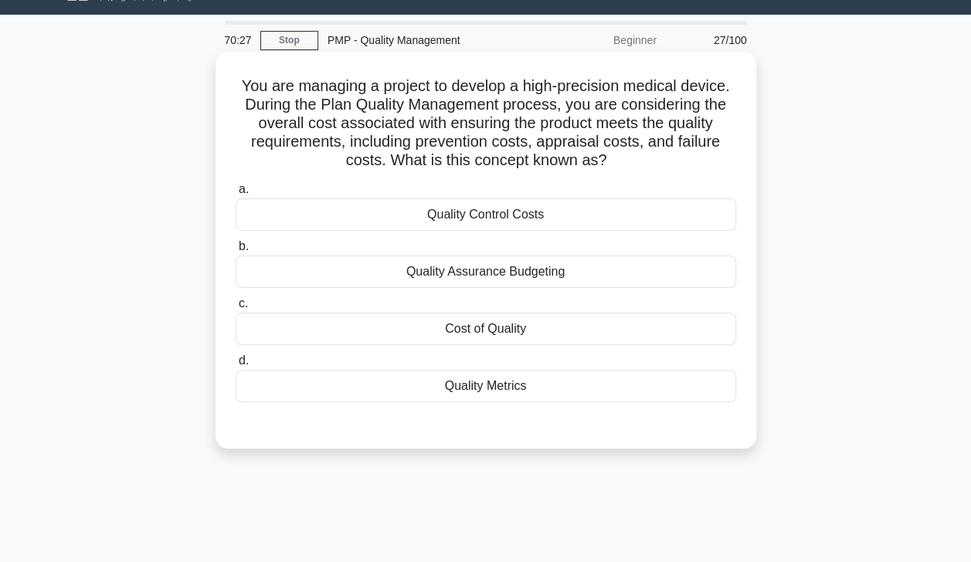
click at [575, 219] on div "Quality Control Costs" at bounding box center [486, 215] width 501 height 32
click at [236, 195] on input "a. Quality Control Costs" at bounding box center [236, 190] width 0 height 10
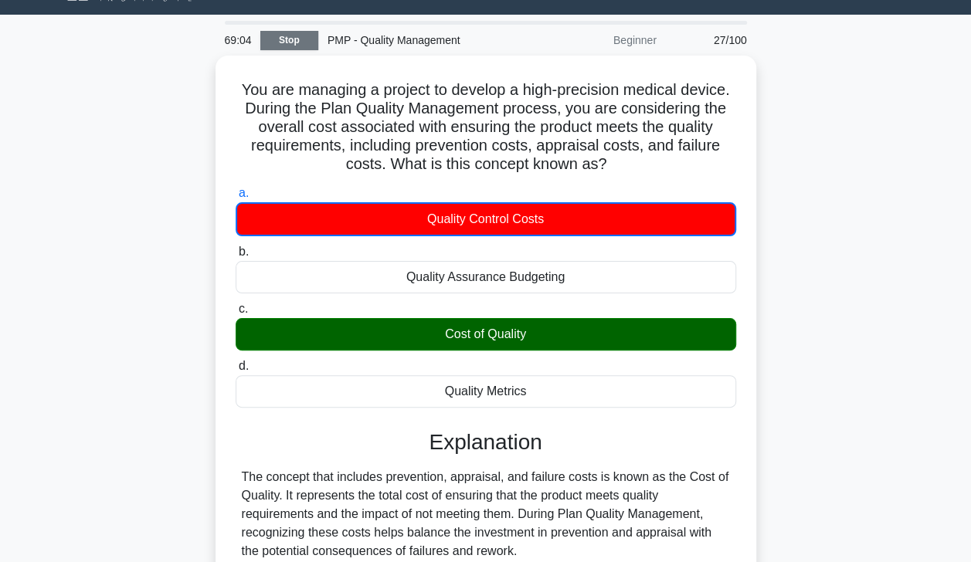
click at [295, 43] on link "Stop" at bounding box center [289, 40] width 58 height 19
